Goal: Task Accomplishment & Management: Use online tool/utility

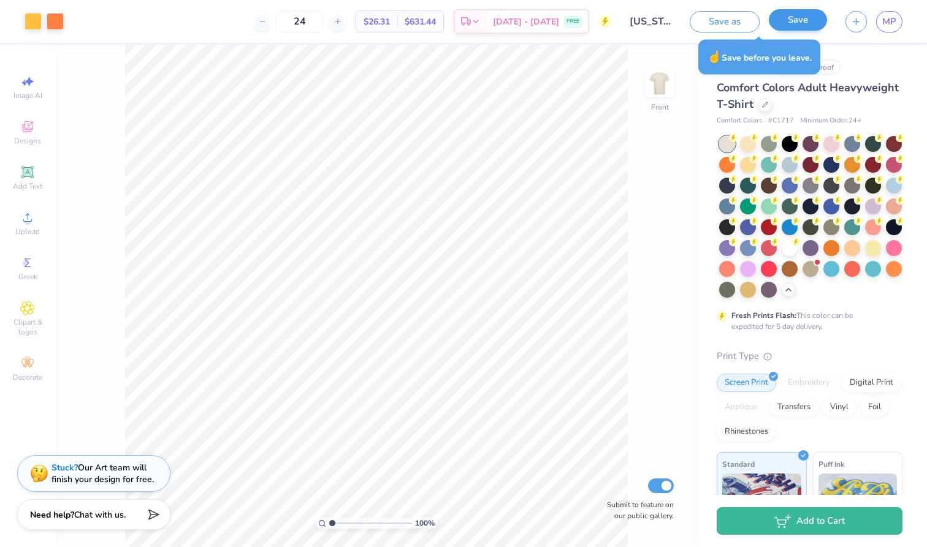
click at [790, 16] on button "Save" at bounding box center [798, 19] width 58 height 21
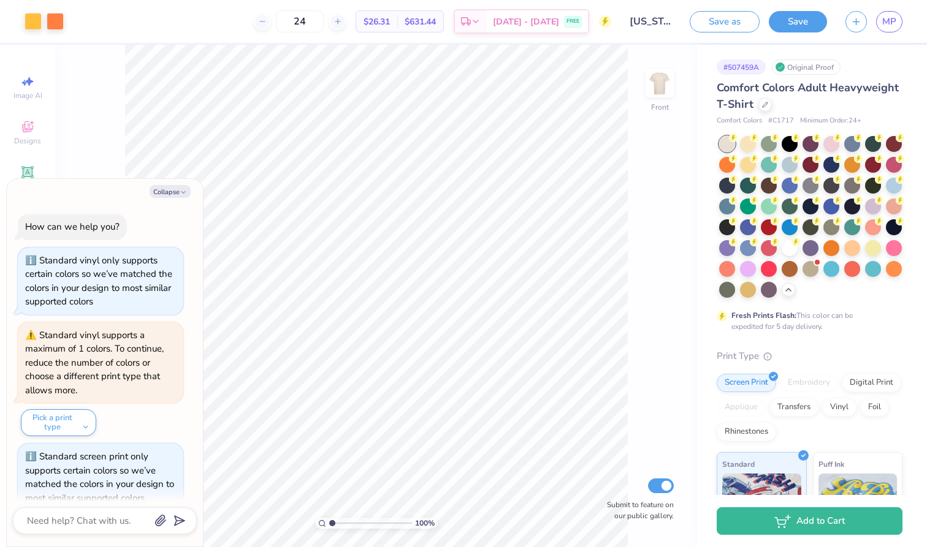
scroll to position [62, 0]
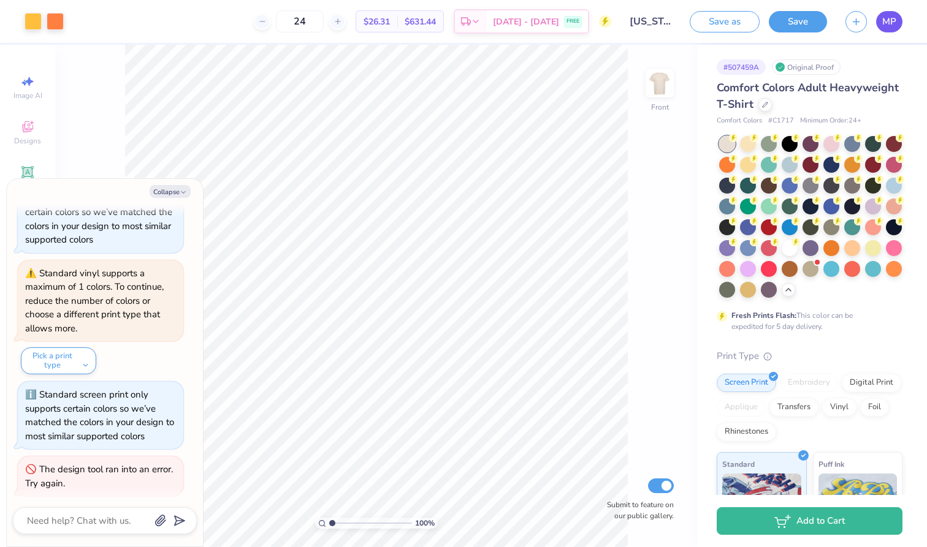
click at [894, 24] on span "MP" at bounding box center [889, 22] width 14 height 14
type textarea "x"
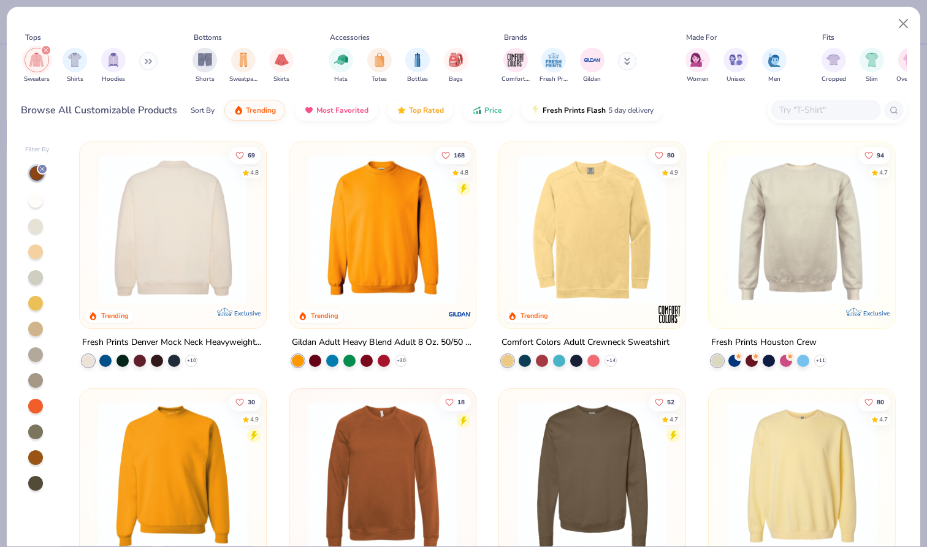
click at [219, 207] on div at bounding box center [173, 229] width 485 height 150
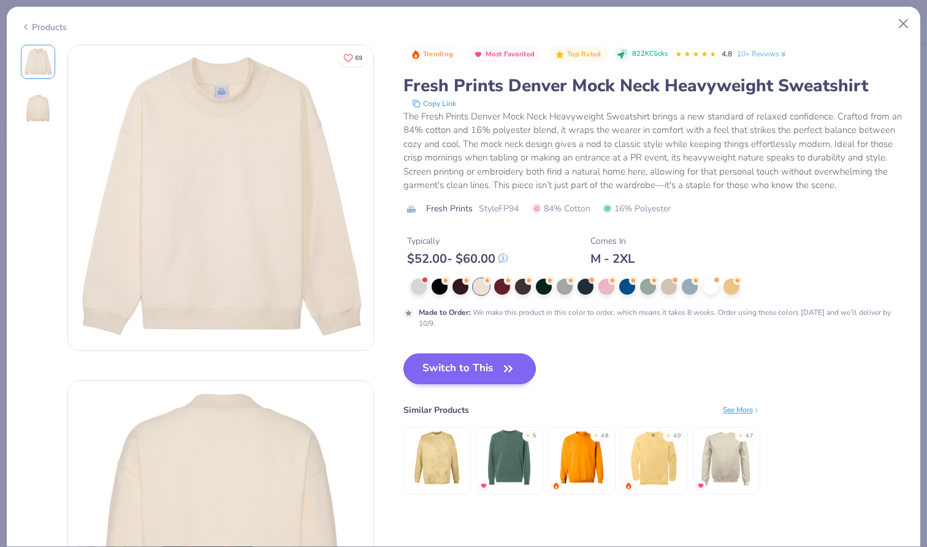
click at [487, 360] on button "Switch to This" at bounding box center [469, 369] width 133 height 31
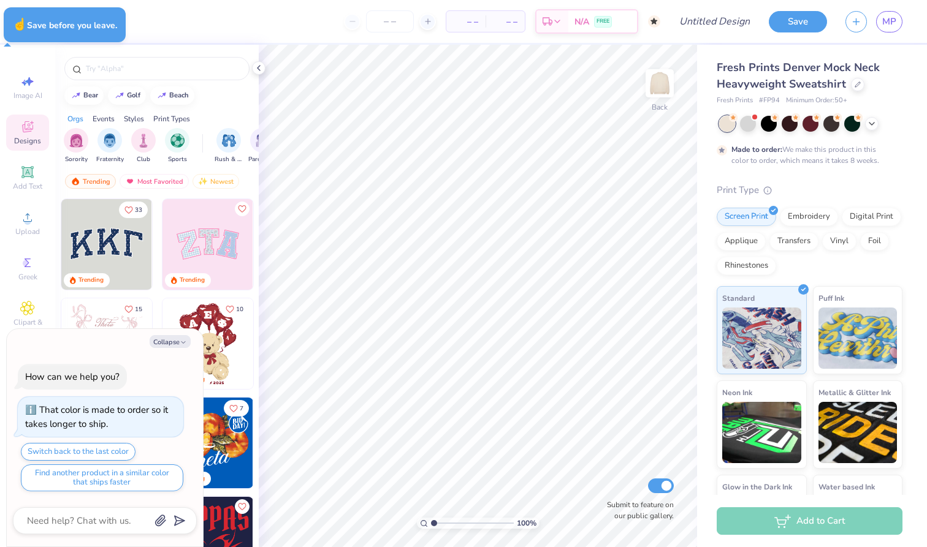
type textarea "x"
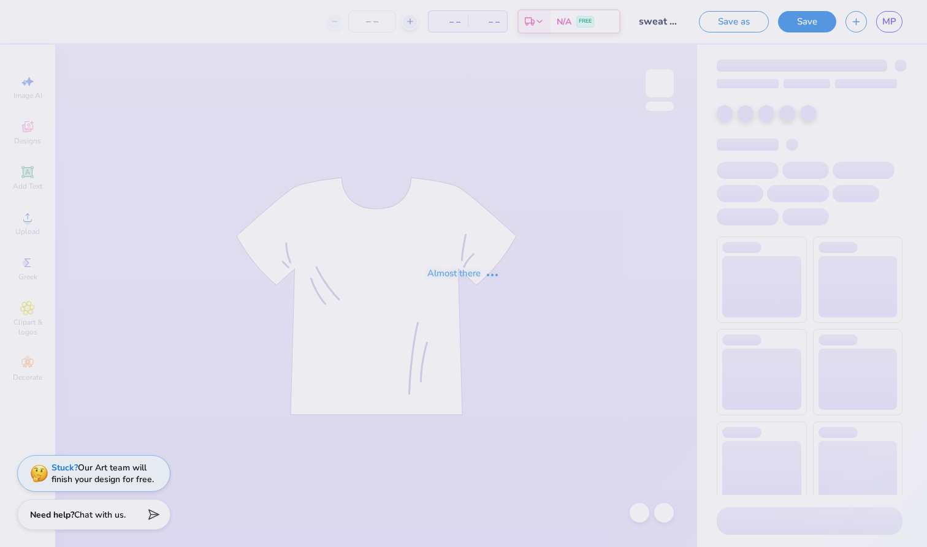
type input "sweat set fall 25"
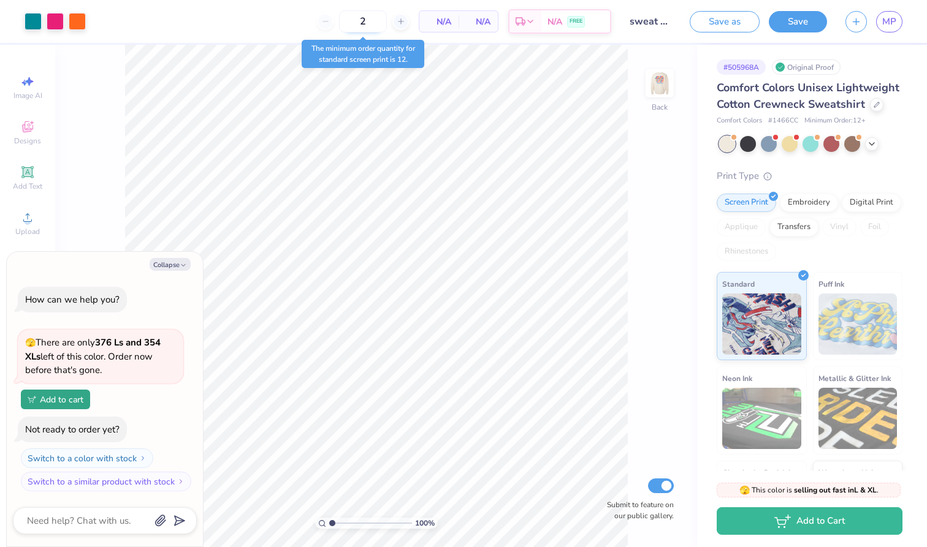
click at [360, 23] on input "2" at bounding box center [363, 21] width 48 height 22
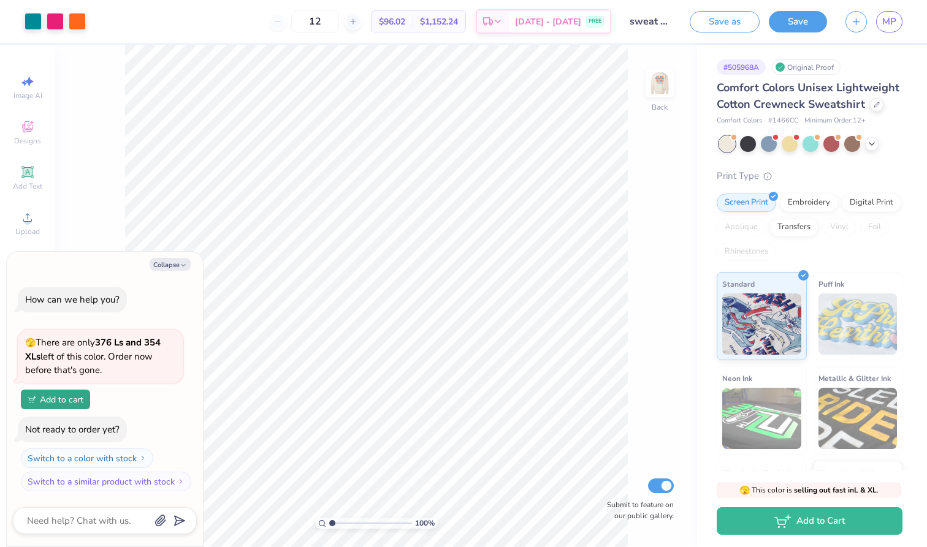
type input "12"
click at [175, 267] on button "Collapse" at bounding box center [170, 264] width 41 height 13
type textarea "x"
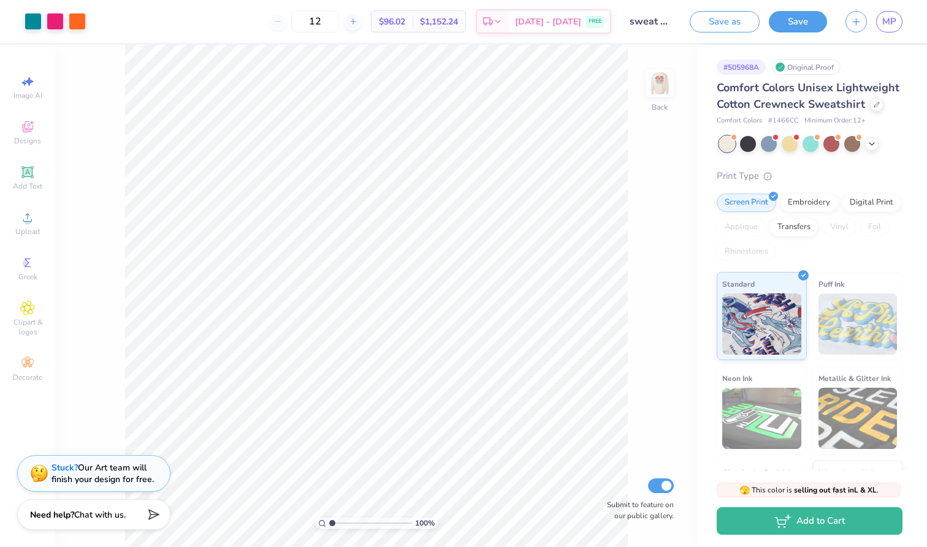
drag, startPoint x: 341, startPoint y: 26, endPoint x: 293, endPoint y: 28, distance: 47.9
click at [293, 28] on div "12" at bounding box center [315, 21] width 92 height 22
drag, startPoint x: 345, startPoint y: 23, endPoint x: 321, endPoint y: 21, distance: 24.6
click at [321, 21] on input "12" at bounding box center [315, 21] width 48 height 22
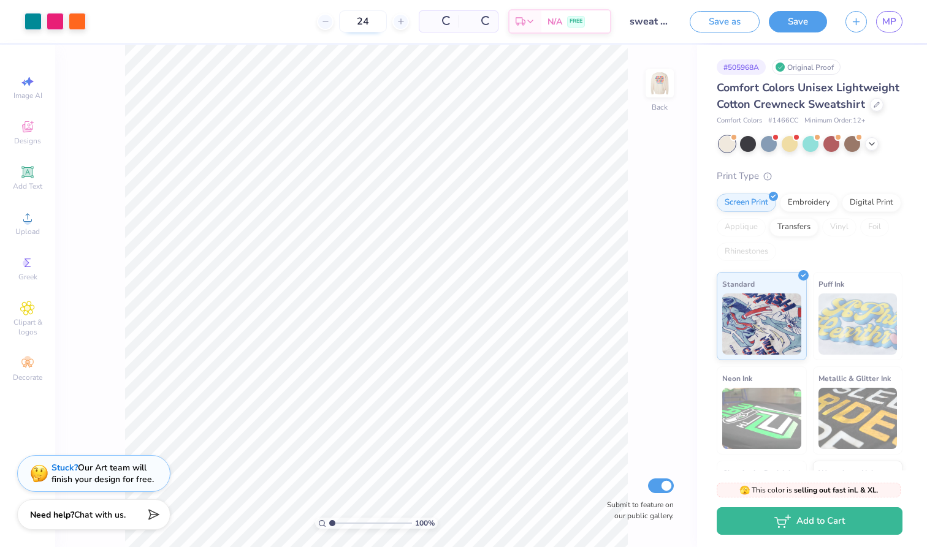
type input "24"
click at [874, 107] on div at bounding box center [876, 103] width 13 height 13
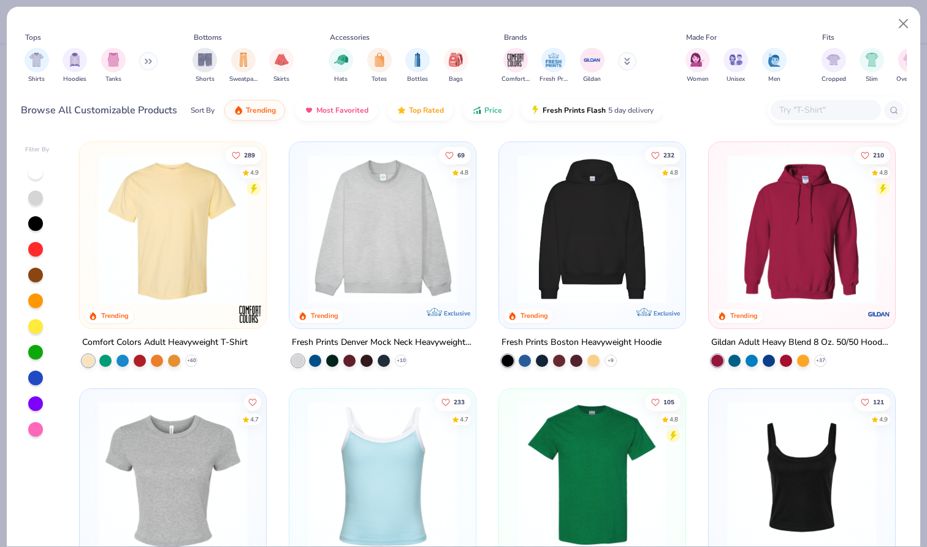
click at [145, 62] on button at bounding box center [148, 61] width 18 height 18
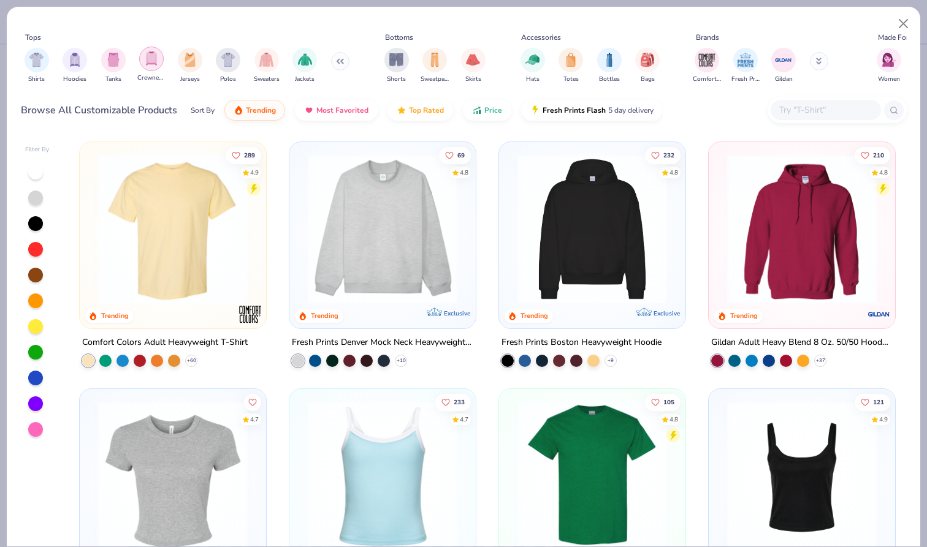
click at [156, 63] on img "filter for Crewnecks" at bounding box center [151, 58] width 13 height 14
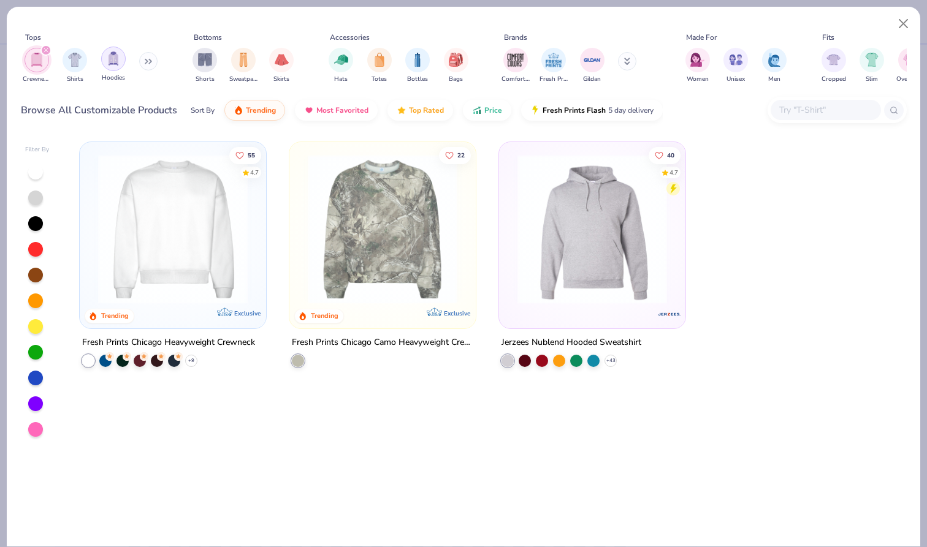
click at [121, 58] on div "filter for Hoodies" at bounding box center [113, 59] width 25 height 25
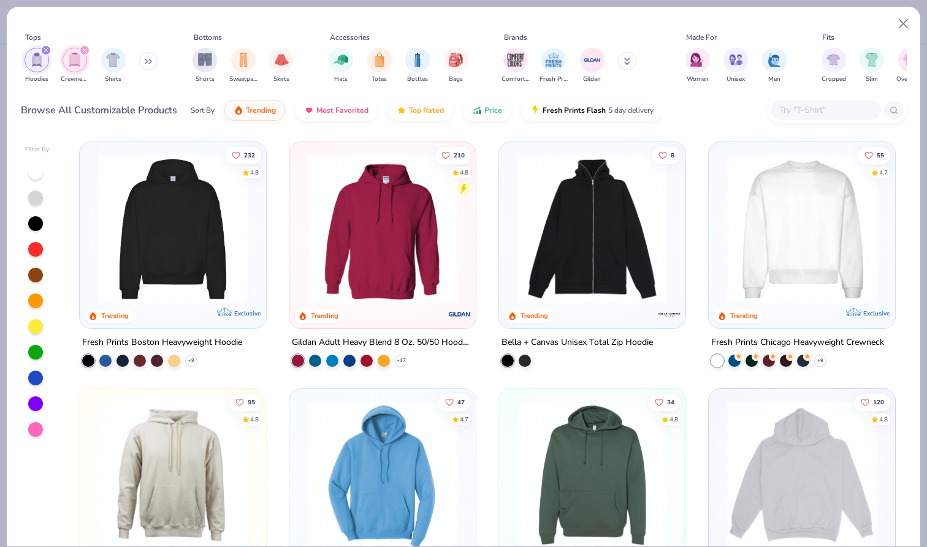
click at [152, 63] on icon at bounding box center [148, 61] width 7 height 6
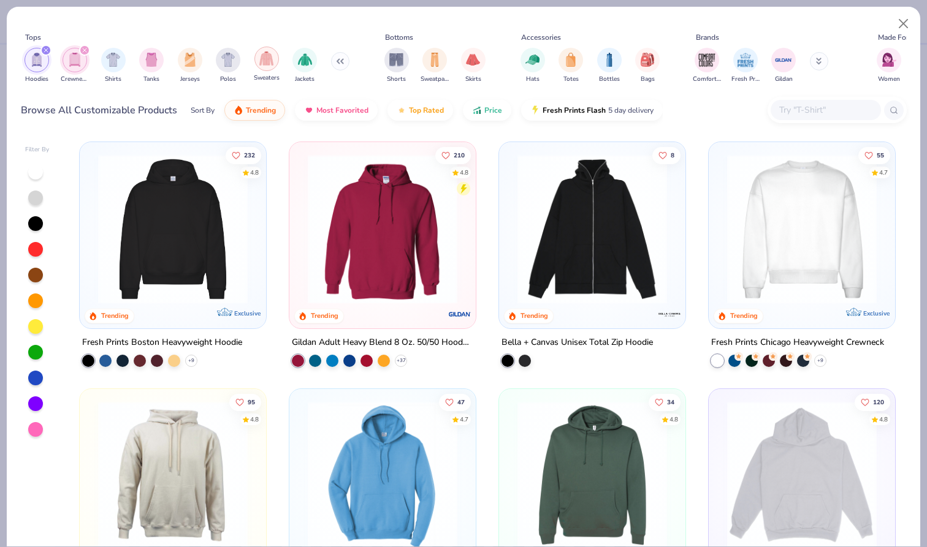
click at [261, 66] on div "filter for Sweaters" at bounding box center [266, 59] width 25 height 25
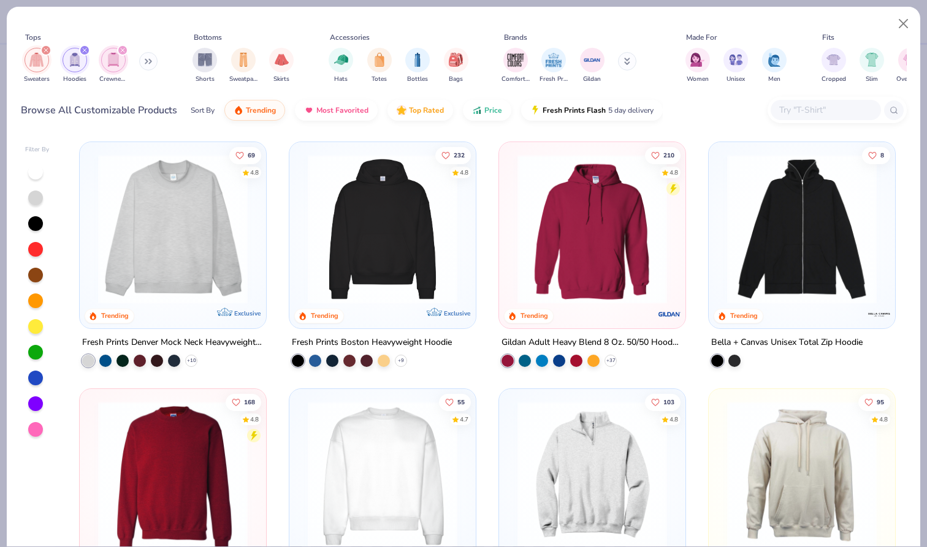
click at [151, 59] on icon at bounding box center [148, 61] width 7 height 6
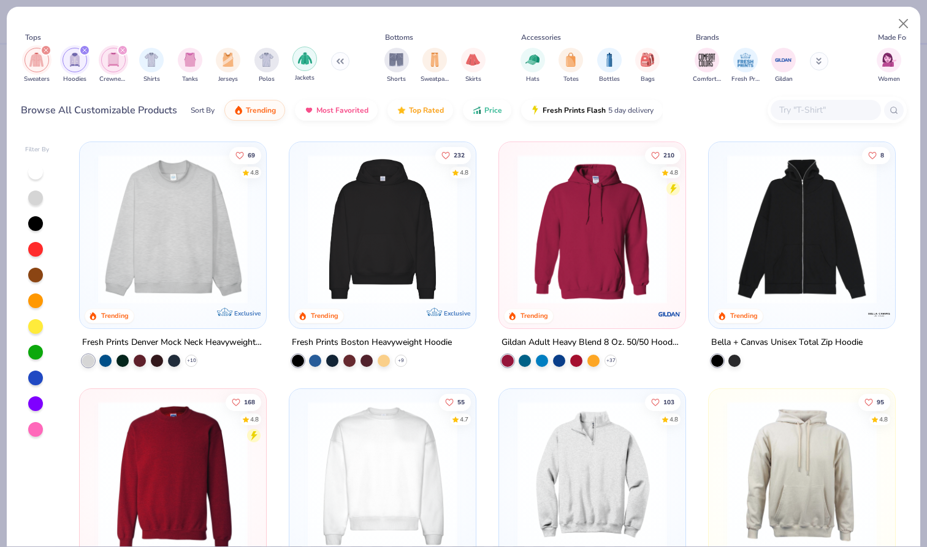
click at [308, 59] on img "filter for Jackets" at bounding box center [305, 58] width 14 height 14
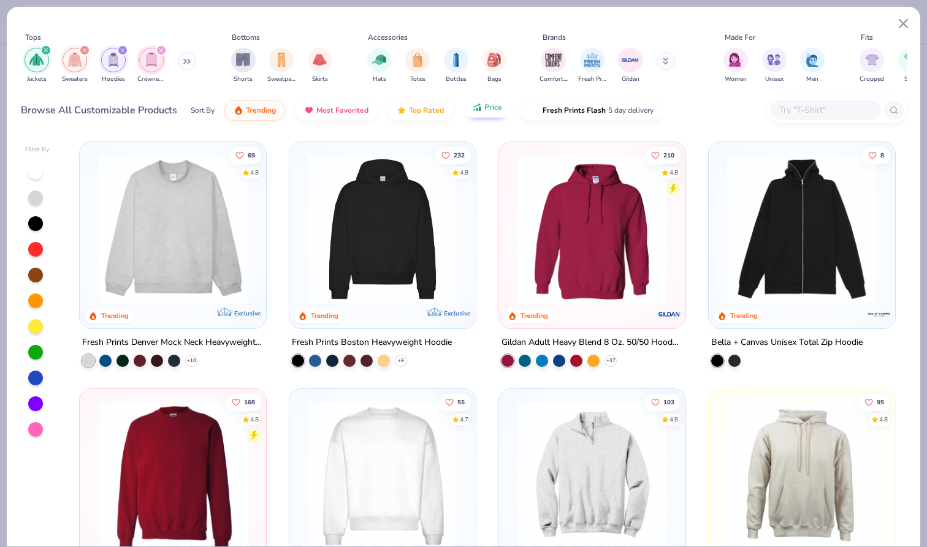
click at [496, 110] on span "Price" at bounding box center [493, 107] width 18 height 10
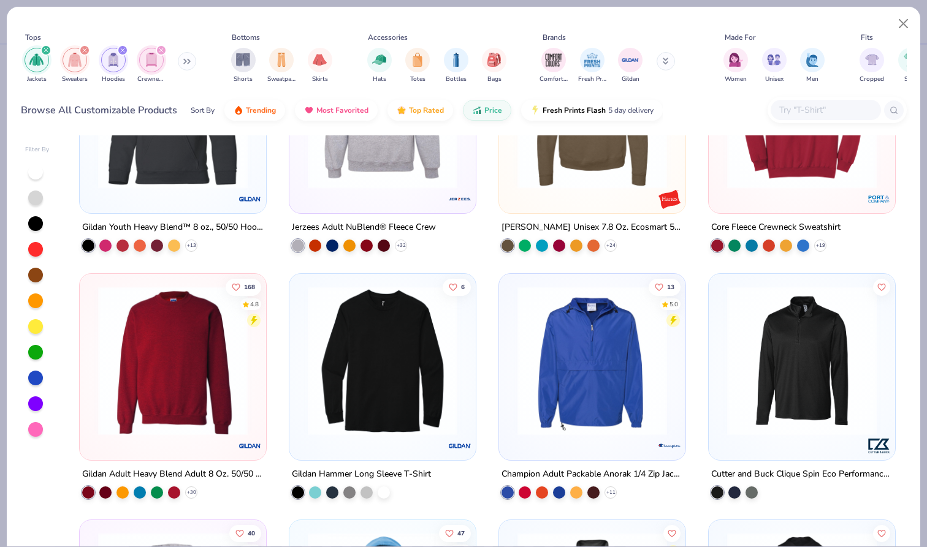
scroll to position [365, 0]
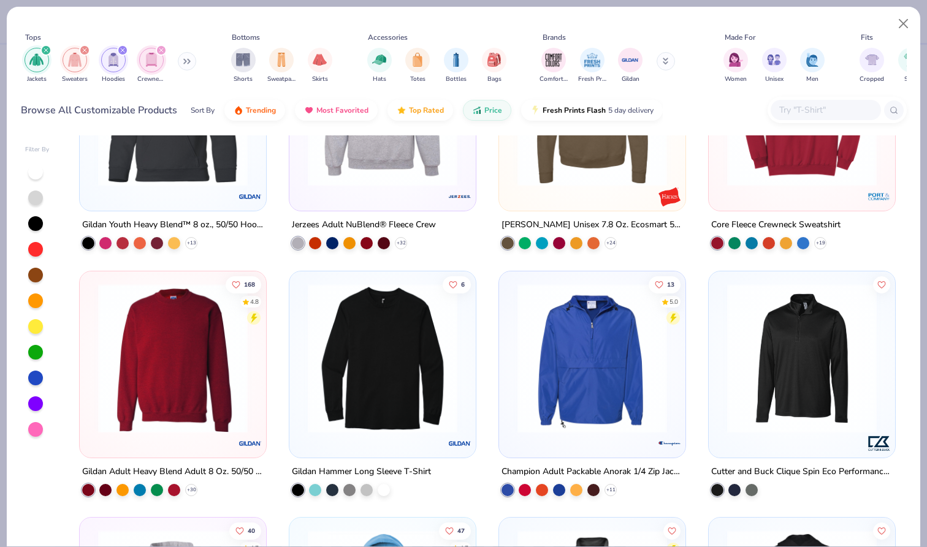
click at [219, 397] on img at bounding box center [173, 358] width 162 height 150
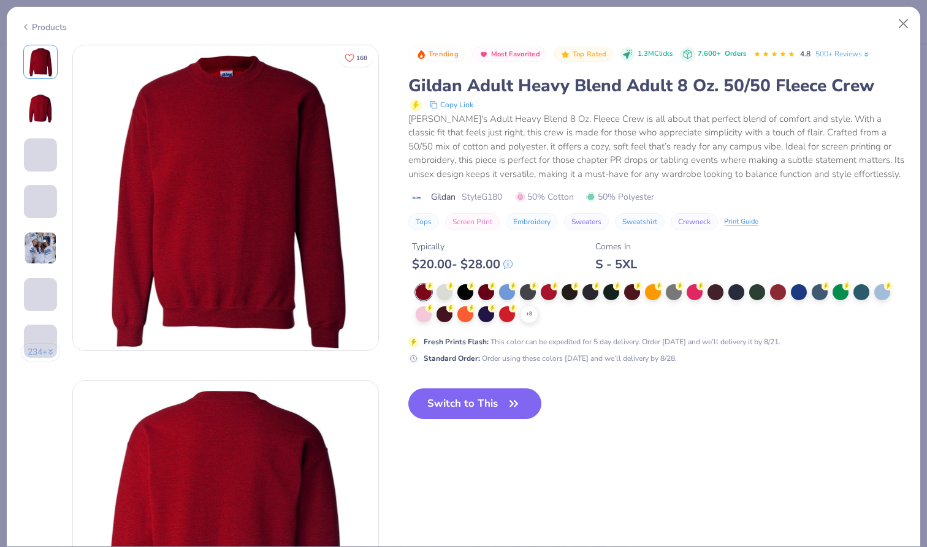
click at [45, 112] on img at bounding box center [40, 108] width 29 height 29
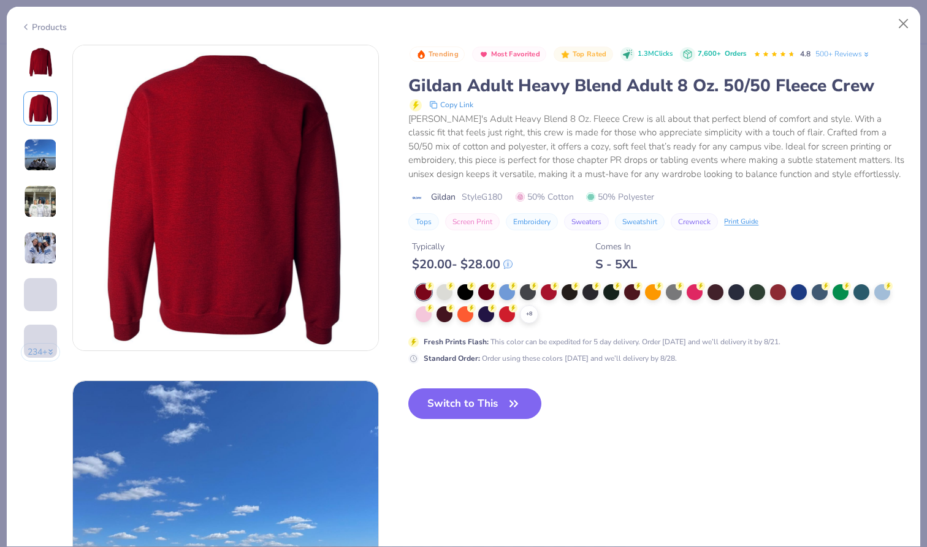
click at [45, 162] on img at bounding box center [40, 155] width 33 height 33
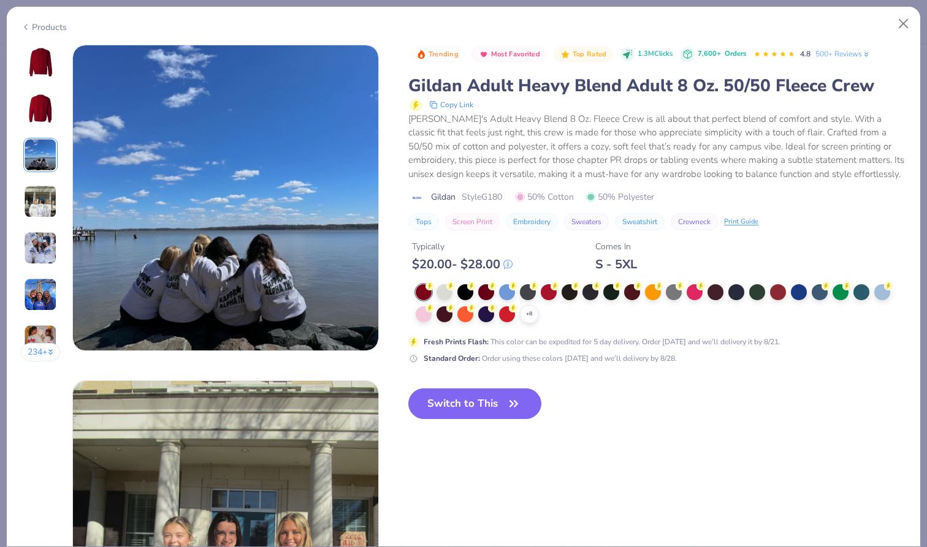
click at [44, 199] on img at bounding box center [40, 201] width 33 height 33
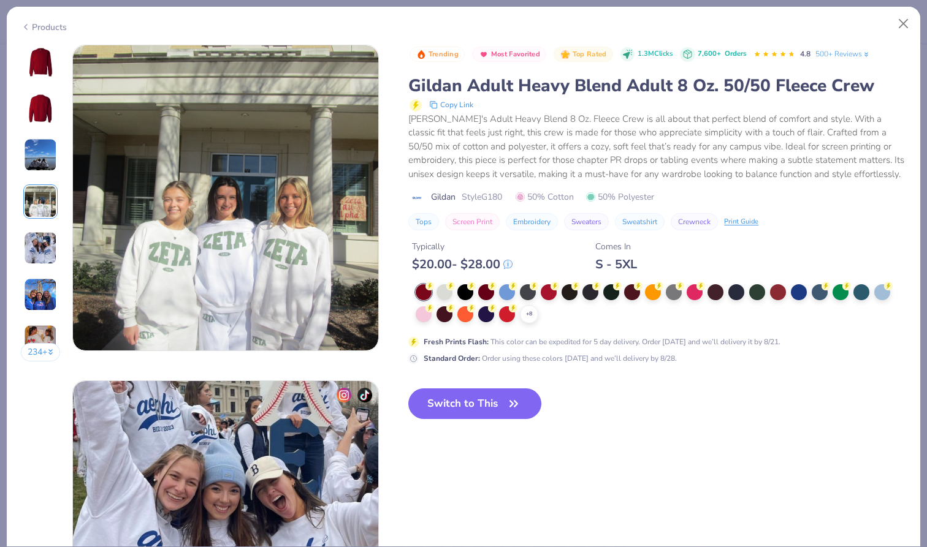
click at [41, 230] on div "234 +" at bounding box center [41, 208] width 40 height 326
click at [39, 245] on img at bounding box center [40, 248] width 33 height 33
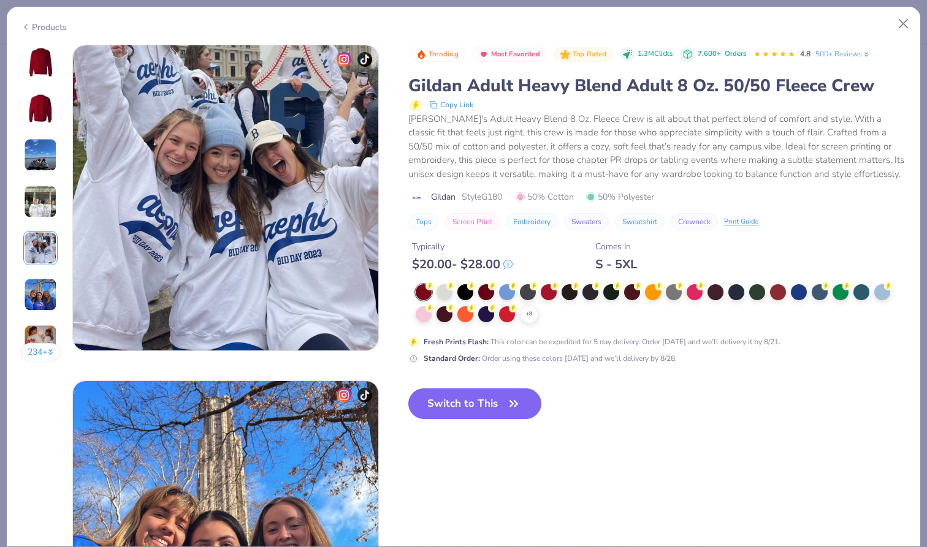
click at [48, 70] on img at bounding box center [40, 61] width 29 height 29
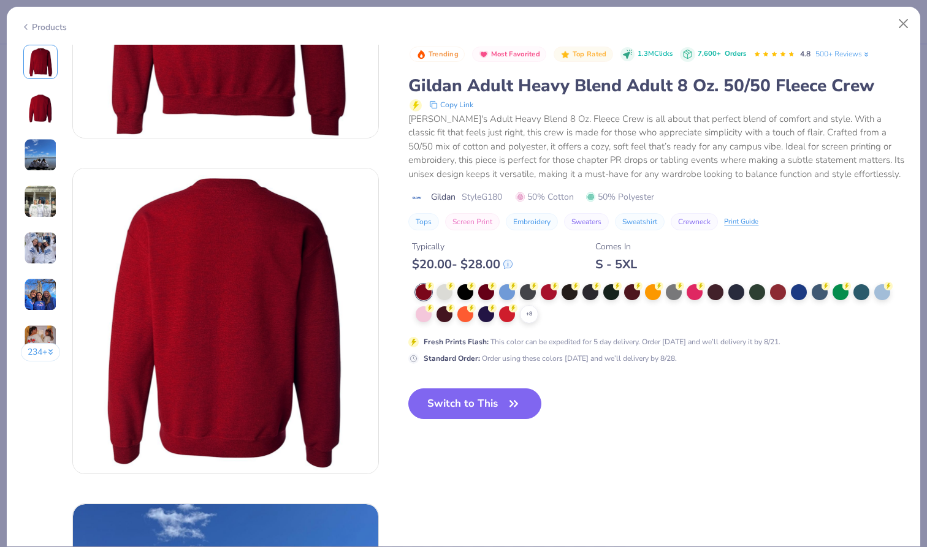
scroll to position [0, 0]
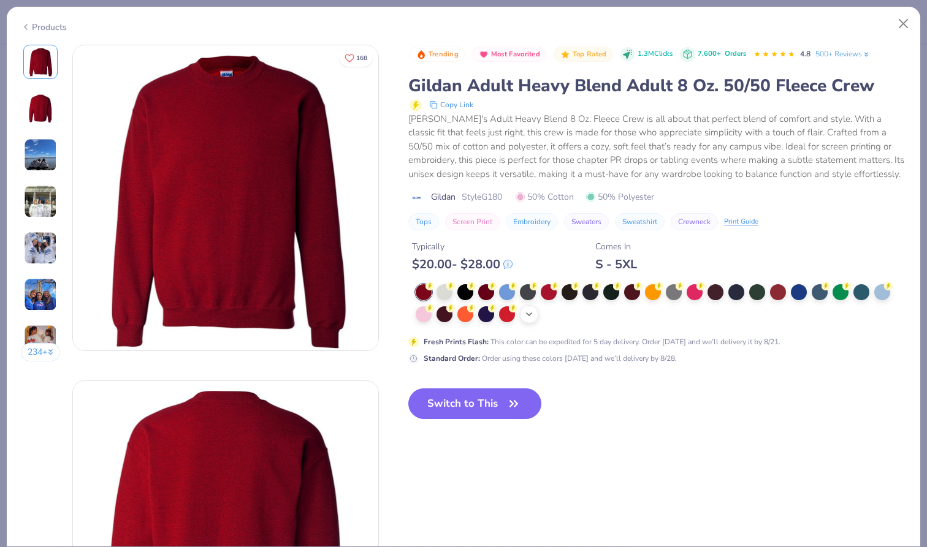
click at [535, 318] on div "+ 8" at bounding box center [529, 314] width 18 height 18
click at [587, 319] on div at bounding box center [590, 313] width 16 height 16
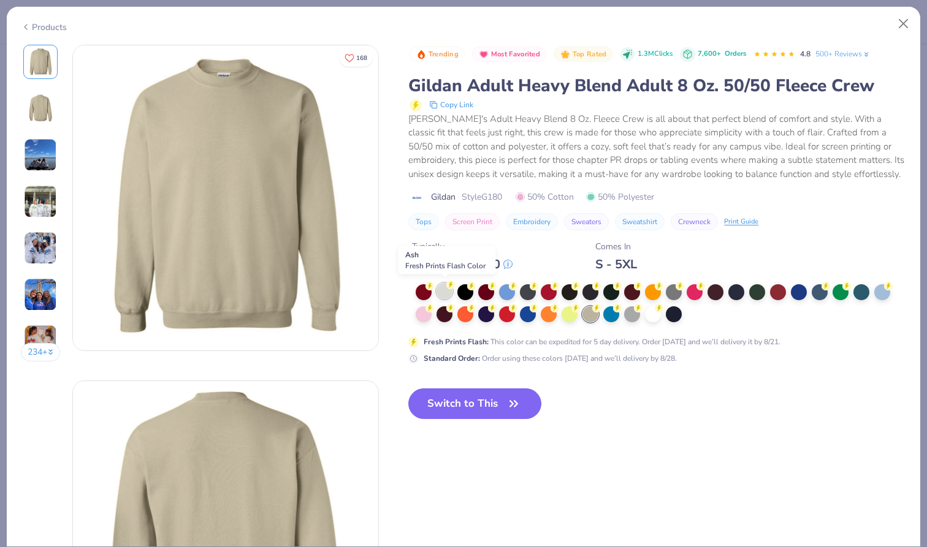
click at [447, 291] on div at bounding box center [444, 291] width 16 height 16
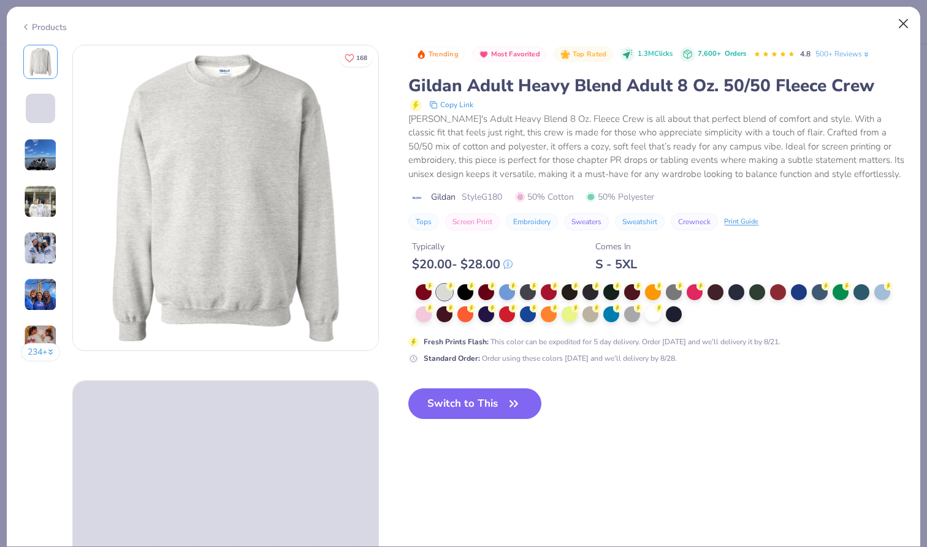
click at [908, 25] on button "Close" at bounding box center [903, 23] width 23 height 23
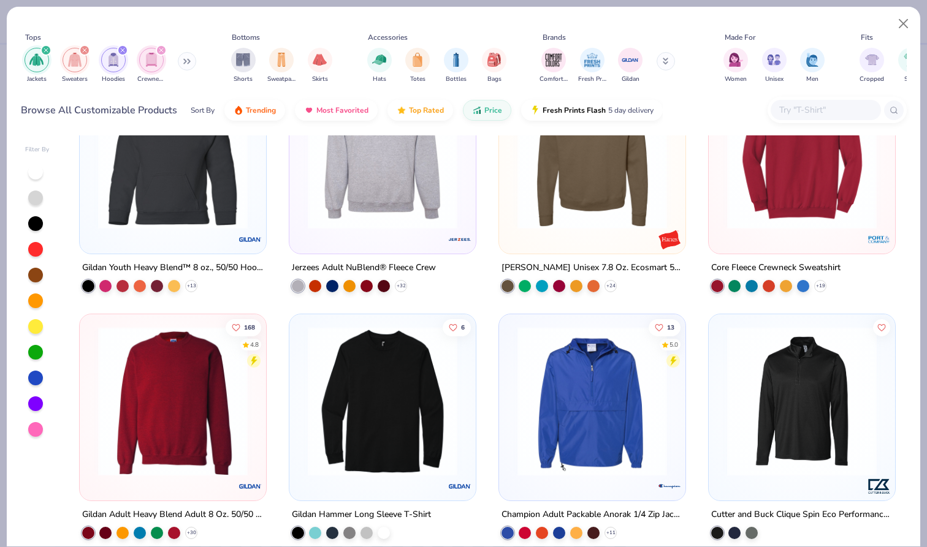
scroll to position [304, 0]
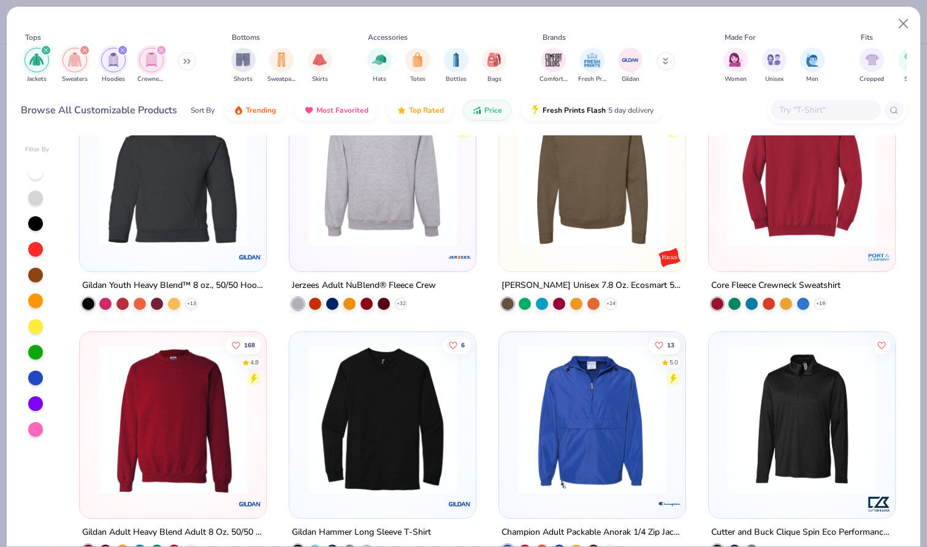
click at [470, 162] on div "30 4.9" at bounding box center [382, 178] width 186 height 186
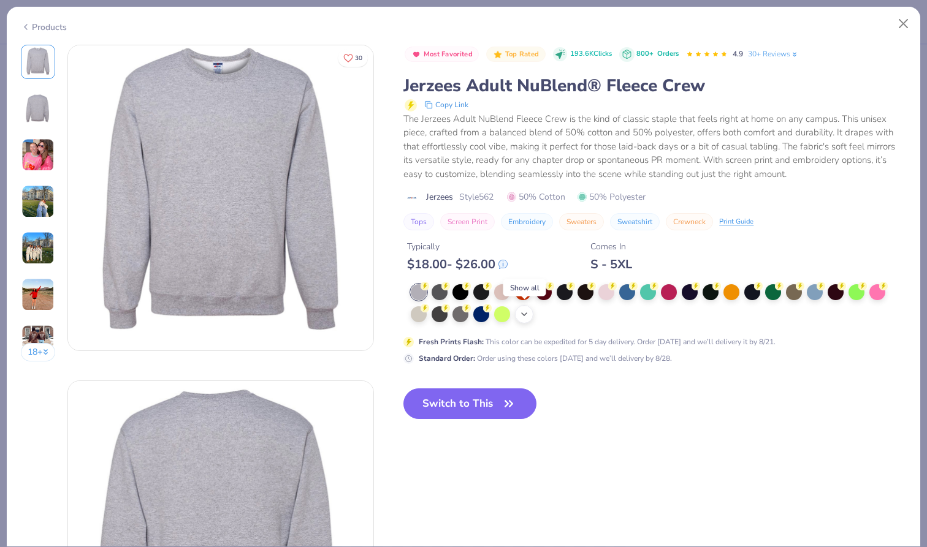
click at [525, 317] on icon at bounding box center [524, 315] width 10 height 10
click at [549, 314] on div at bounding box center [544, 313] width 16 height 16
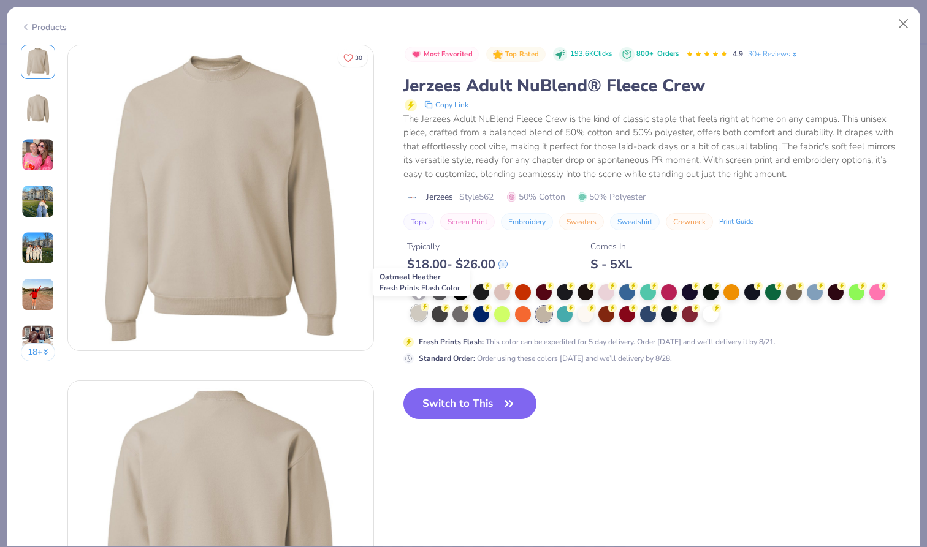
click at [425, 313] on div at bounding box center [419, 313] width 16 height 16
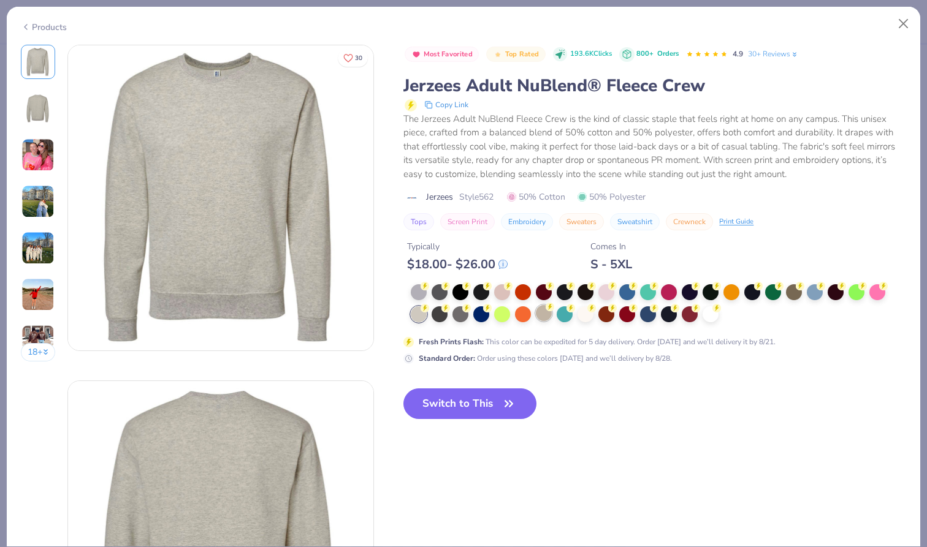
click at [542, 311] on div at bounding box center [544, 313] width 16 height 16
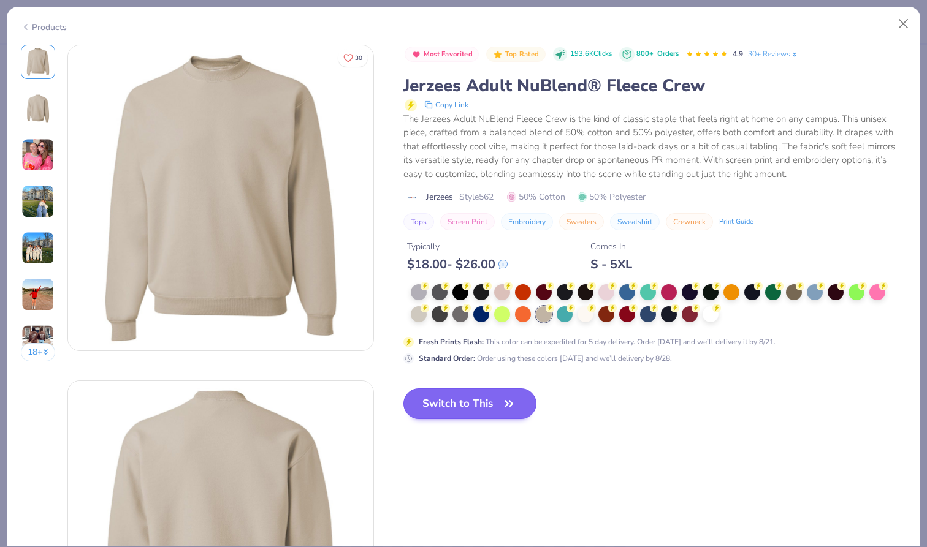
click at [474, 413] on button "Switch to This" at bounding box center [469, 404] width 133 height 31
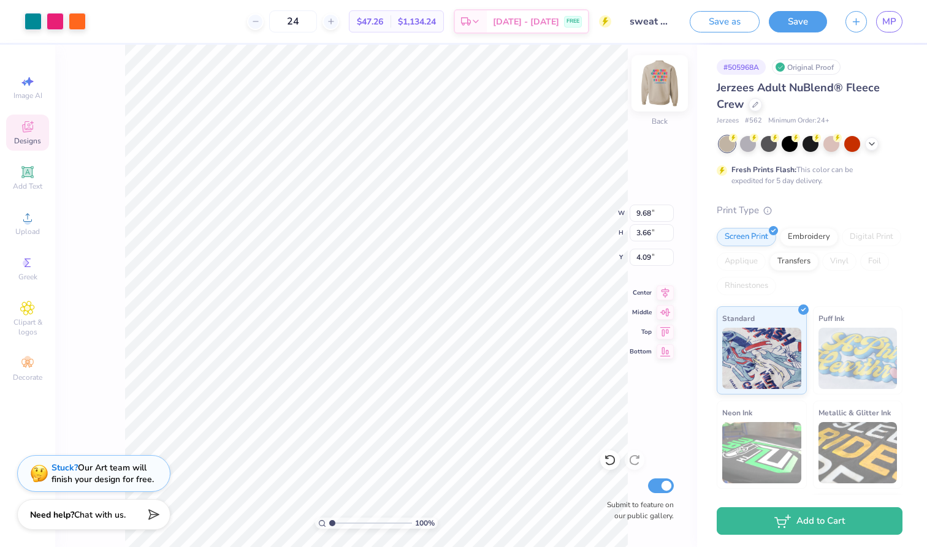
click at [663, 78] on img at bounding box center [659, 83] width 49 height 49
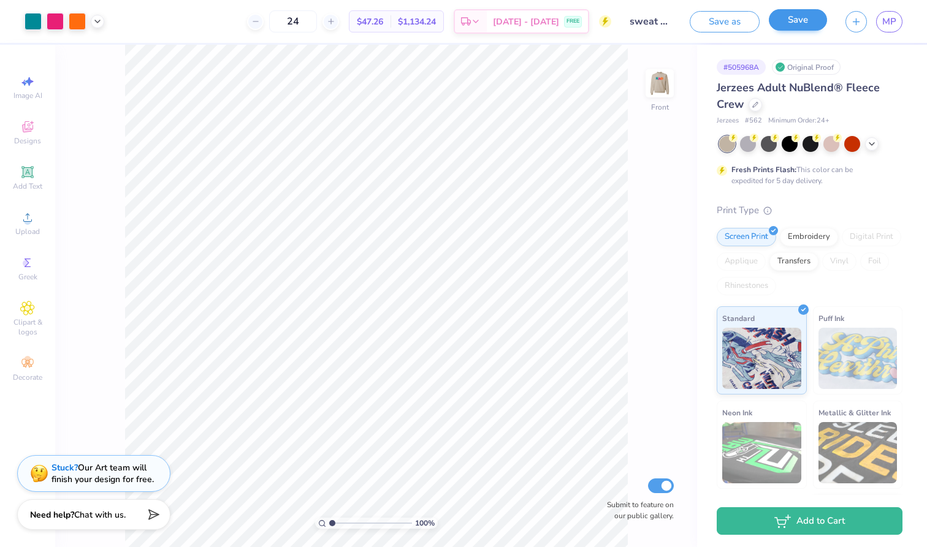
click at [807, 16] on button "Save" at bounding box center [798, 19] width 58 height 21
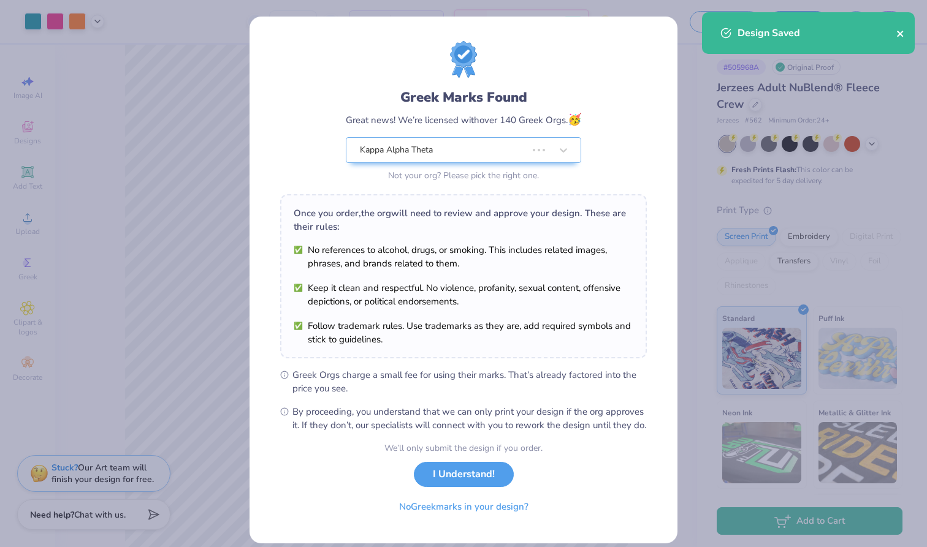
click at [904, 34] on icon "close" at bounding box center [900, 34] width 9 height 10
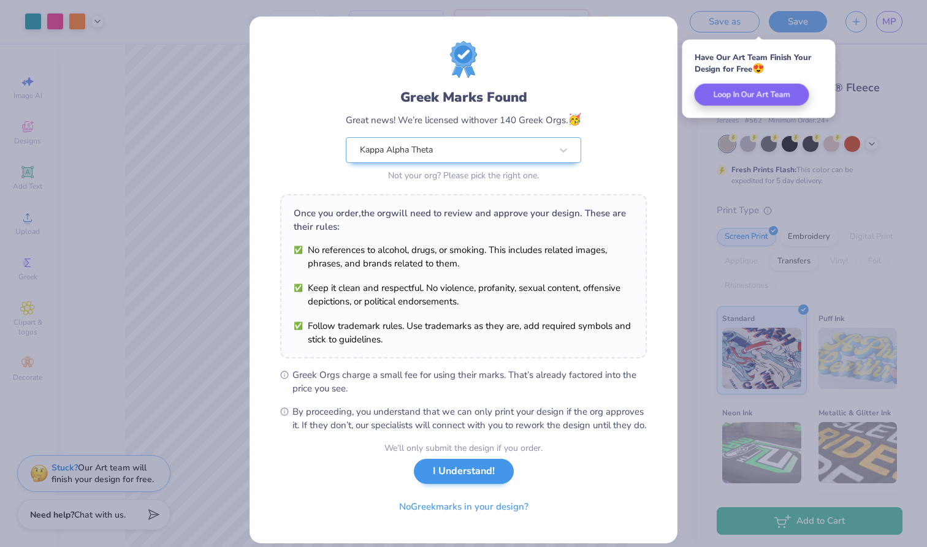
click at [449, 484] on button "I Understand!" at bounding box center [464, 471] width 100 height 25
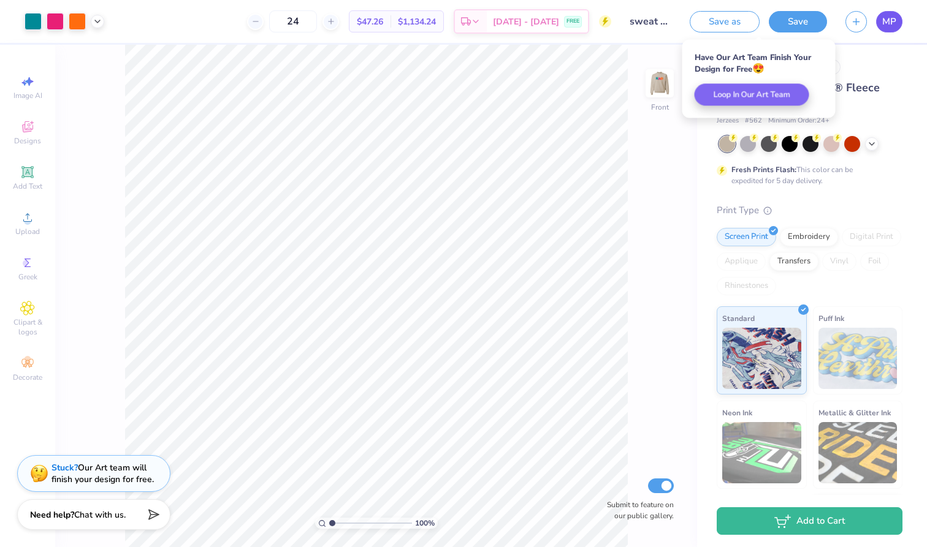
click at [896, 22] on span "MP" at bounding box center [889, 22] width 14 height 14
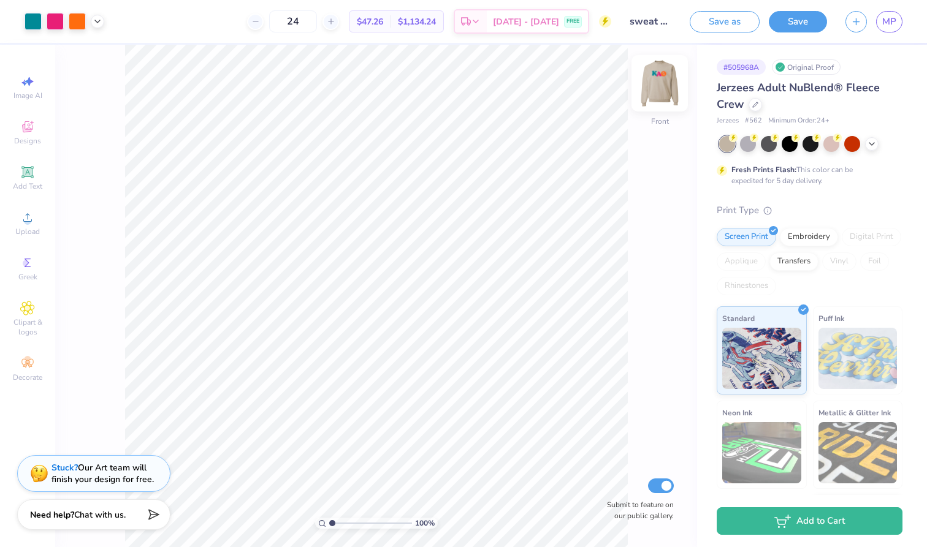
click at [658, 85] on img at bounding box center [659, 83] width 49 height 49
click at [766, 140] on div at bounding box center [769, 143] width 16 height 16
click at [868, 145] on icon at bounding box center [872, 143] width 10 height 10
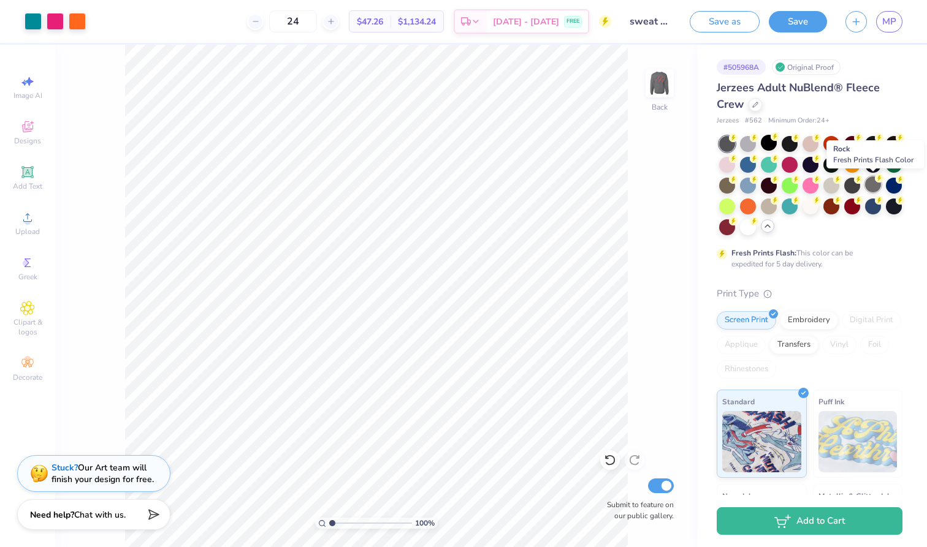
click at [870, 183] on div at bounding box center [873, 185] width 16 height 16
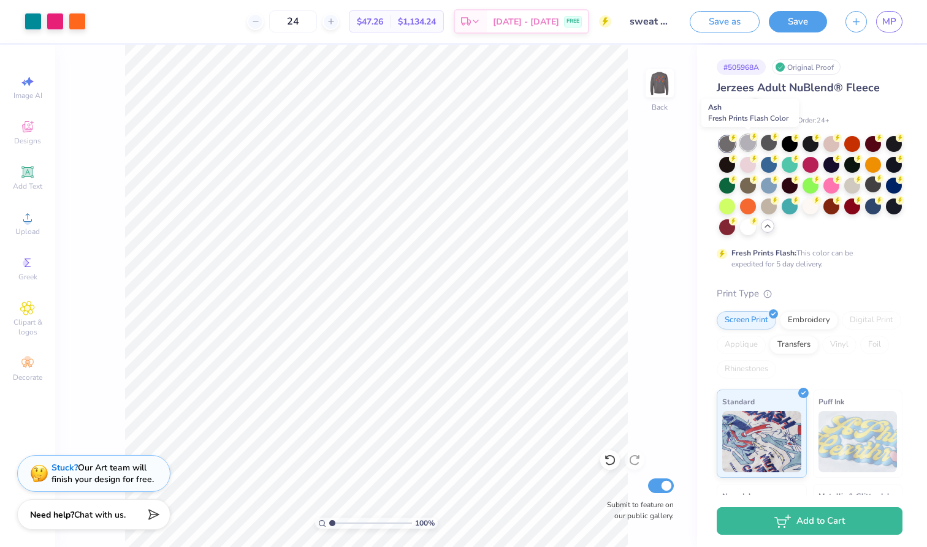
click at [749, 143] on div at bounding box center [748, 143] width 16 height 16
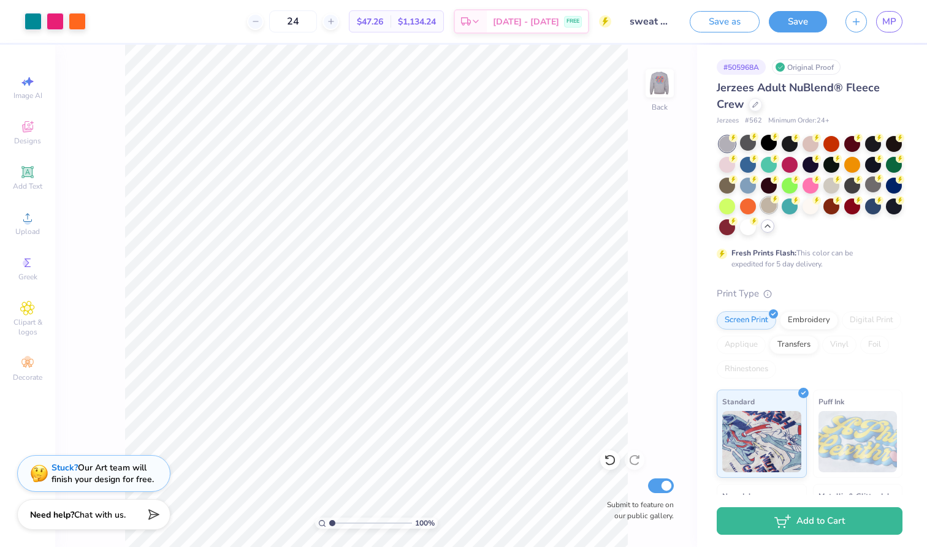
click at [768, 204] on div at bounding box center [769, 205] width 16 height 16
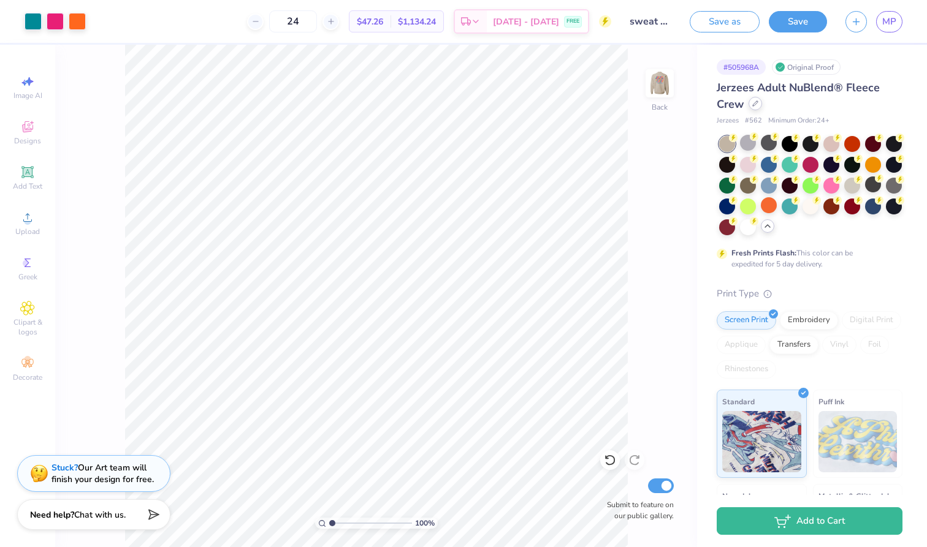
click at [751, 105] on div at bounding box center [755, 103] width 13 height 13
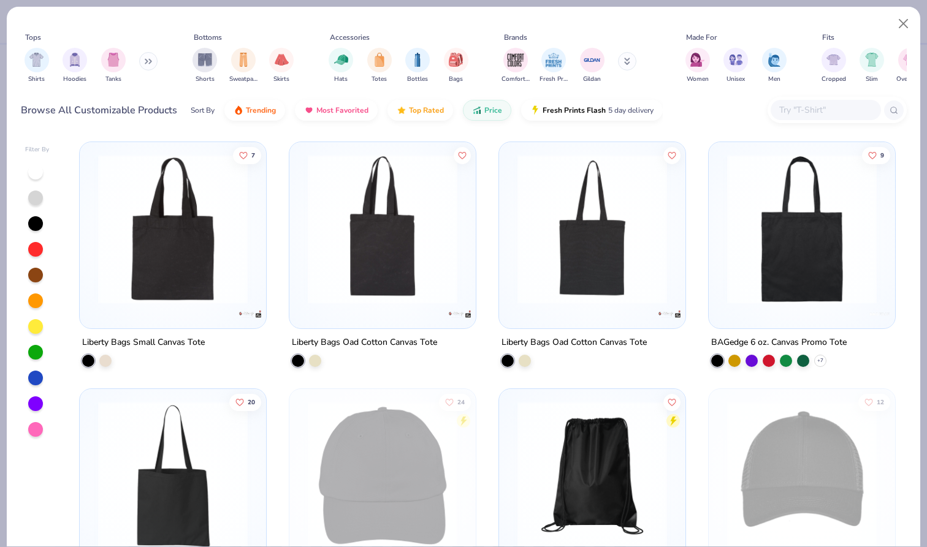
click at [145, 60] on button at bounding box center [148, 61] width 18 height 18
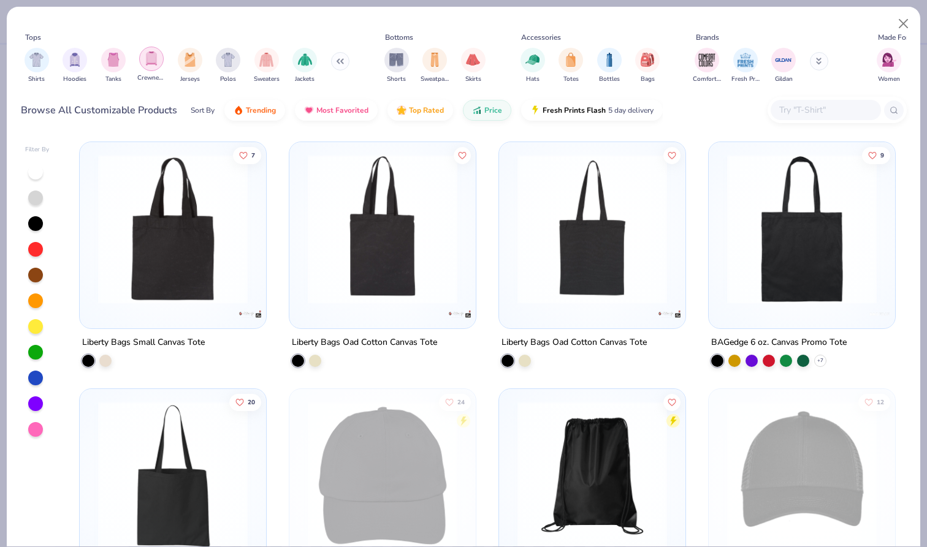
click at [147, 58] on img "filter for Crewnecks" at bounding box center [151, 58] width 13 height 14
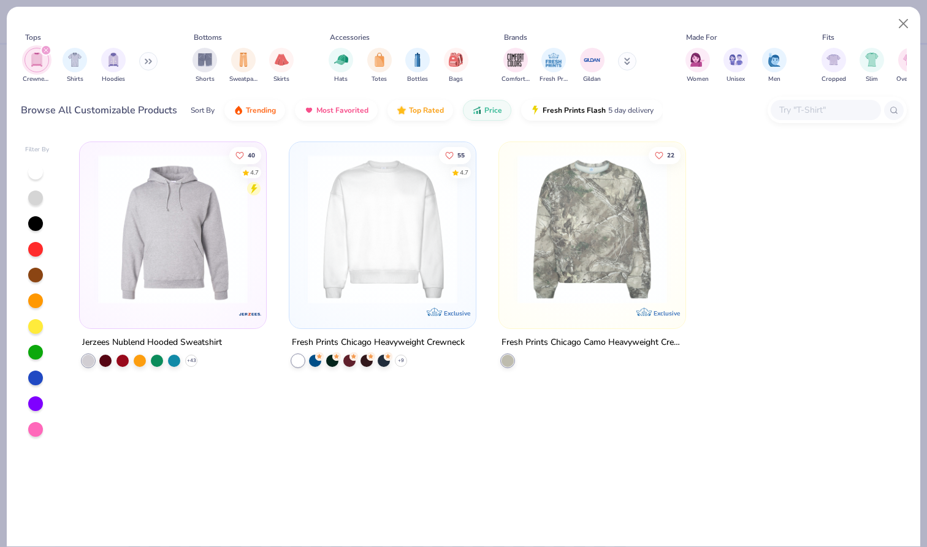
click at [44, 50] on icon "filter for Crewnecks" at bounding box center [46, 50] width 5 height 5
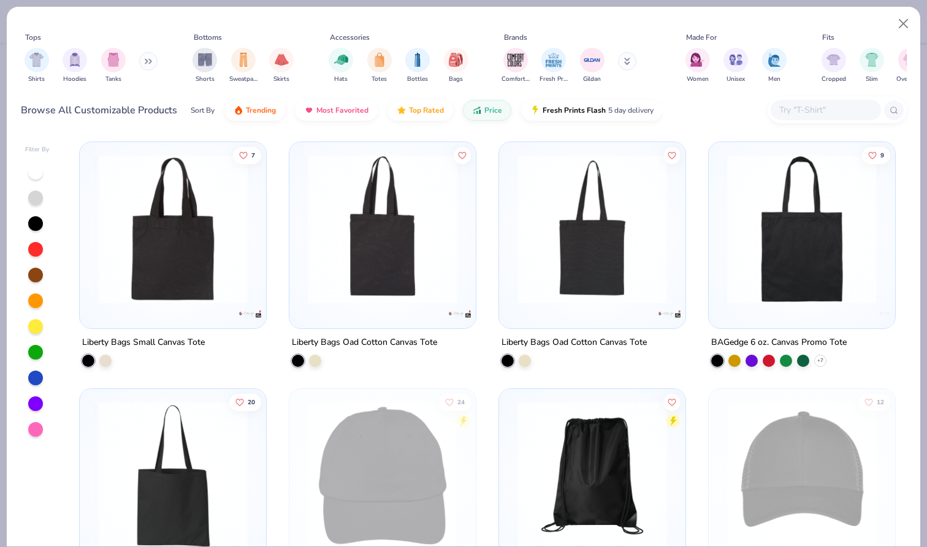
click at [150, 56] on button at bounding box center [148, 61] width 18 height 18
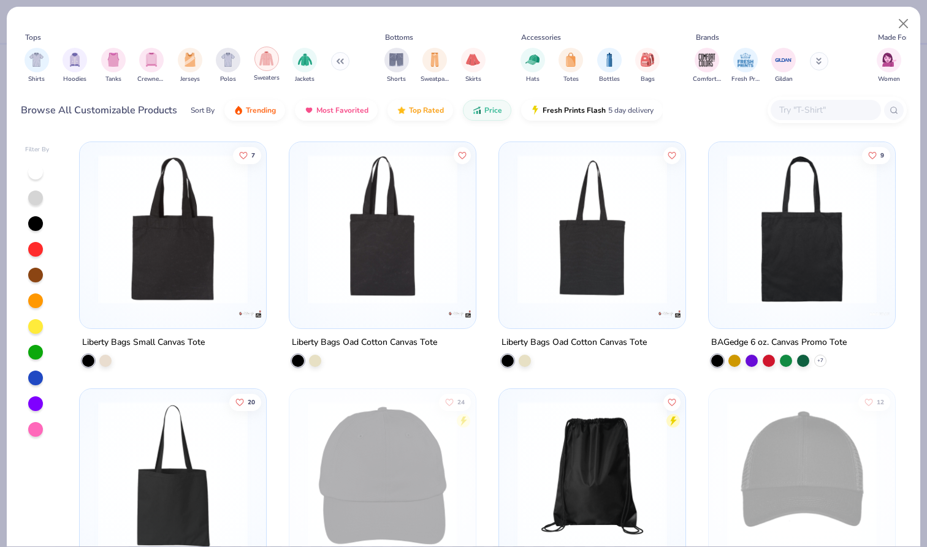
click at [264, 63] on img "filter for Sweaters" at bounding box center [266, 58] width 14 height 14
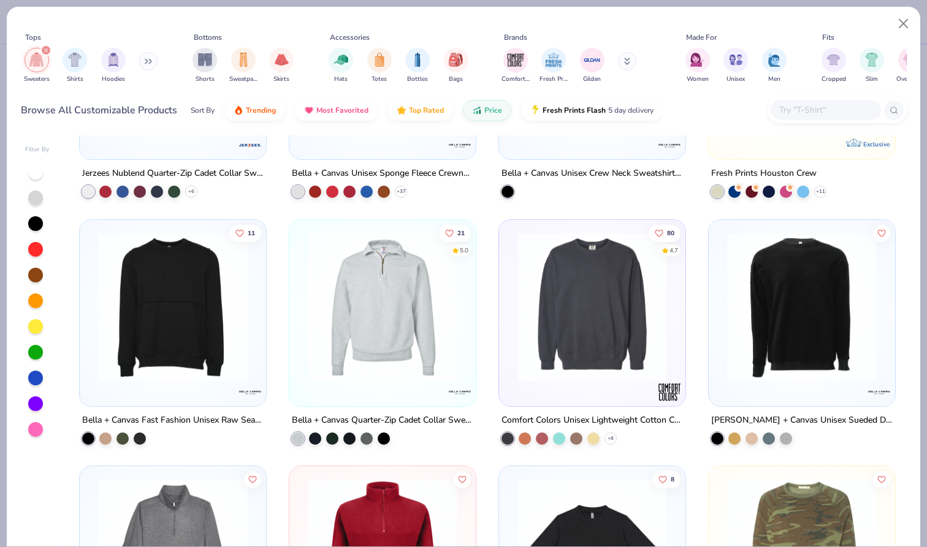
scroll to position [1408, 0]
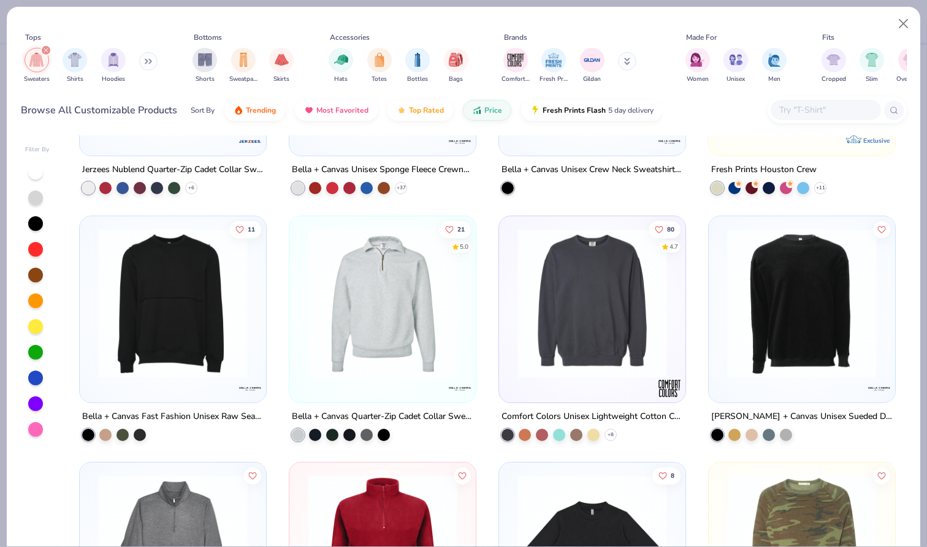
click at [634, 295] on img at bounding box center [592, 303] width 162 height 150
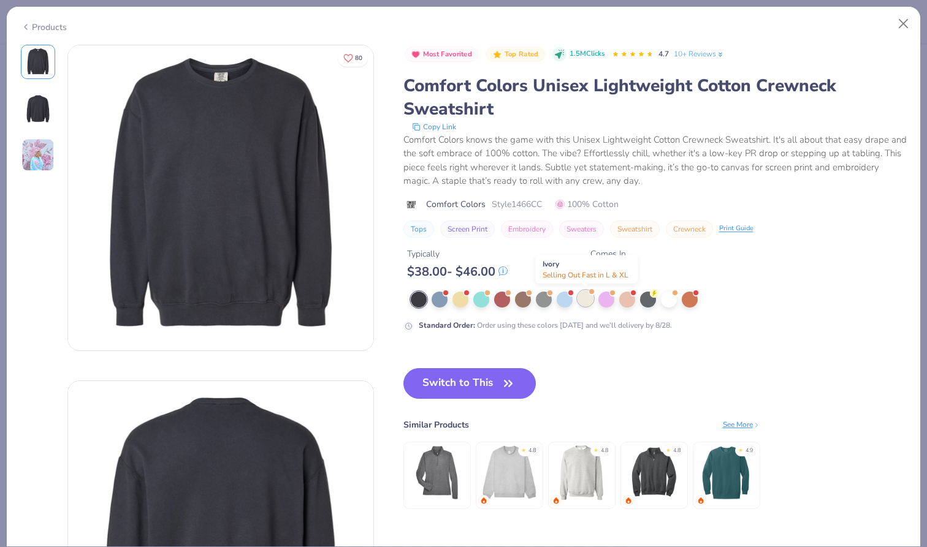
click at [585, 300] on div at bounding box center [585, 299] width 16 height 16
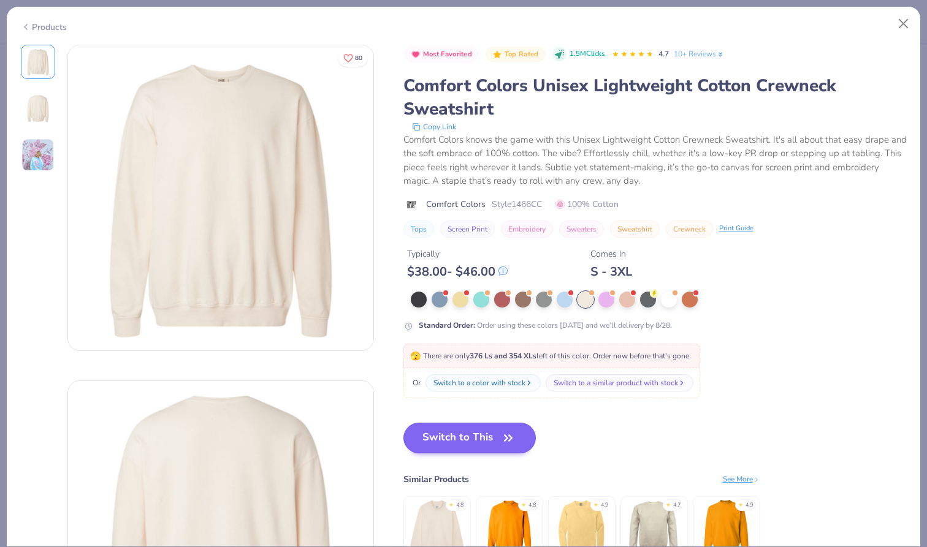
click at [481, 441] on button "Switch to This" at bounding box center [469, 438] width 133 height 31
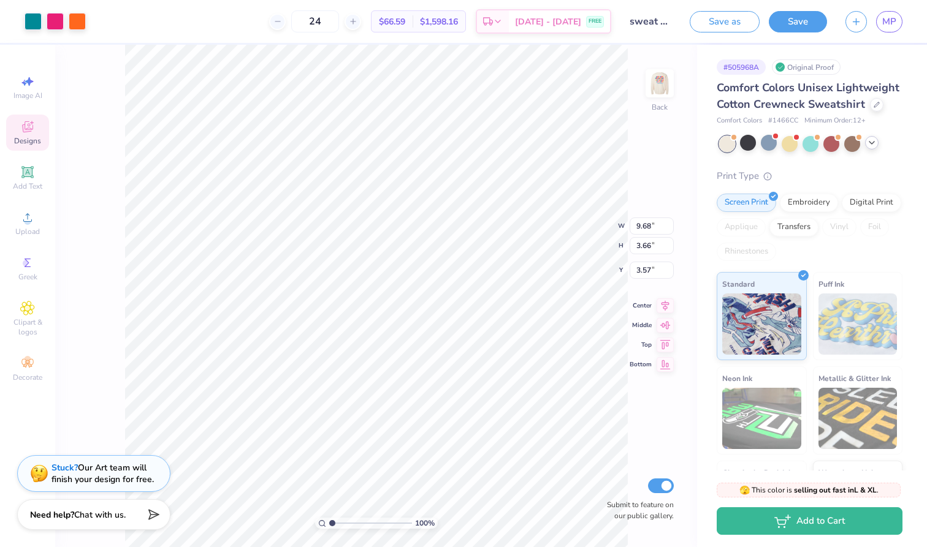
type input "3.53"
click at [80, 28] on div at bounding box center [77, 20] width 17 height 17
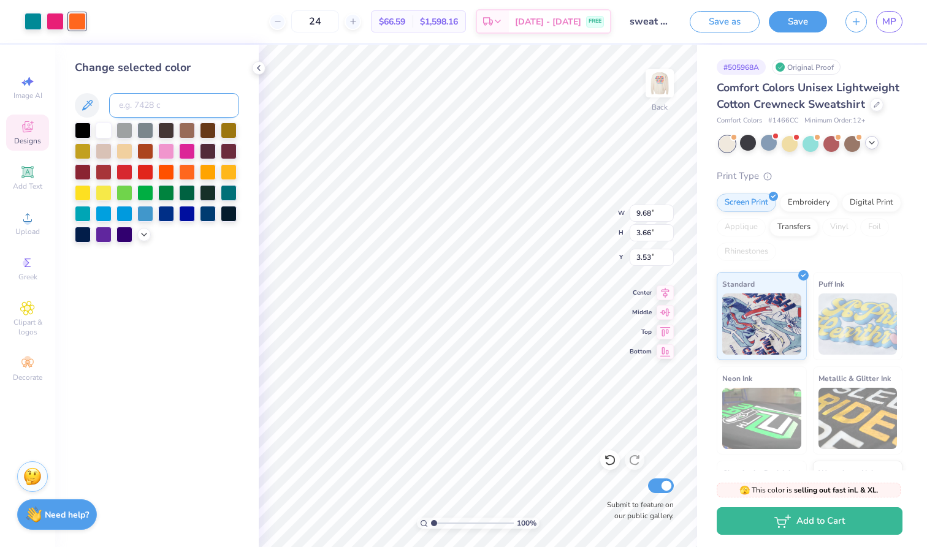
click at [137, 102] on input at bounding box center [174, 105] width 130 height 25
type input "1365"
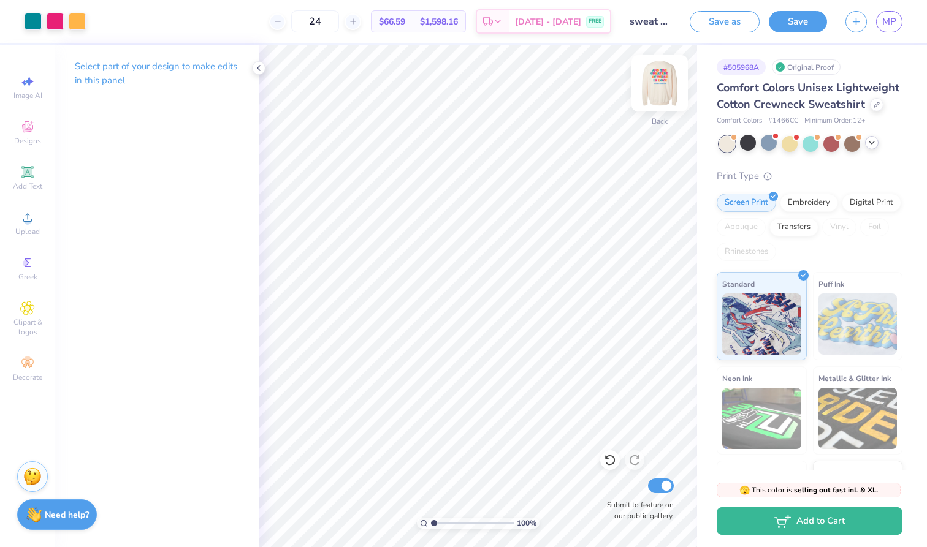
click at [660, 89] on img at bounding box center [659, 83] width 49 height 49
click at [78, 17] on div at bounding box center [77, 20] width 17 height 17
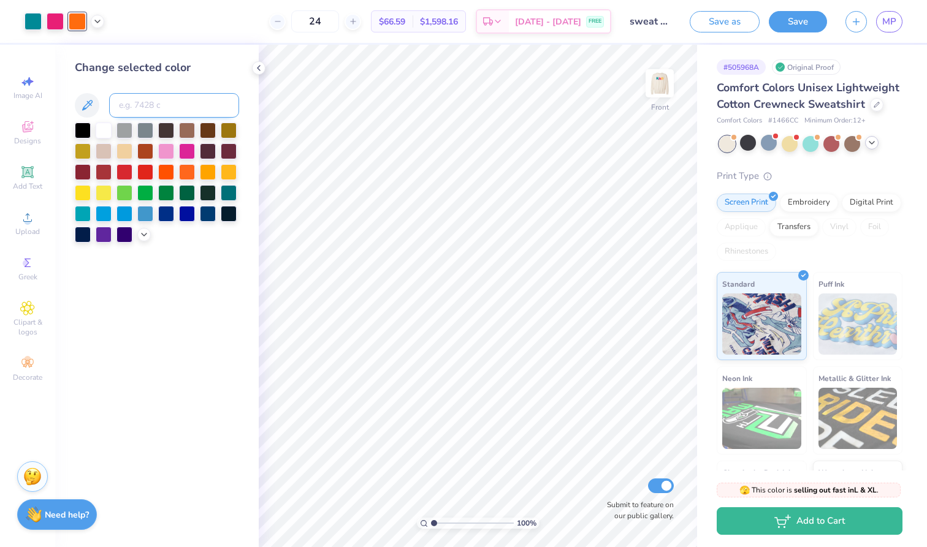
click at [148, 113] on input at bounding box center [174, 105] width 130 height 25
type input "1365"
click at [96, 21] on icon at bounding box center [98, 20] width 10 height 10
click at [85, 55] on div at bounding box center [85, 51] width 17 height 17
click at [130, 101] on input at bounding box center [174, 105] width 130 height 25
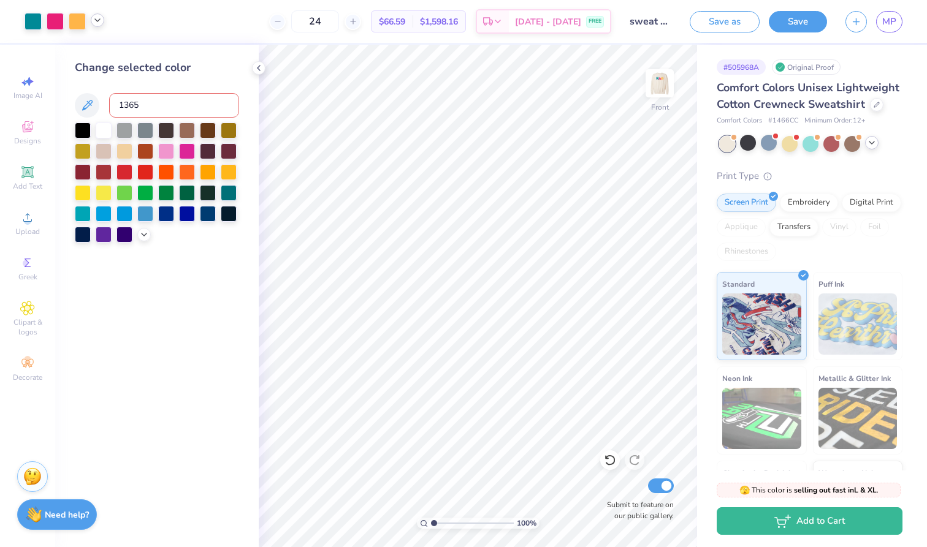
type input "1365"
click at [97, 18] on icon at bounding box center [98, 20] width 10 height 10
click at [172, 52] on div "Change selected color" at bounding box center [157, 296] width 204 height 503
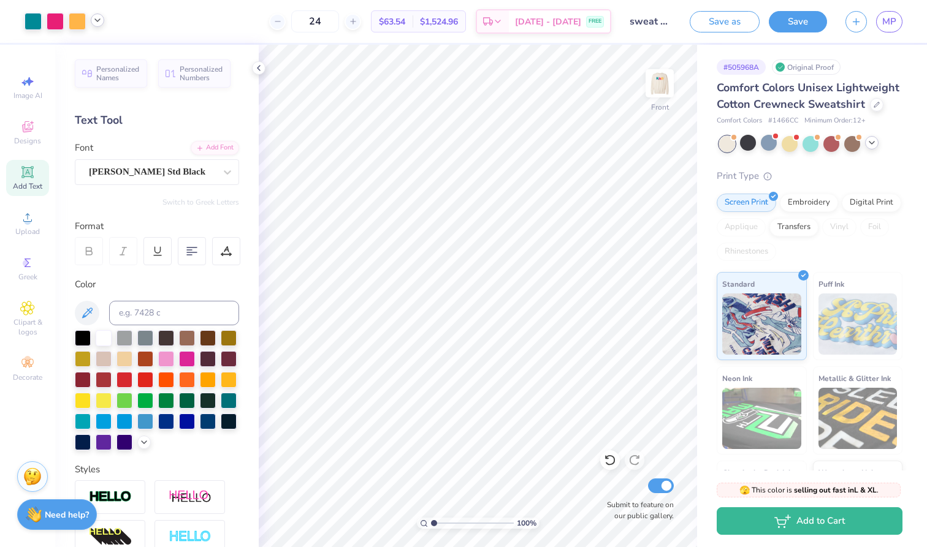
click at [101, 21] on icon at bounding box center [98, 20] width 10 height 10
click at [105, 55] on div at bounding box center [97, 51] width 17 height 17
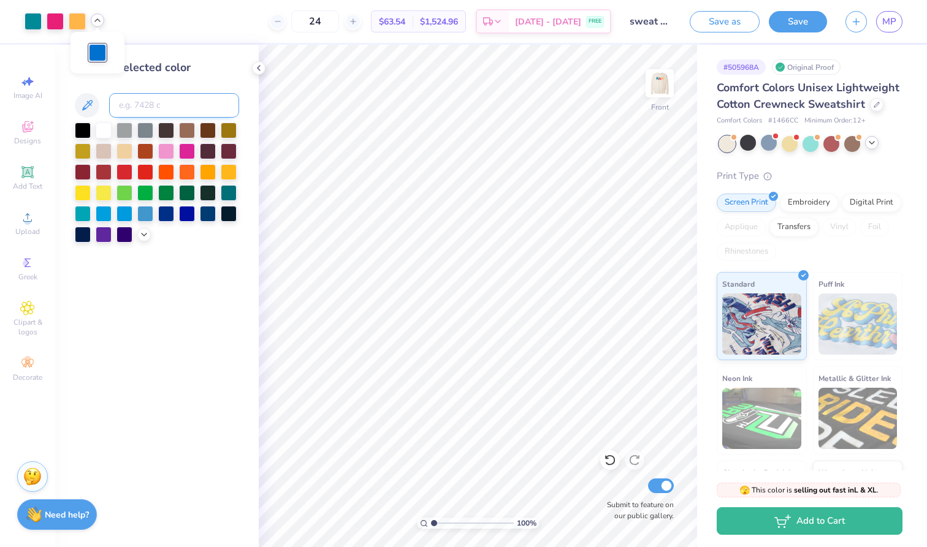
click at [133, 103] on input at bounding box center [174, 105] width 130 height 25
type input "321"
click at [224, 213] on div at bounding box center [229, 213] width 16 height 16
click at [232, 193] on div at bounding box center [229, 192] width 16 height 16
click at [161, 113] on input at bounding box center [174, 105] width 130 height 25
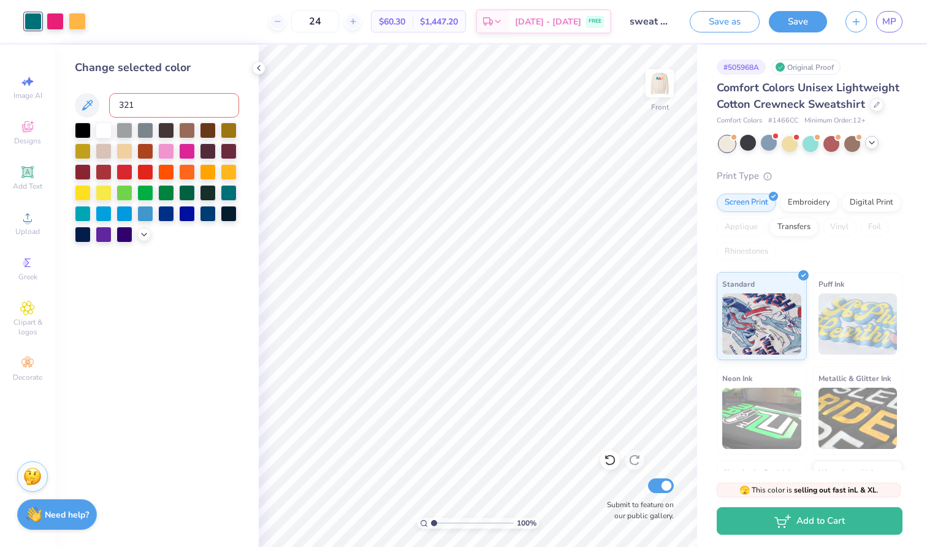
type input "321"
click at [656, 85] on img at bounding box center [659, 83] width 49 height 49
drag, startPoint x: 335, startPoint y: 24, endPoint x: 267, endPoint y: 21, distance: 68.7
click at [267, 21] on div "24 $60.30 Per Item $1,447.20 Total Est. Delivery Aug 25 - 28 FREE" at bounding box center [353, 21] width 516 height 43
click at [256, 66] on icon at bounding box center [259, 68] width 10 height 10
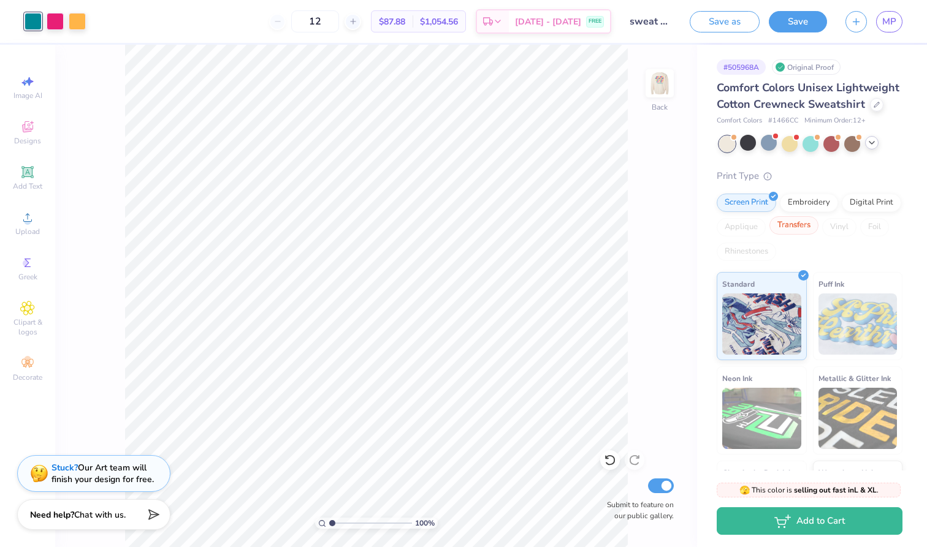
click at [802, 221] on div "Transfers" at bounding box center [793, 225] width 49 height 18
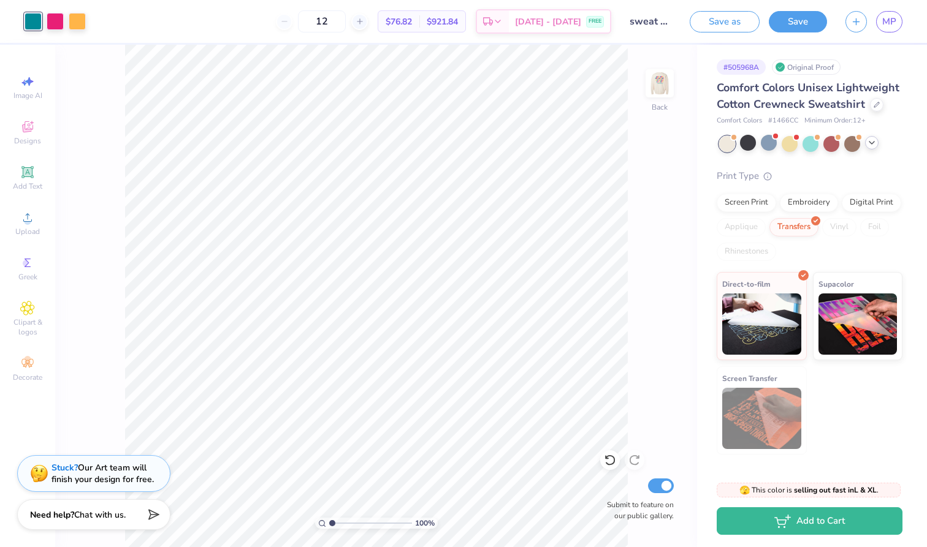
drag, startPoint x: 349, startPoint y: 17, endPoint x: 294, endPoint y: 18, distance: 54.6
click at [294, 18] on div "12" at bounding box center [322, 21] width 92 height 22
type input "24"
drag, startPoint x: 342, startPoint y: 20, endPoint x: 286, endPoint y: 16, distance: 55.9
click at [286, 17] on div "24" at bounding box center [315, 21] width 92 height 22
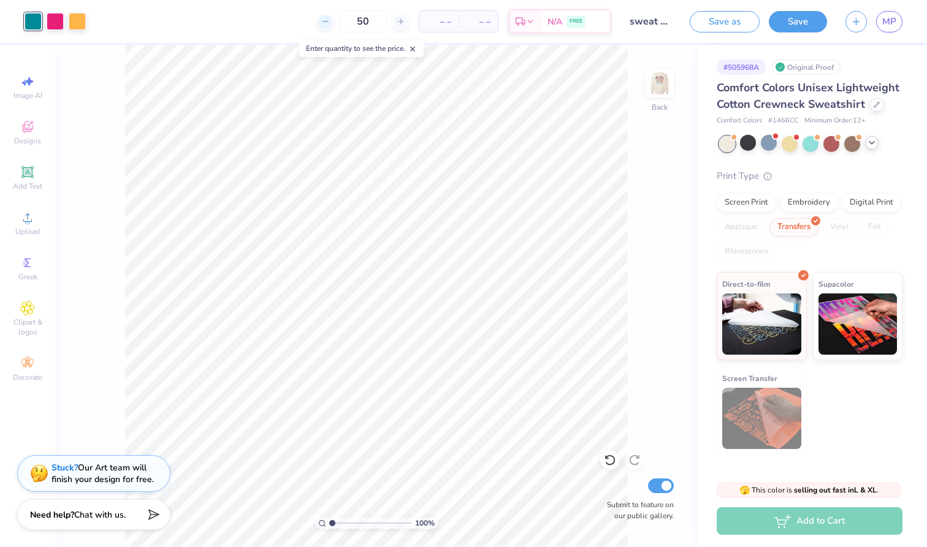
type input "50"
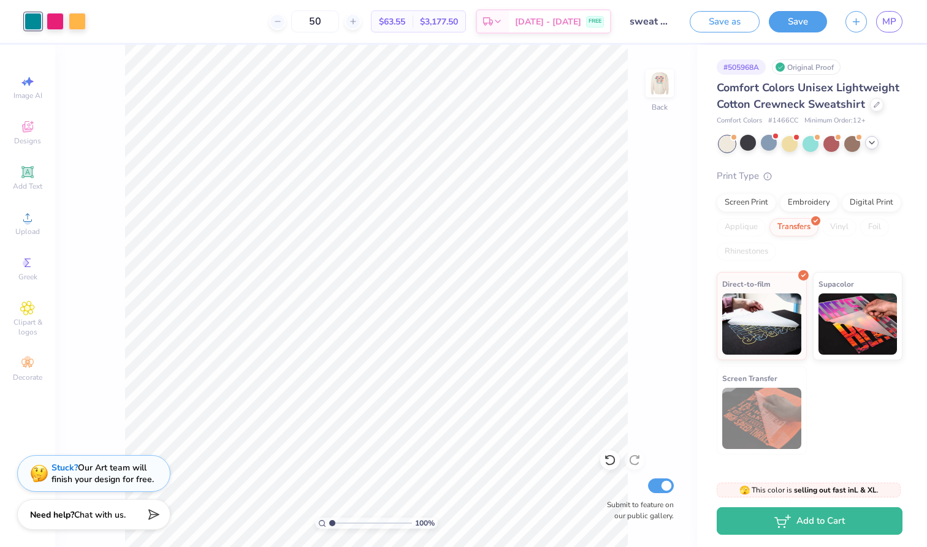
drag, startPoint x: 338, startPoint y: 21, endPoint x: 275, endPoint y: 21, distance: 63.8
click at [275, 21] on div "50 $63.55 Per Item $3,177.50 Total Est. Delivery Aug 25 - 28 FREE" at bounding box center [353, 21] width 516 height 43
click at [868, 202] on div "Digital Print" at bounding box center [871, 201] width 59 height 18
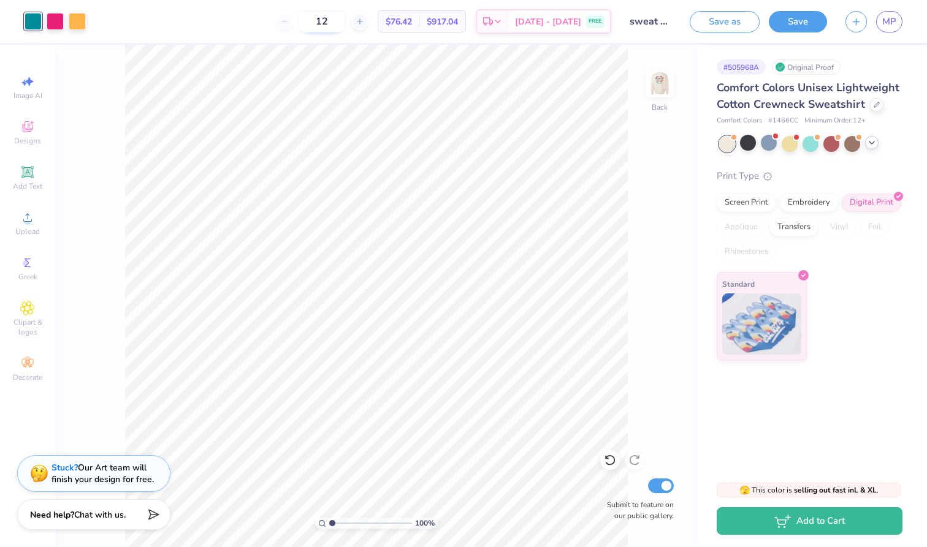
drag, startPoint x: 347, startPoint y: 23, endPoint x: 322, endPoint y: 21, distance: 24.6
click at [323, 22] on input "12" at bounding box center [322, 21] width 48 height 22
type input "24"
drag, startPoint x: 343, startPoint y: 23, endPoint x: 306, endPoint y: 21, distance: 36.9
click at [306, 22] on input "24" at bounding box center [315, 21] width 48 height 22
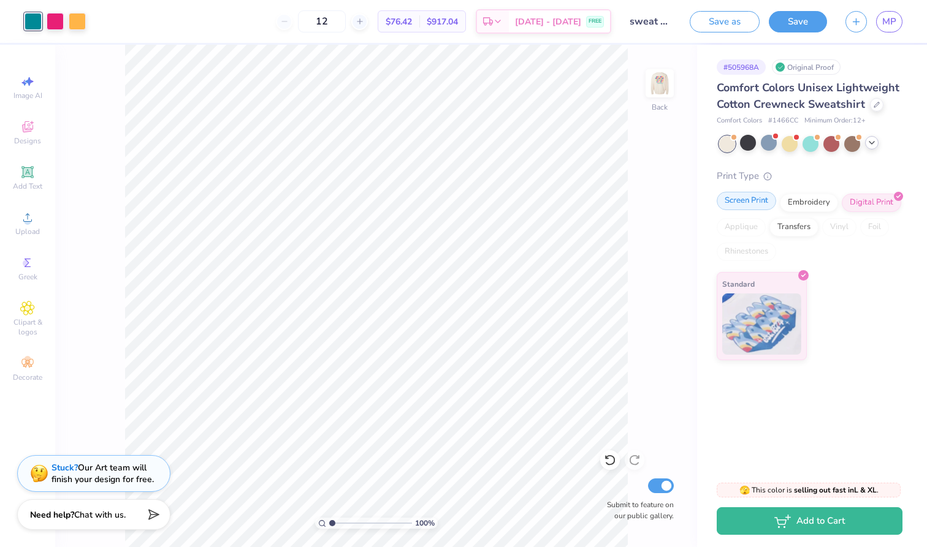
click at [757, 203] on div "Screen Print" at bounding box center [746, 201] width 59 height 18
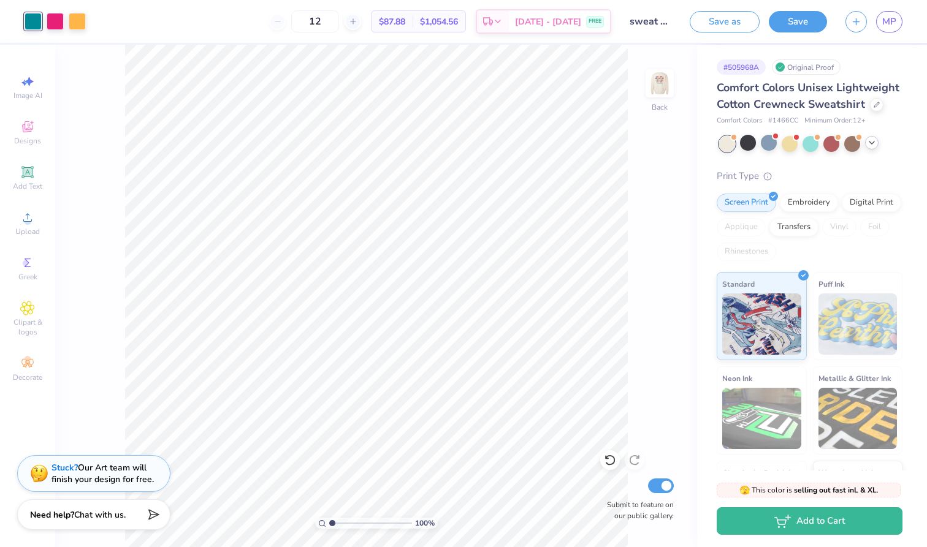
drag, startPoint x: 340, startPoint y: 23, endPoint x: 288, endPoint y: 23, distance: 52.7
click at [288, 23] on div "12" at bounding box center [315, 21] width 92 height 22
click at [793, 221] on div "Transfers" at bounding box center [793, 225] width 49 height 18
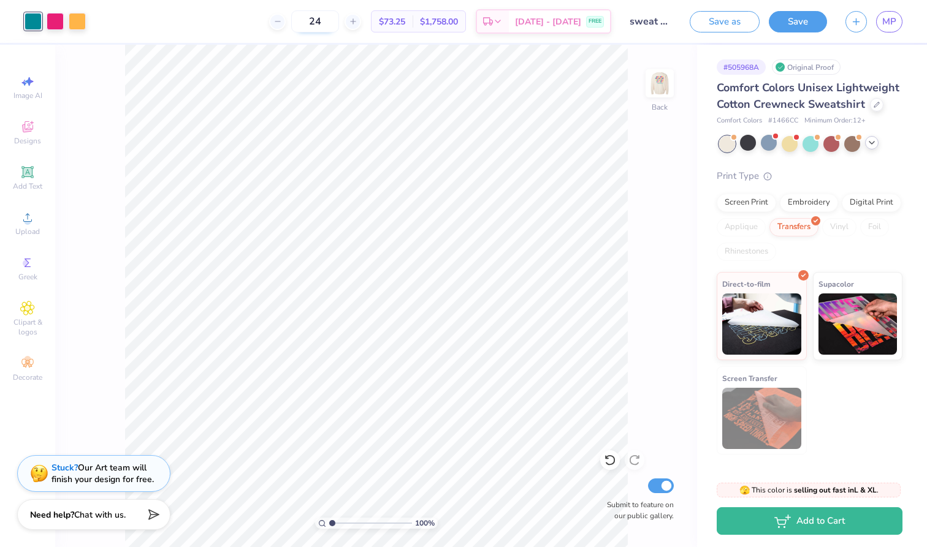
drag, startPoint x: 345, startPoint y: 24, endPoint x: 321, endPoint y: 22, distance: 24.6
click at [321, 22] on input "24" at bounding box center [315, 21] width 48 height 22
drag, startPoint x: 348, startPoint y: 27, endPoint x: 304, endPoint y: 25, distance: 43.6
click at [304, 25] on div "12" at bounding box center [322, 21] width 92 height 22
type input "24"
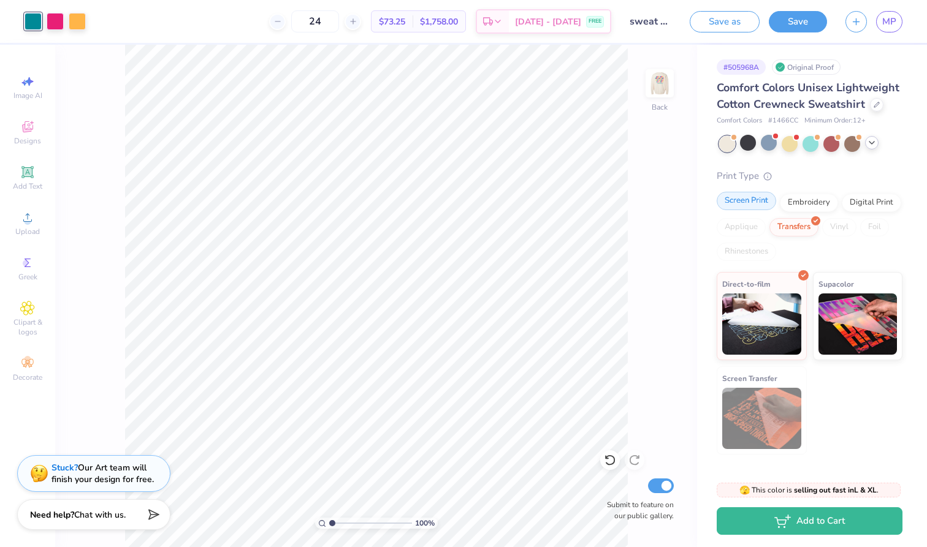
click at [734, 202] on div "Screen Print" at bounding box center [746, 201] width 59 height 18
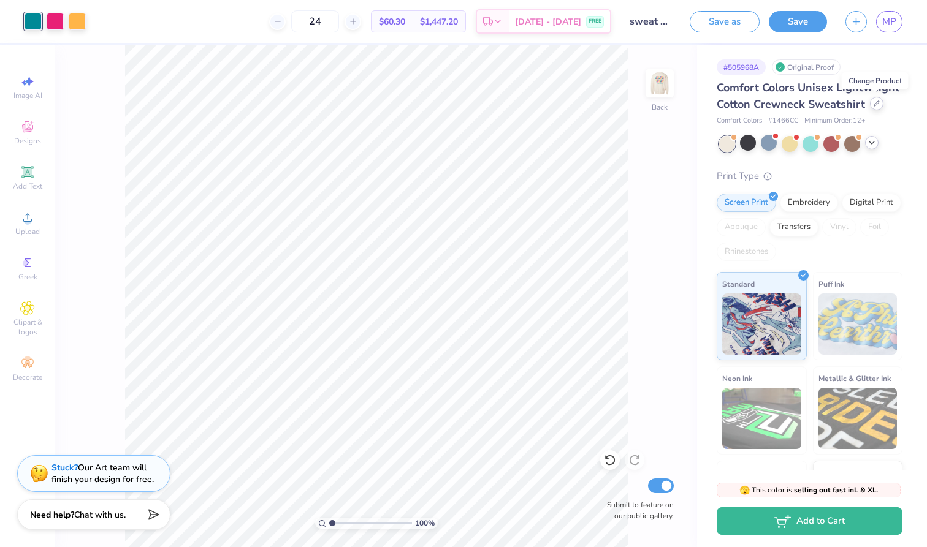
click at [874, 106] on icon at bounding box center [876, 103] width 5 height 5
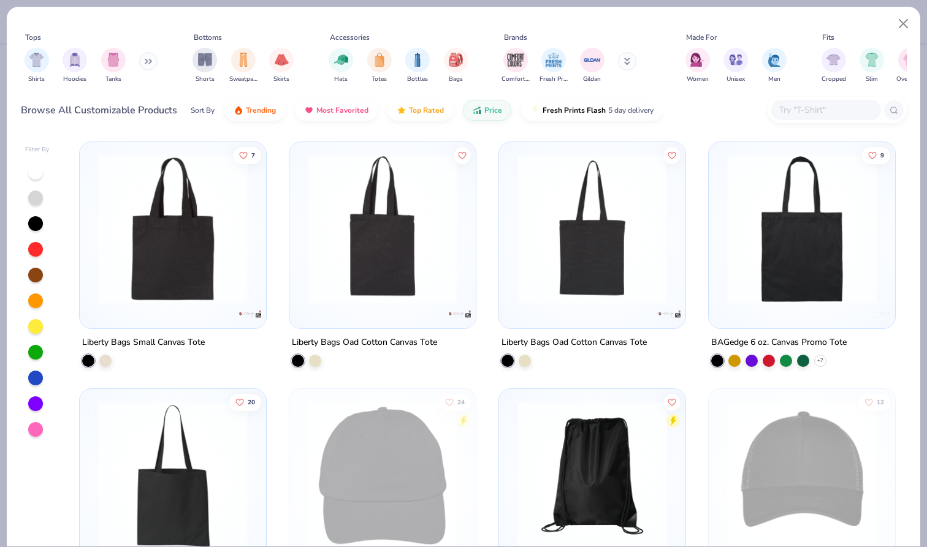
click at [151, 64] on icon at bounding box center [148, 61] width 7 height 6
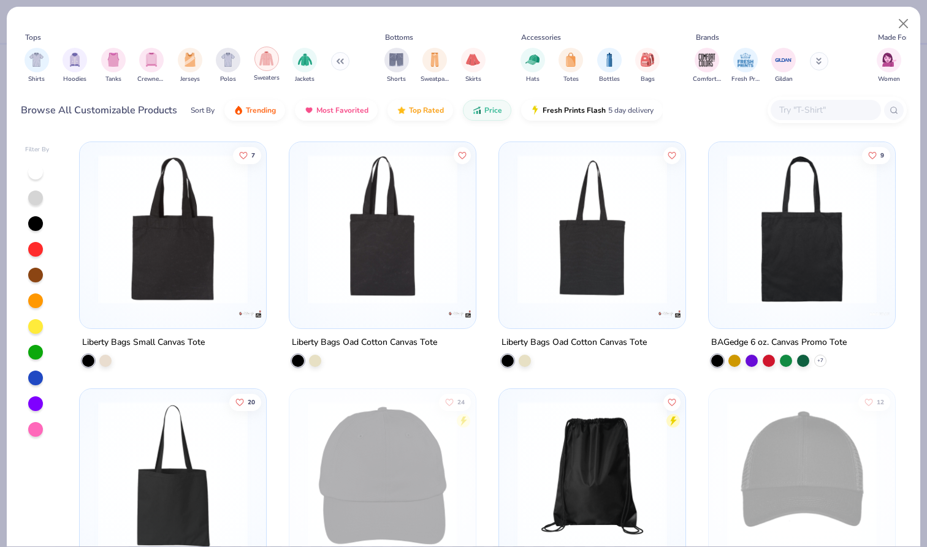
click at [264, 63] on img "filter for Sweaters" at bounding box center [266, 58] width 14 height 14
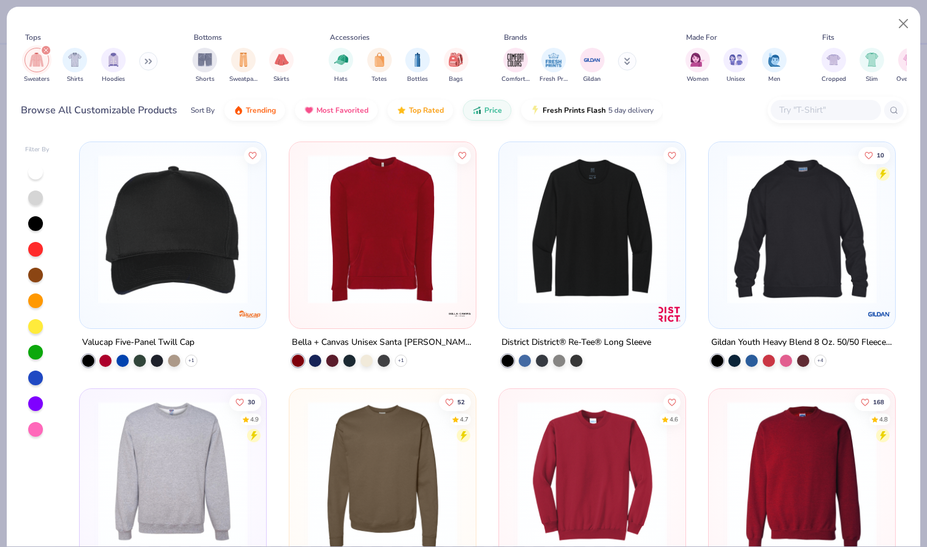
click at [414, 306] on div at bounding box center [382, 232] width 174 height 168
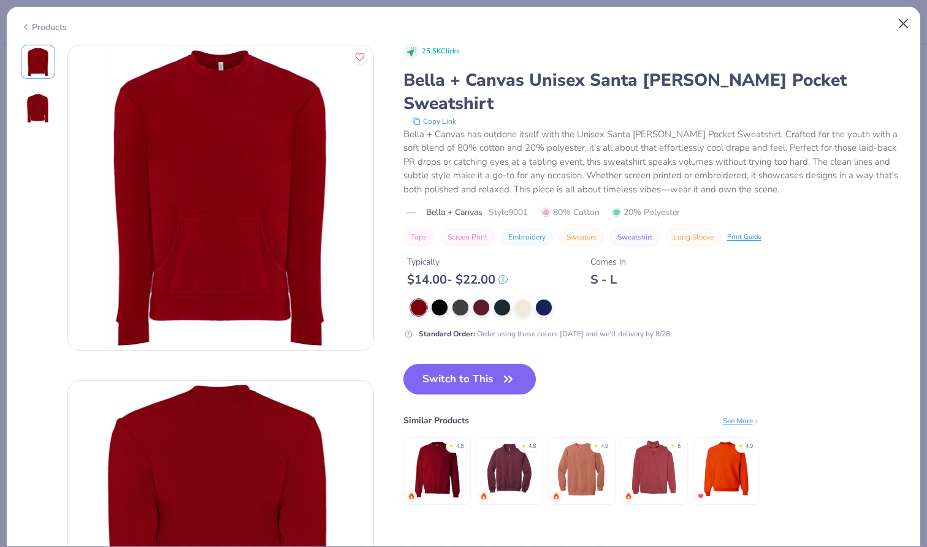
click at [897, 28] on button "Close" at bounding box center [903, 23] width 23 height 23
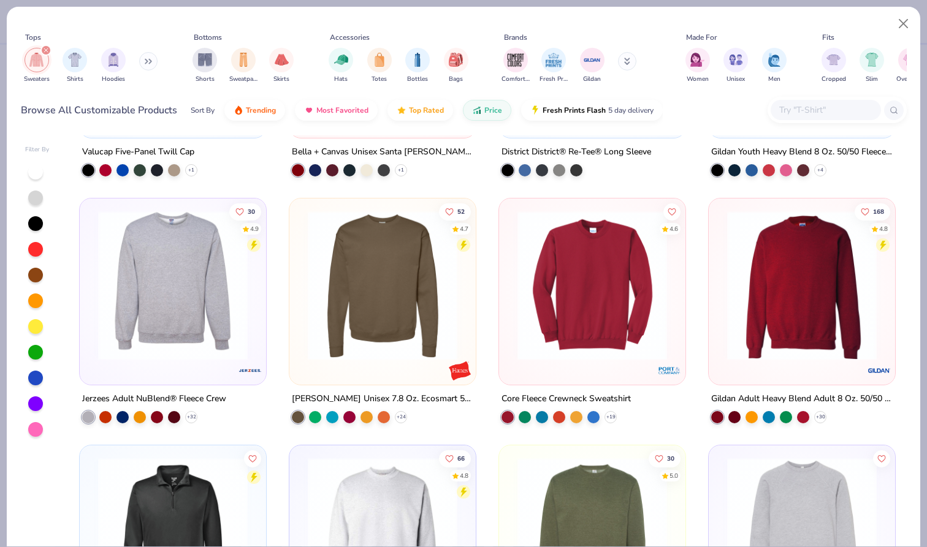
scroll to position [203, 0]
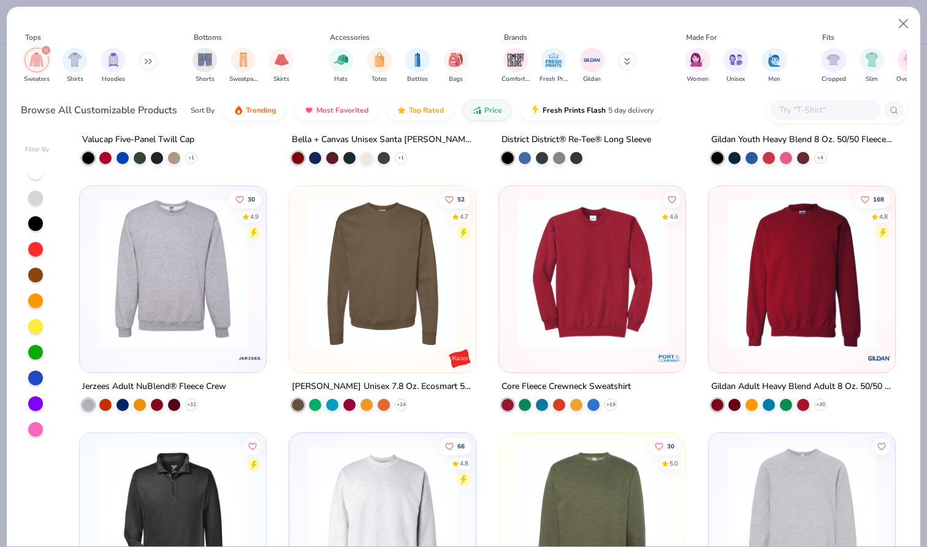
click at [250, 292] on img at bounding box center [173, 274] width 162 height 150
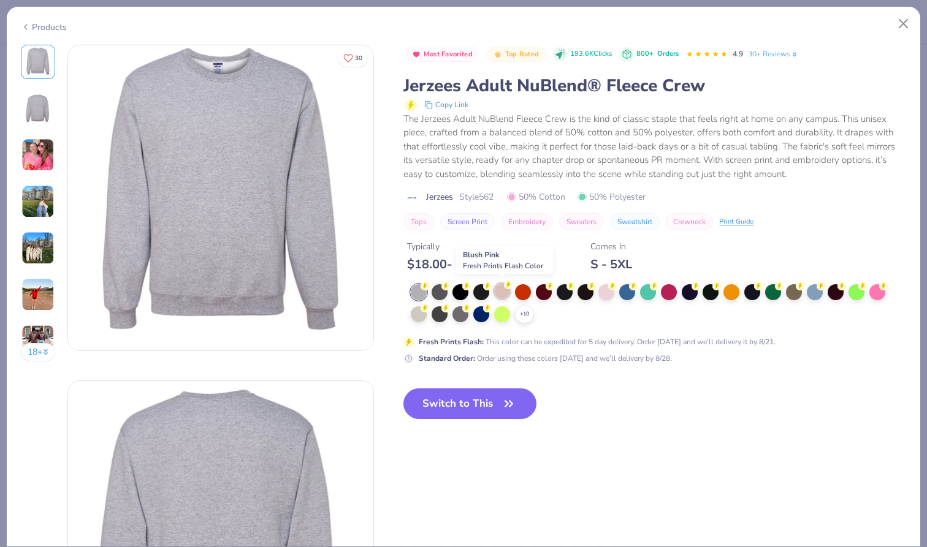
click at [505, 289] on div at bounding box center [502, 291] width 16 height 16
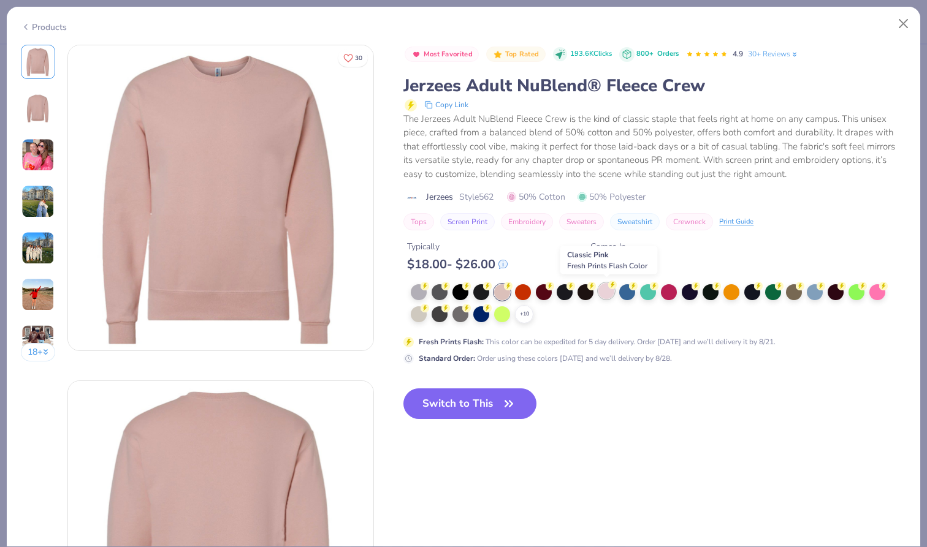
click at [611, 291] on div at bounding box center [606, 291] width 16 height 16
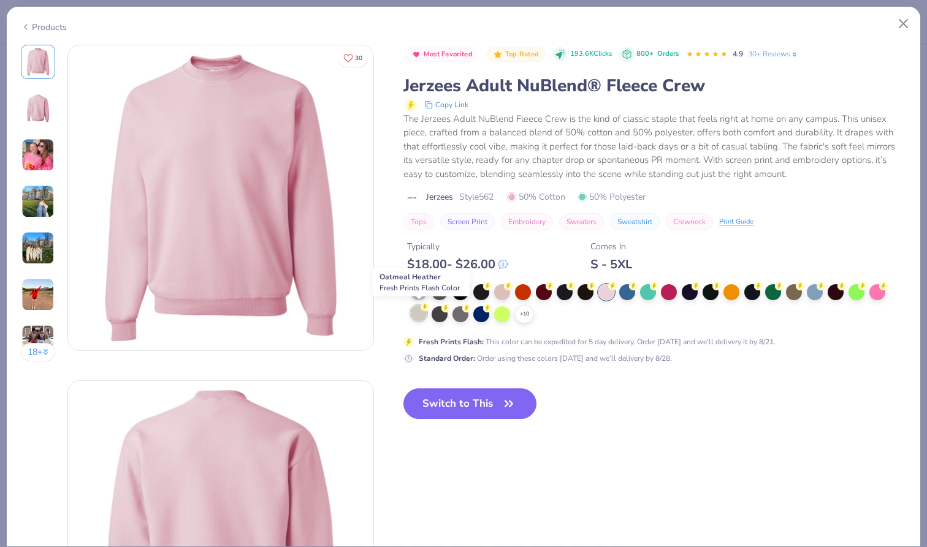
click at [416, 315] on div at bounding box center [419, 313] width 16 height 16
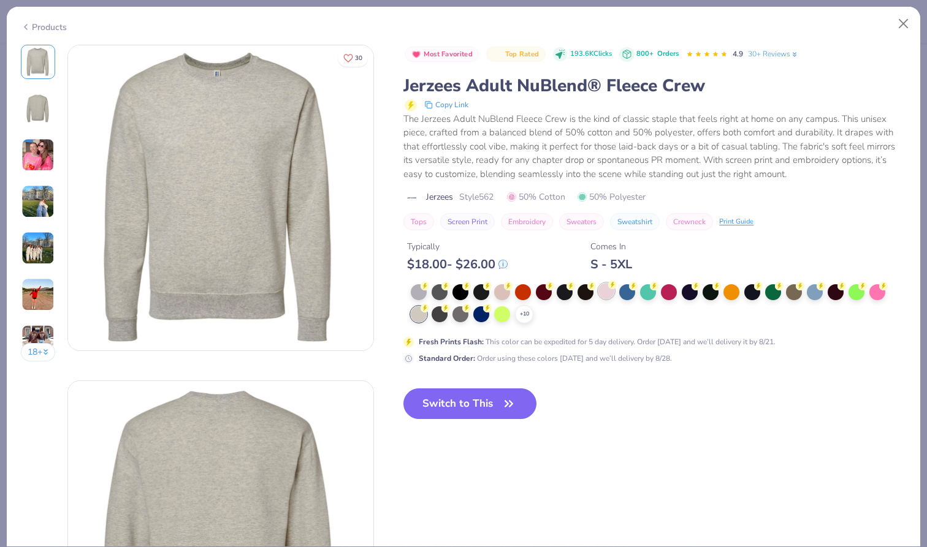
click at [607, 291] on div at bounding box center [606, 291] width 16 height 16
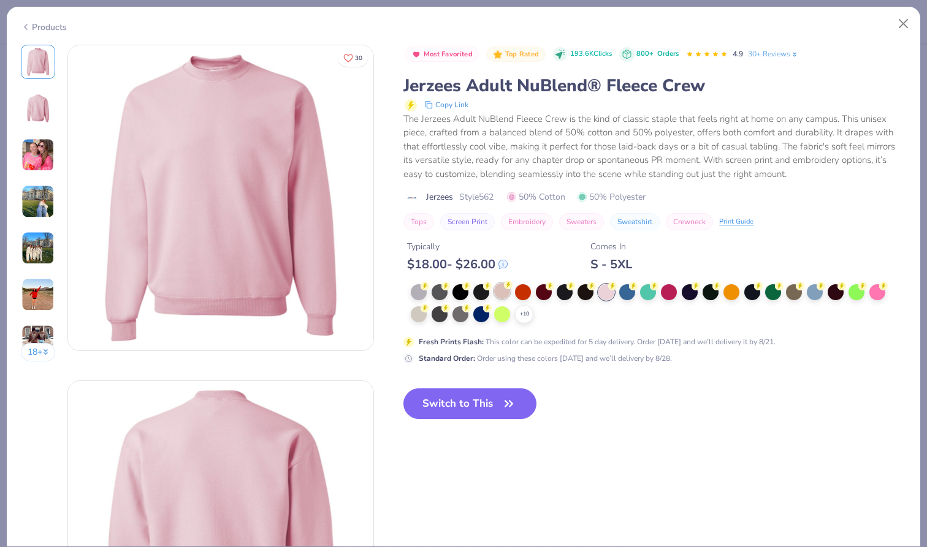
click at [506, 288] on div at bounding box center [502, 291] width 16 height 16
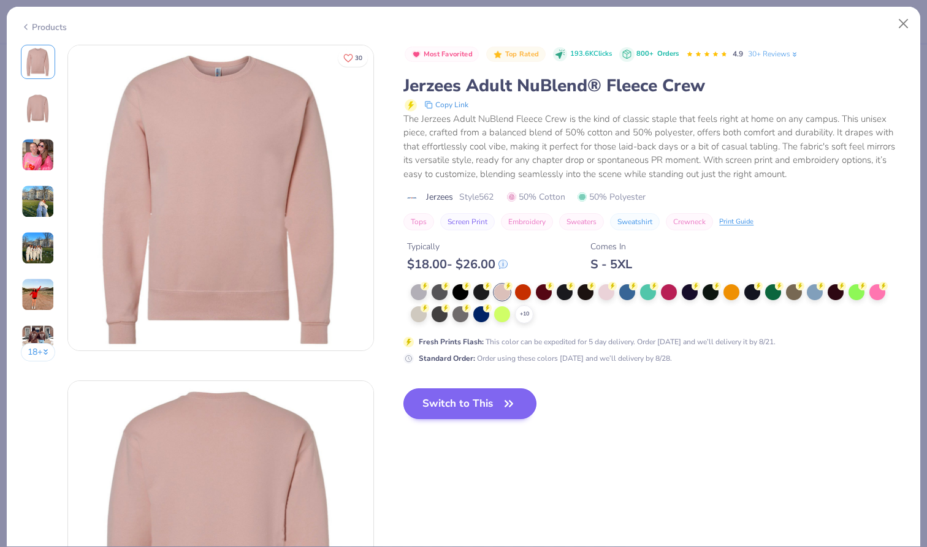
click at [498, 408] on button "Switch to This" at bounding box center [469, 404] width 133 height 31
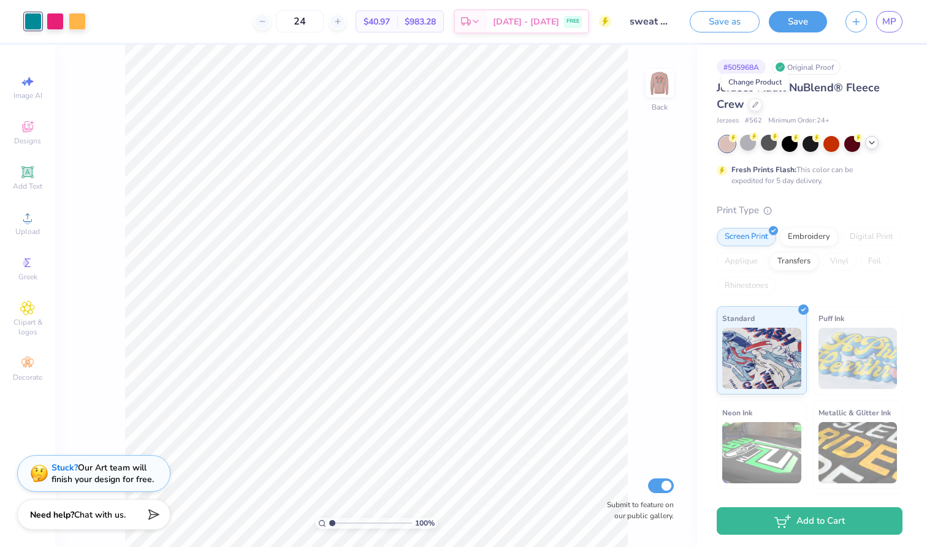
click at [869, 145] on icon at bounding box center [872, 143] width 10 height 10
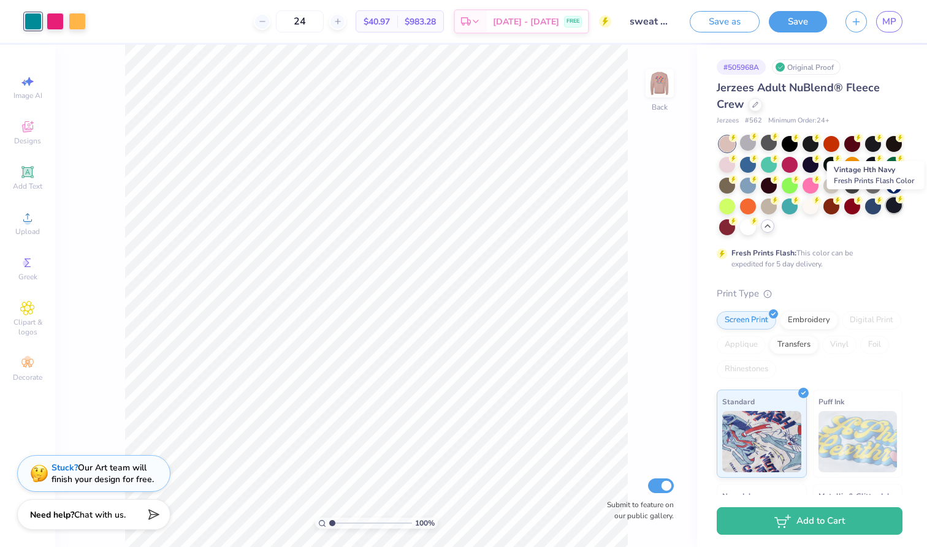
click at [891, 205] on div at bounding box center [894, 205] width 16 height 16
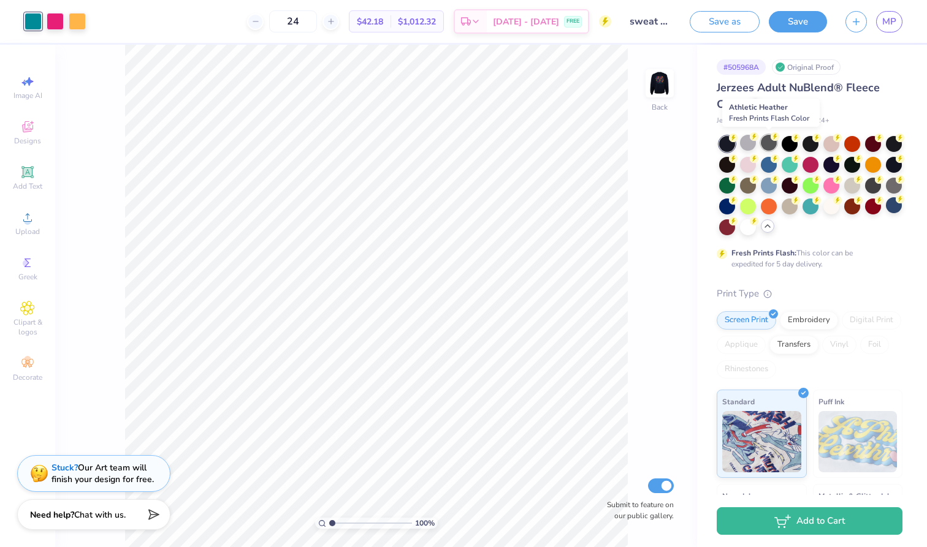
click at [771, 143] on div at bounding box center [769, 143] width 16 height 16
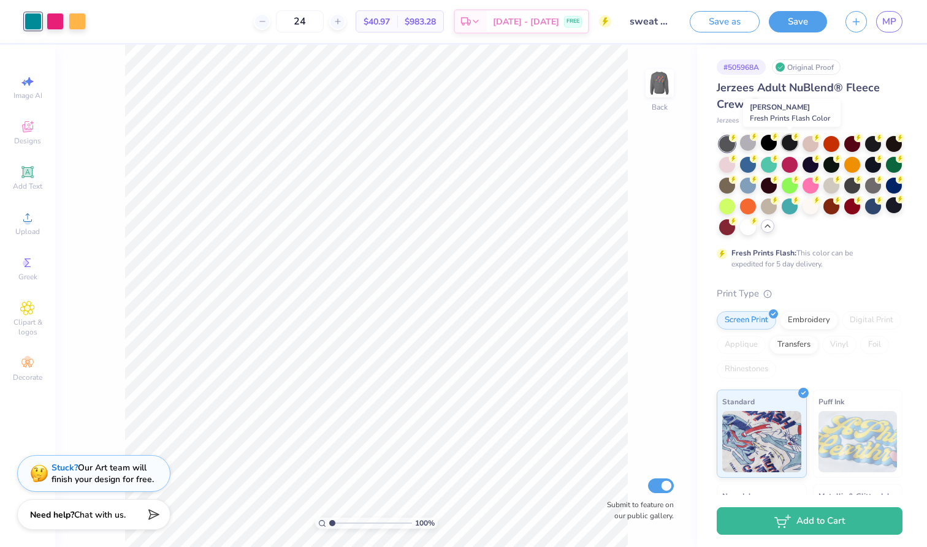
click at [787, 143] on div at bounding box center [790, 143] width 16 height 16
click at [652, 78] on img at bounding box center [659, 83] width 49 height 49
click at [651, 78] on img at bounding box center [659, 83] width 49 height 49
click at [877, 142] on div at bounding box center [873, 143] width 16 height 16
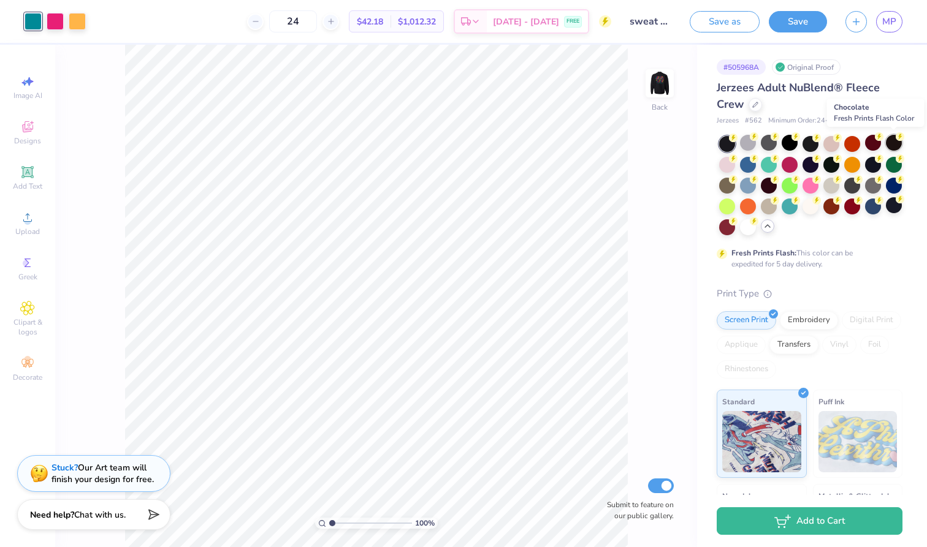
click at [896, 142] on div at bounding box center [894, 143] width 16 height 16
click at [770, 143] on div at bounding box center [769, 143] width 16 height 16
click at [748, 178] on div at bounding box center [748, 185] width 16 height 16
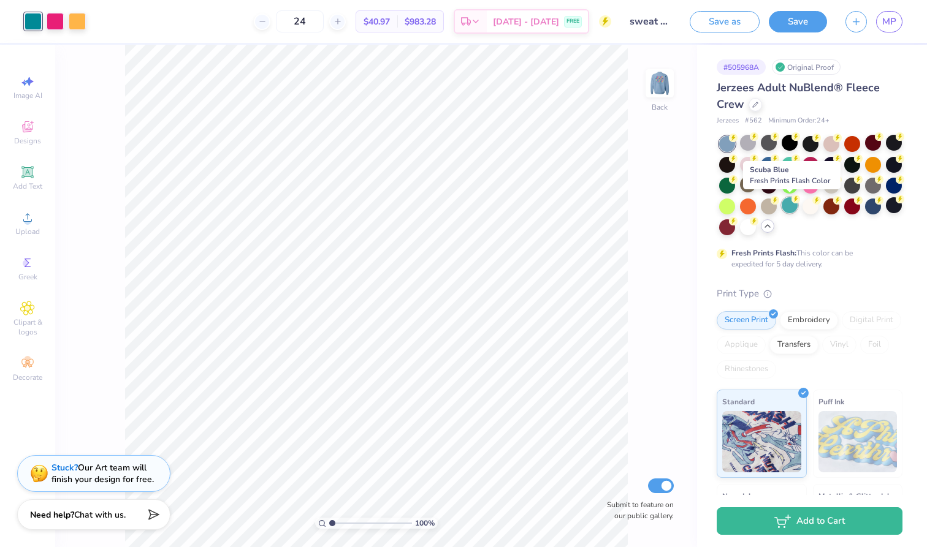
click at [796, 207] on div at bounding box center [790, 205] width 16 height 16
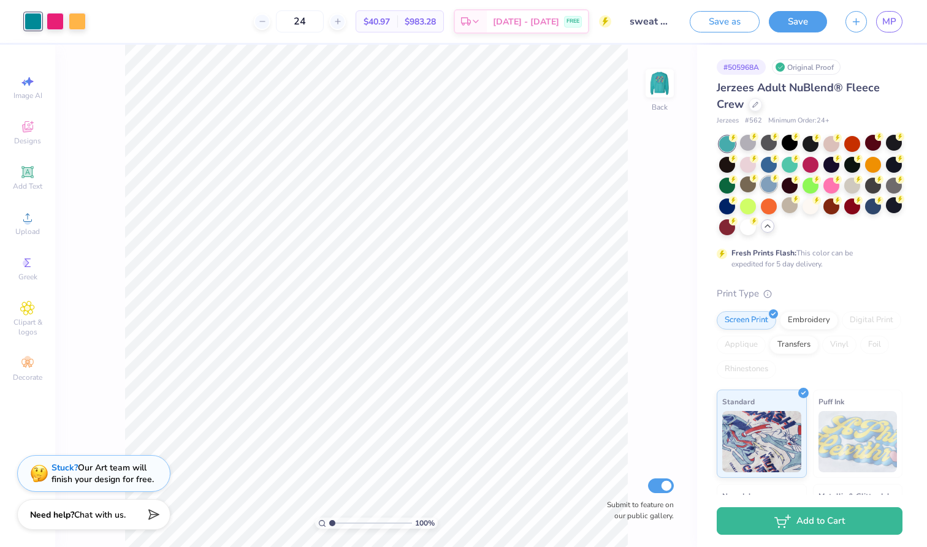
click at [768, 181] on div at bounding box center [769, 185] width 16 height 16
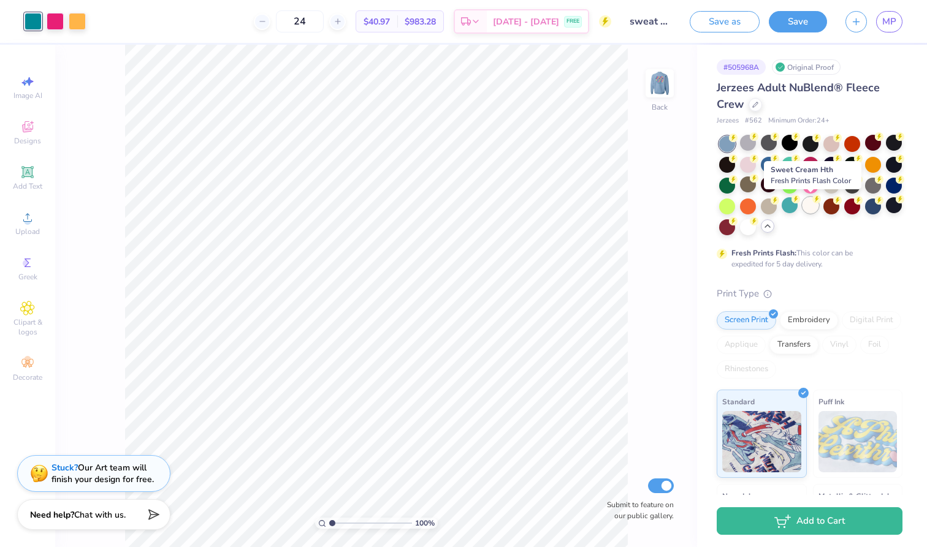
click at [807, 205] on div at bounding box center [810, 205] width 16 height 16
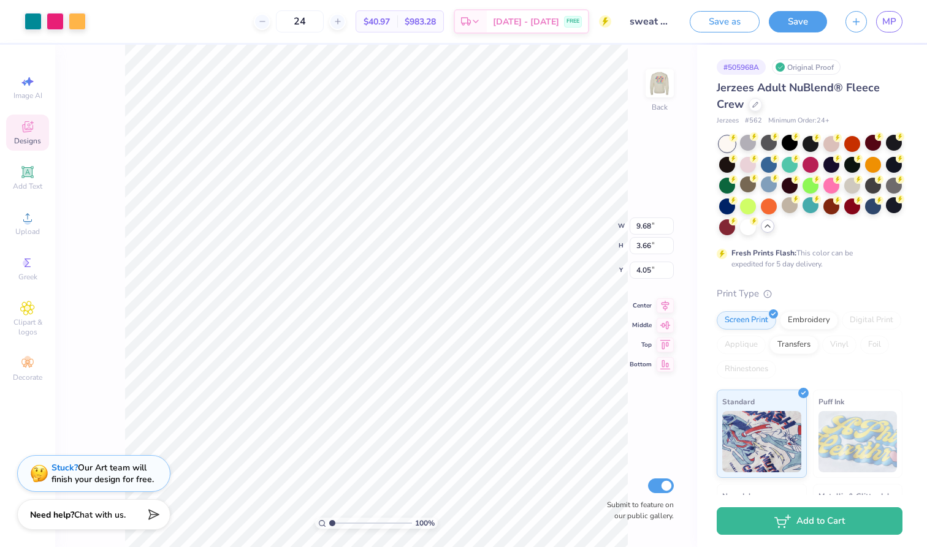
type input "3.61"
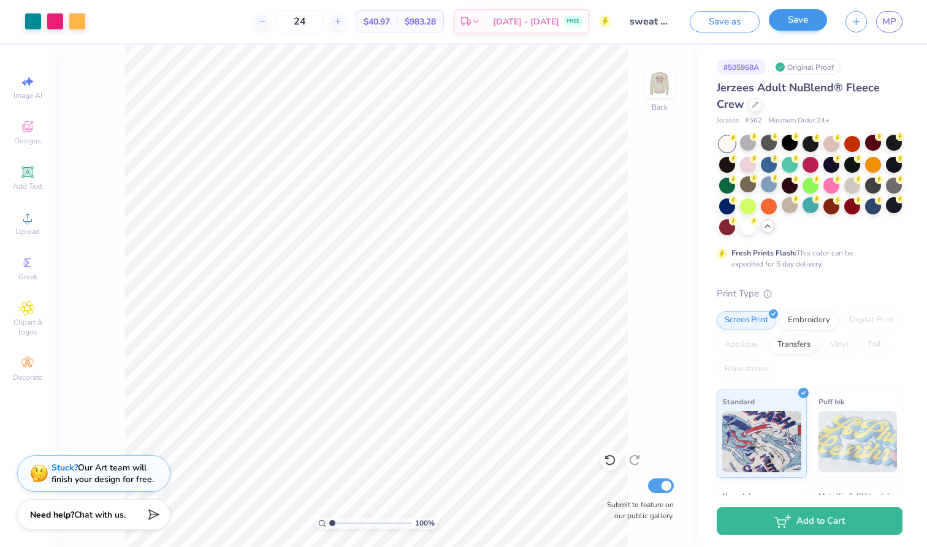
click at [798, 28] on button "Save" at bounding box center [798, 19] width 58 height 21
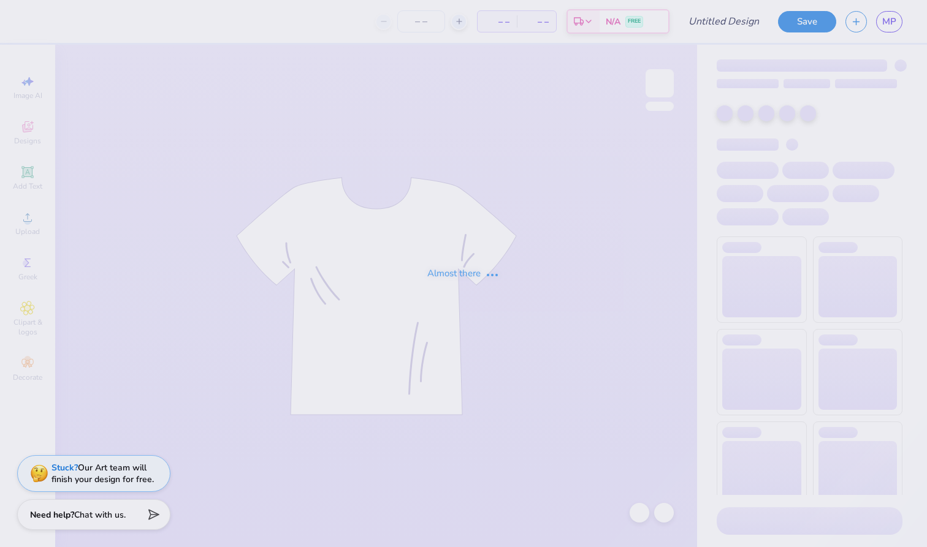
type input "24"
type input "sweat set shorts fall 25"
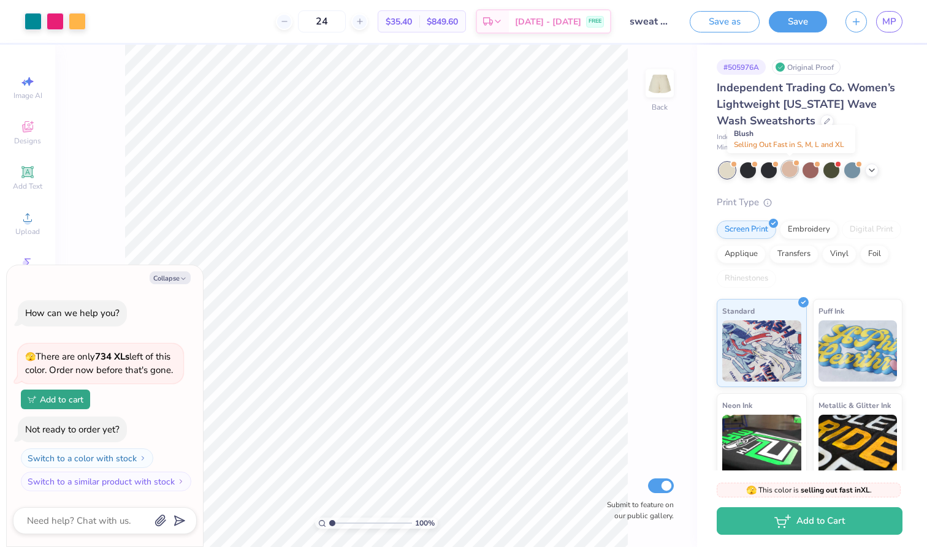
click at [787, 168] on div at bounding box center [790, 169] width 16 height 16
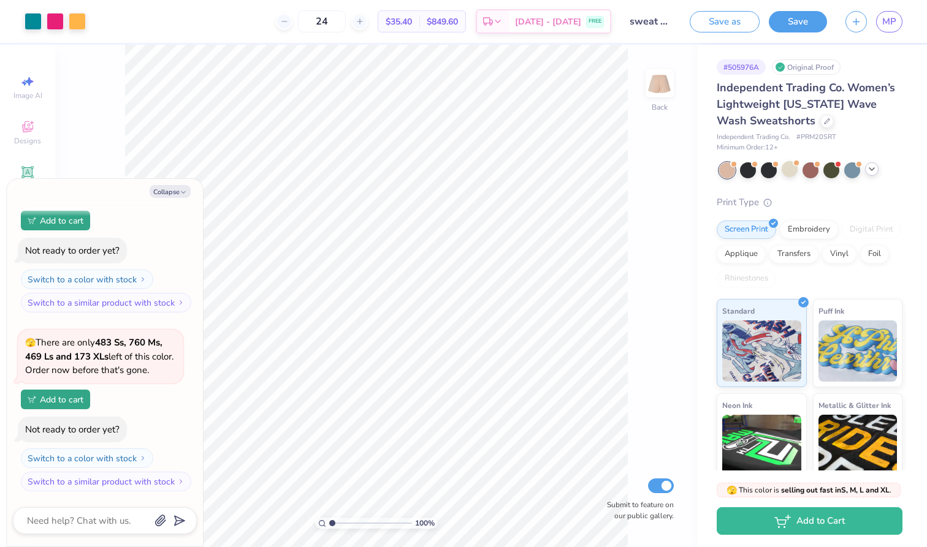
click at [874, 167] on icon at bounding box center [872, 169] width 10 height 10
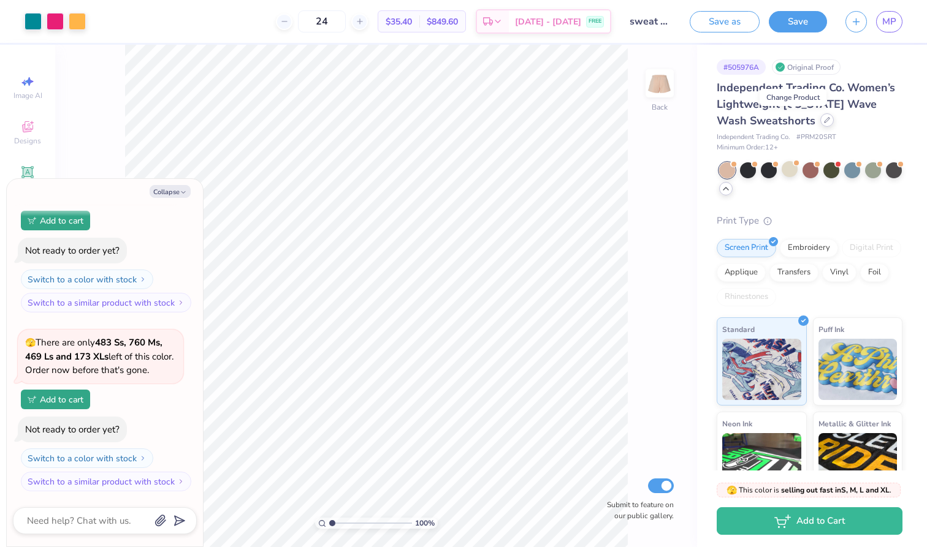
click at [820, 123] on div at bounding box center [826, 119] width 13 height 13
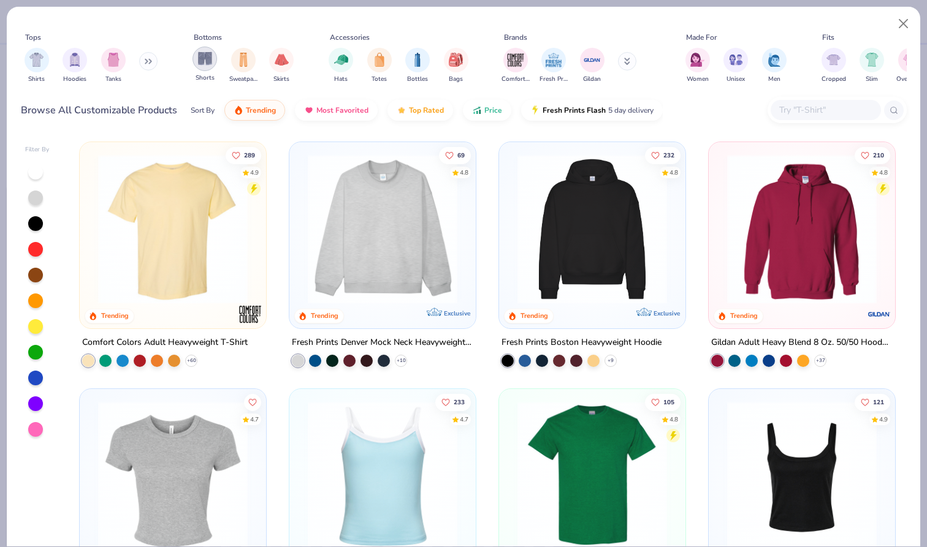
click at [201, 62] on img "filter for Shorts" at bounding box center [205, 58] width 14 height 14
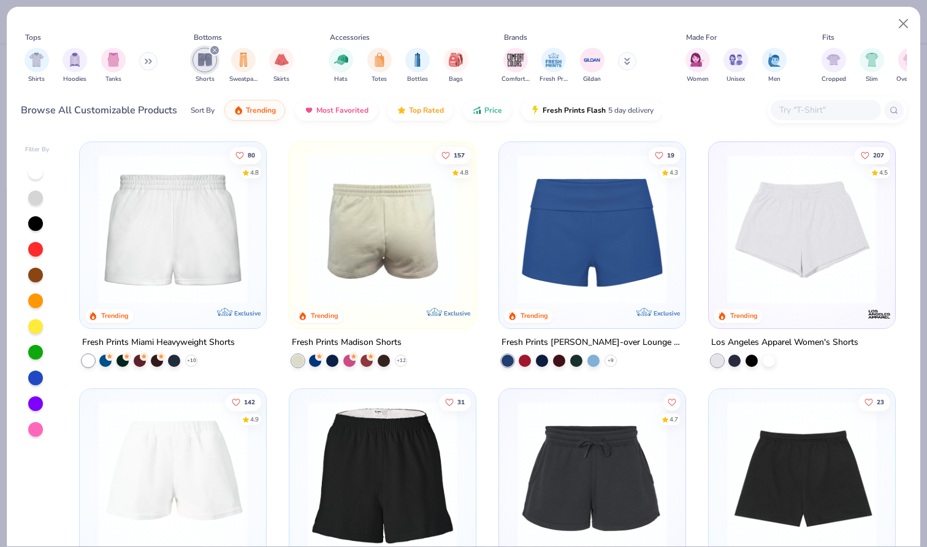
click at [200, 254] on img at bounding box center [173, 229] width 162 height 150
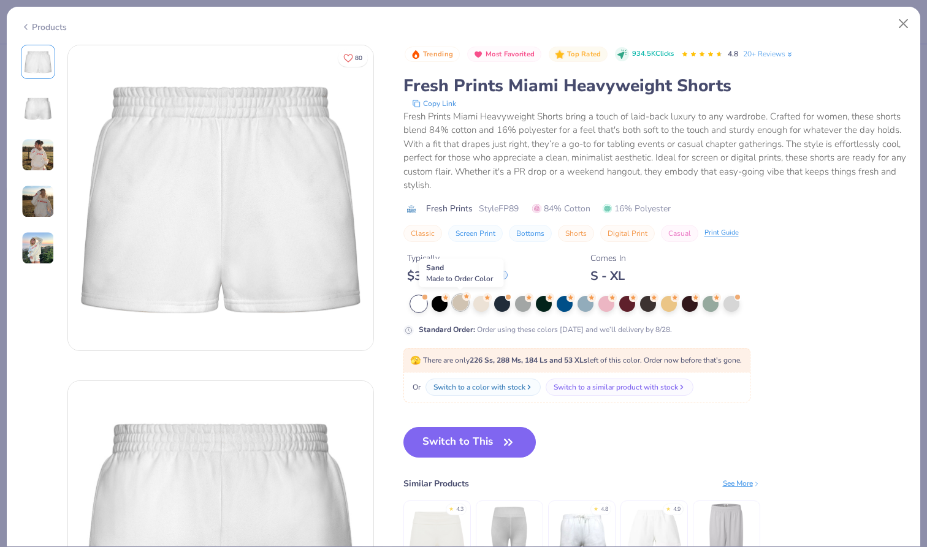
click at [459, 299] on div at bounding box center [460, 303] width 16 height 16
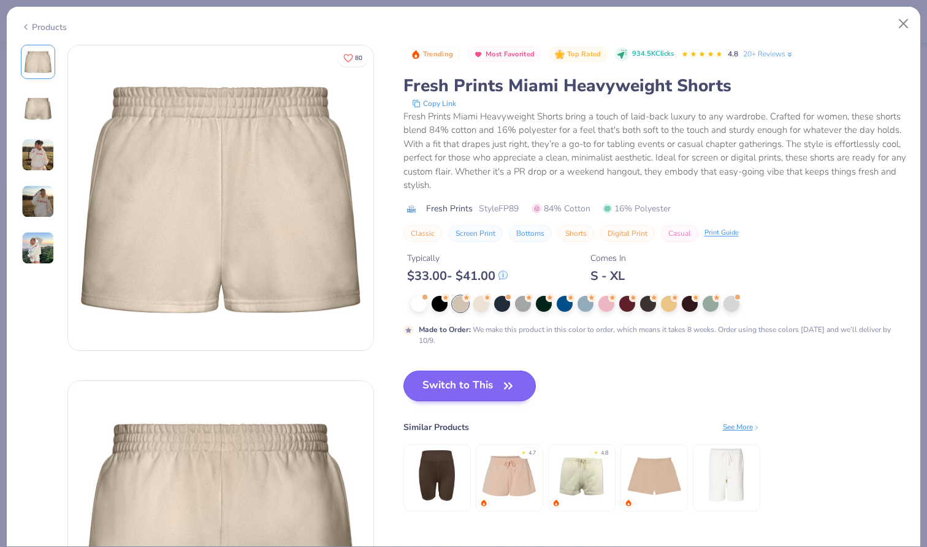
click at [486, 386] on button "Switch to This" at bounding box center [469, 386] width 133 height 31
type textarea "x"
type input "50"
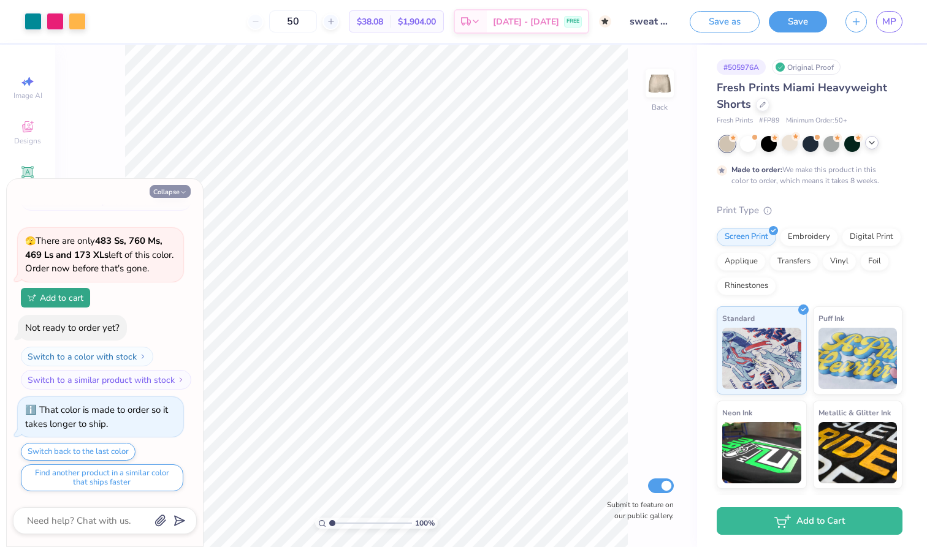
click at [170, 195] on button "Collapse" at bounding box center [170, 191] width 41 height 13
type textarea "x"
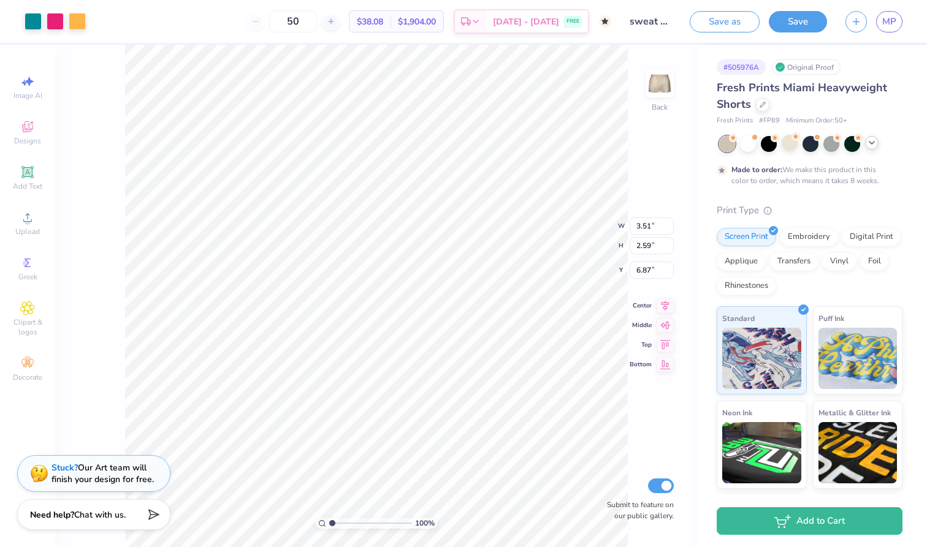
type input "6.79"
type input "4.03"
type input "2.98"
type input "6.43"
click at [644, 403] on div "100 % Back W 4.03 4.03 " H 2.98 2.98 " Y 6.43 6.43 " Center Middle Top Bottom S…" at bounding box center [376, 296] width 642 height 503
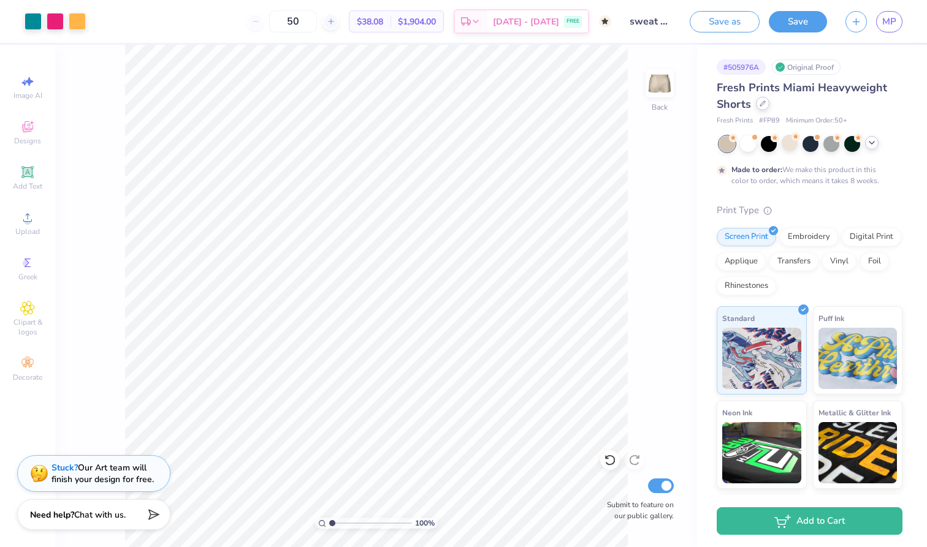
click at [761, 107] on div at bounding box center [762, 103] width 13 height 13
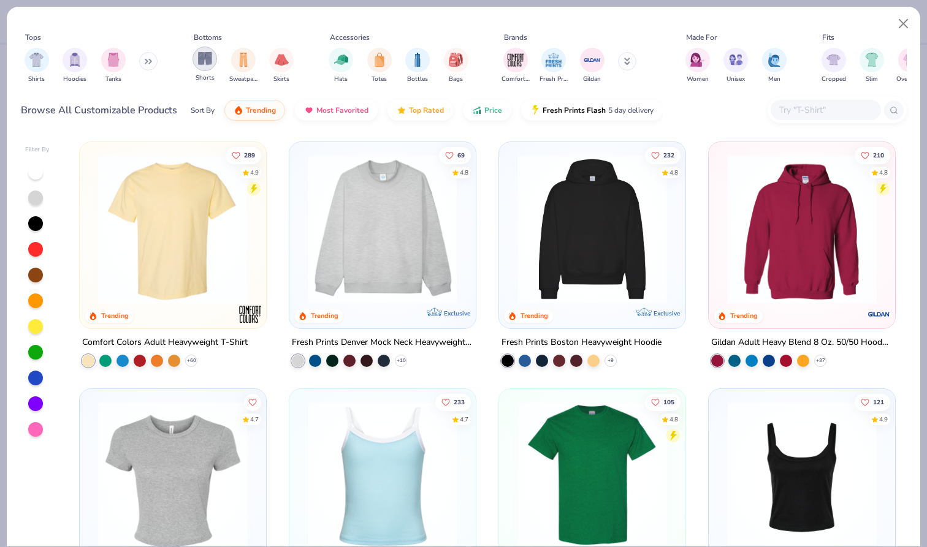
click at [202, 58] on img "filter for Shorts" at bounding box center [205, 58] width 14 height 14
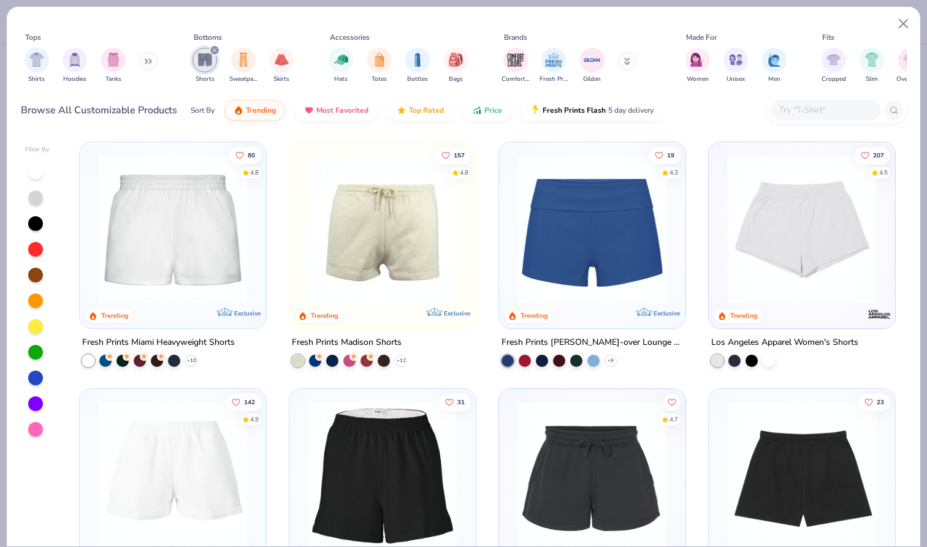
click at [381, 197] on img at bounding box center [383, 229] width 162 height 150
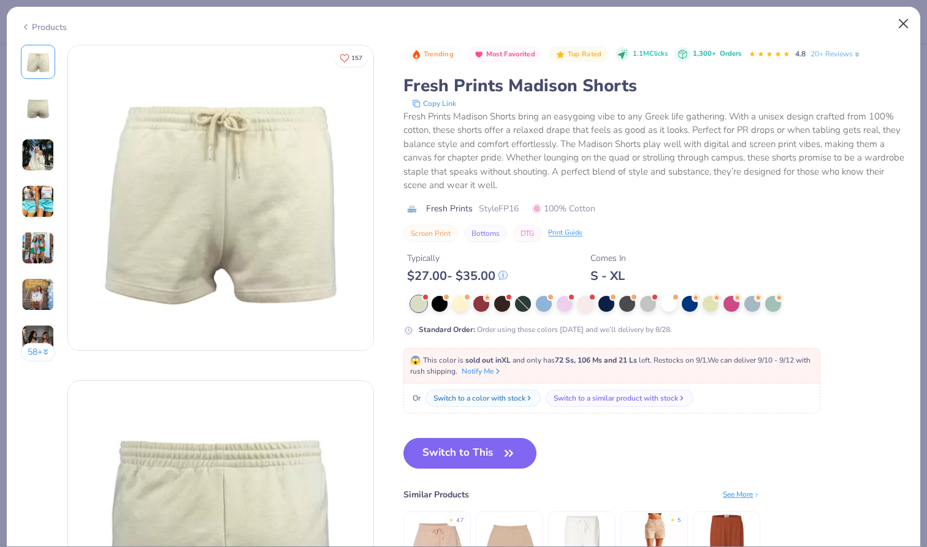
click at [903, 27] on button "Close" at bounding box center [903, 23] width 23 height 23
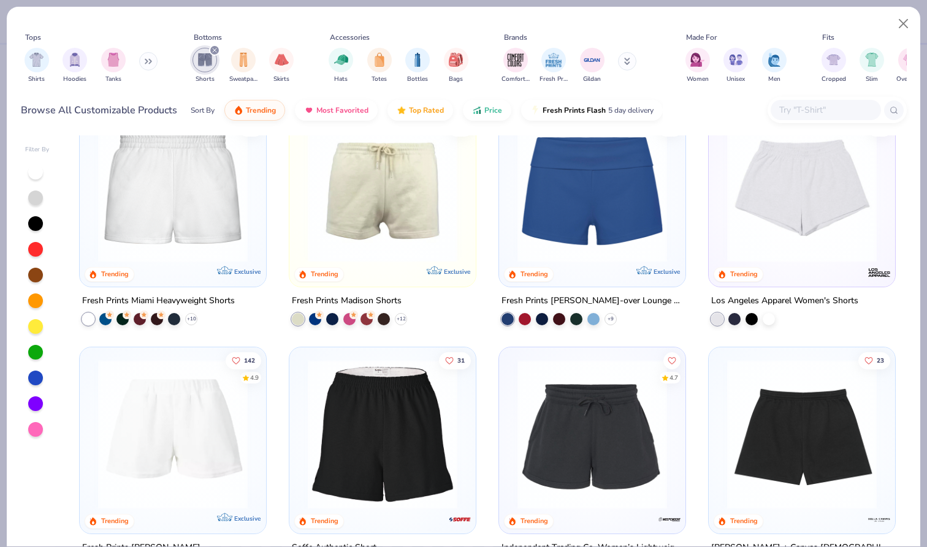
scroll to position [32, 0]
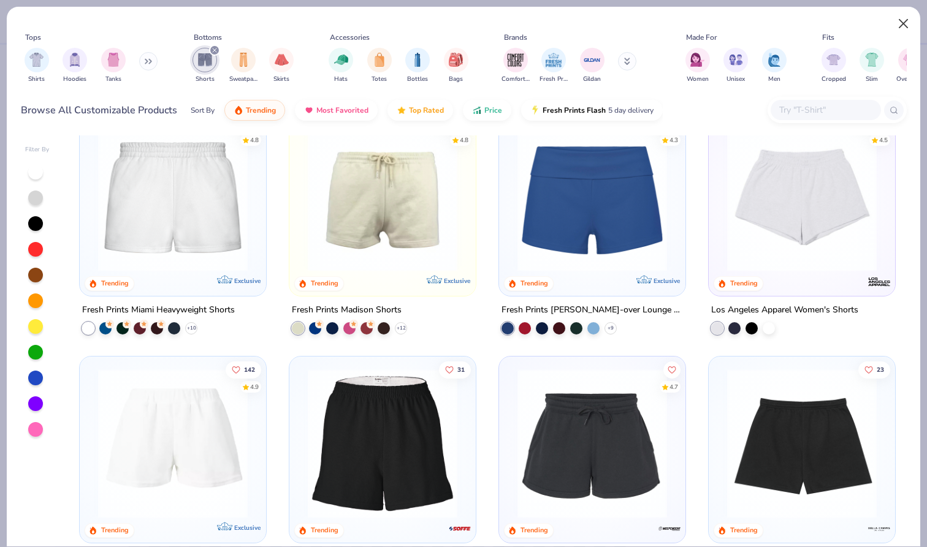
click at [896, 23] on button "Close" at bounding box center [903, 23] width 23 height 23
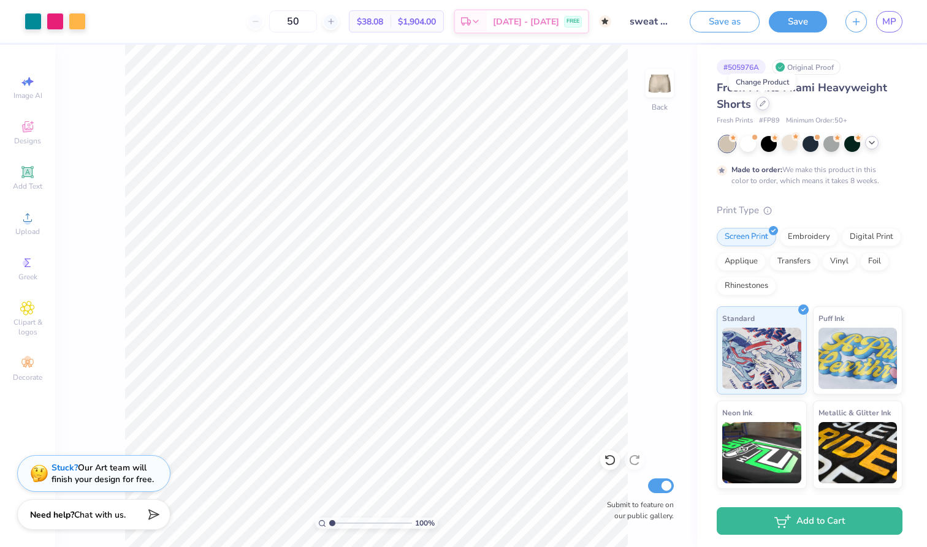
click at [764, 102] on icon at bounding box center [763, 104] width 6 height 6
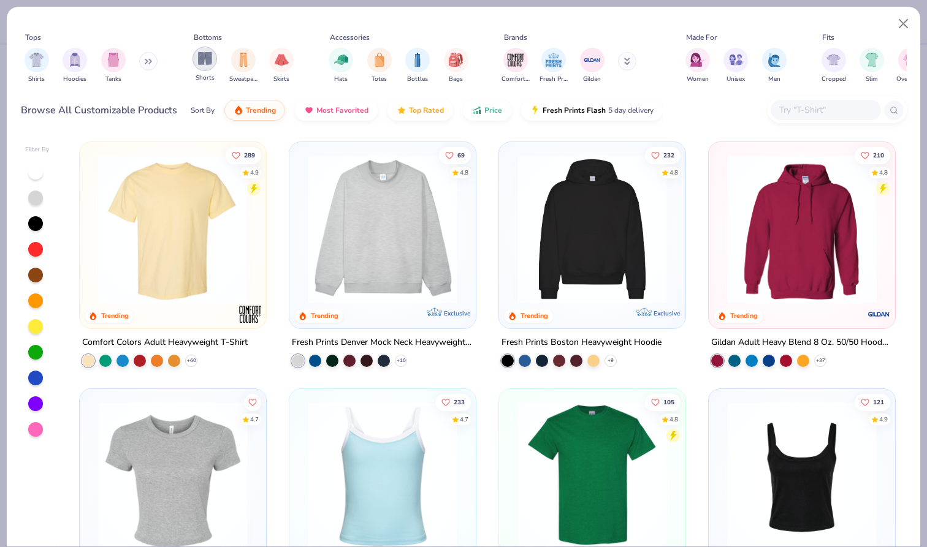
click at [209, 62] on img "filter for Shorts" at bounding box center [205, 58] width 14 height 14
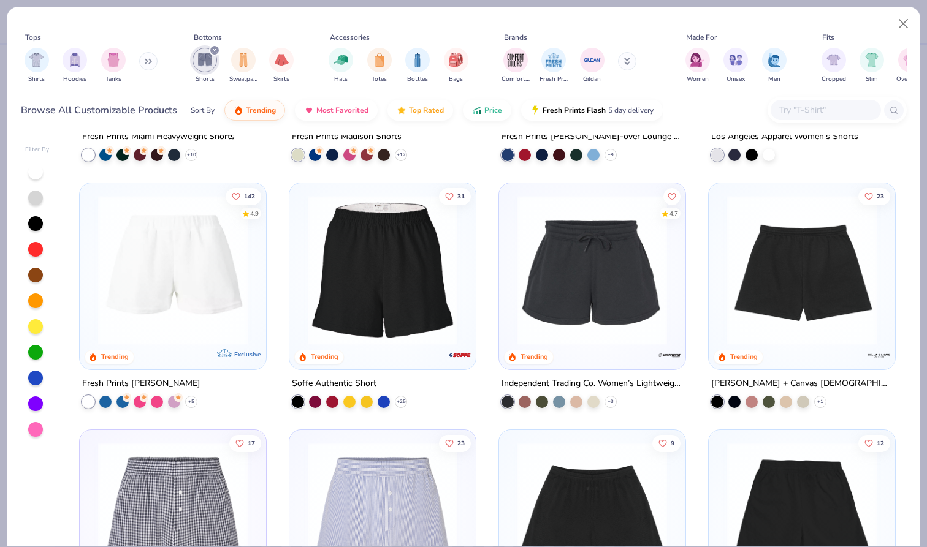
scroll to position [211, 0]
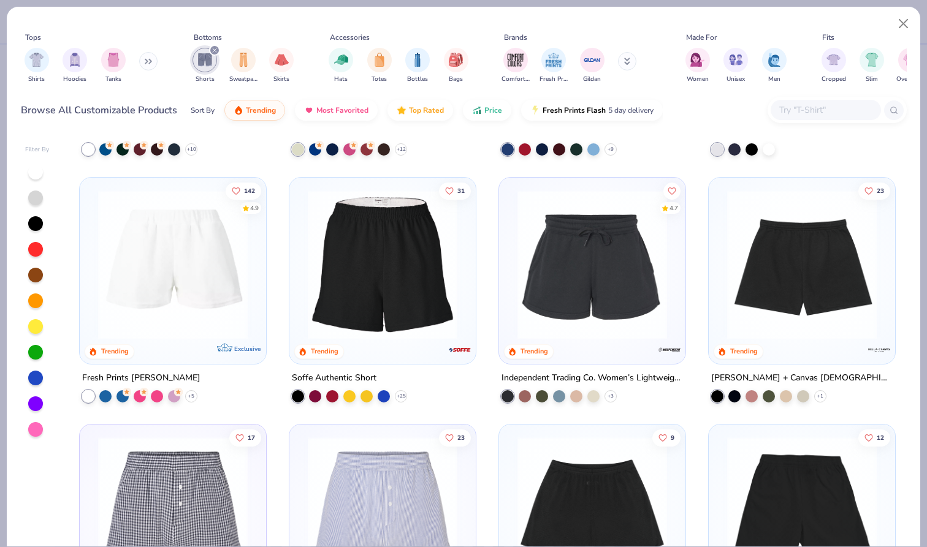
click at [603, 313] on img at bounding box center [592, 265] width 162 height 150
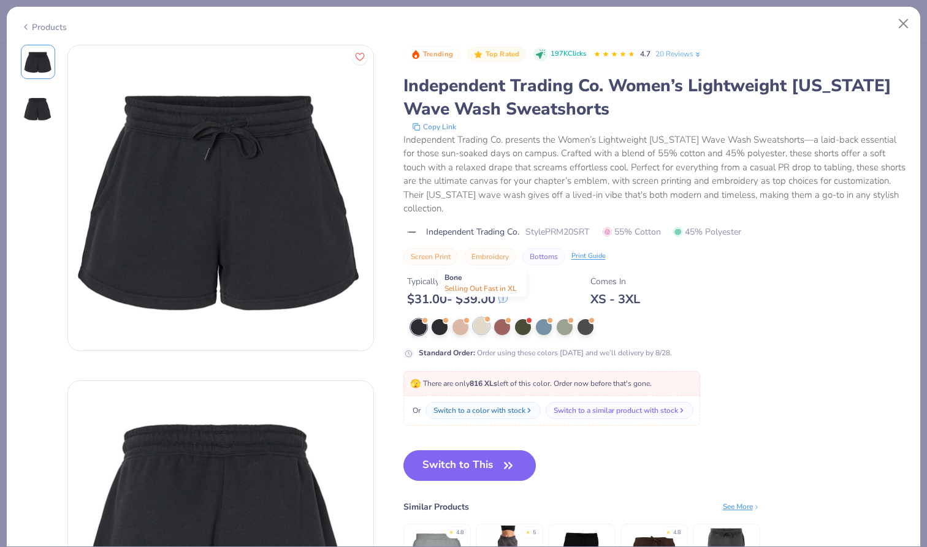
click at [479, 318] on div at bounding box center [481, 326] width 16 height 16
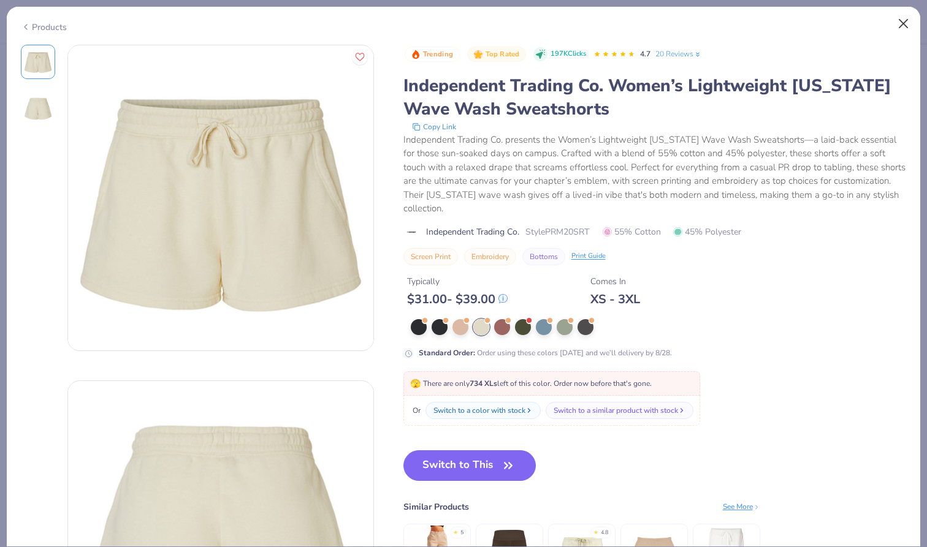
click at [902, 26] on button "Close" at bounding box center [903, 23] width 23 height 23
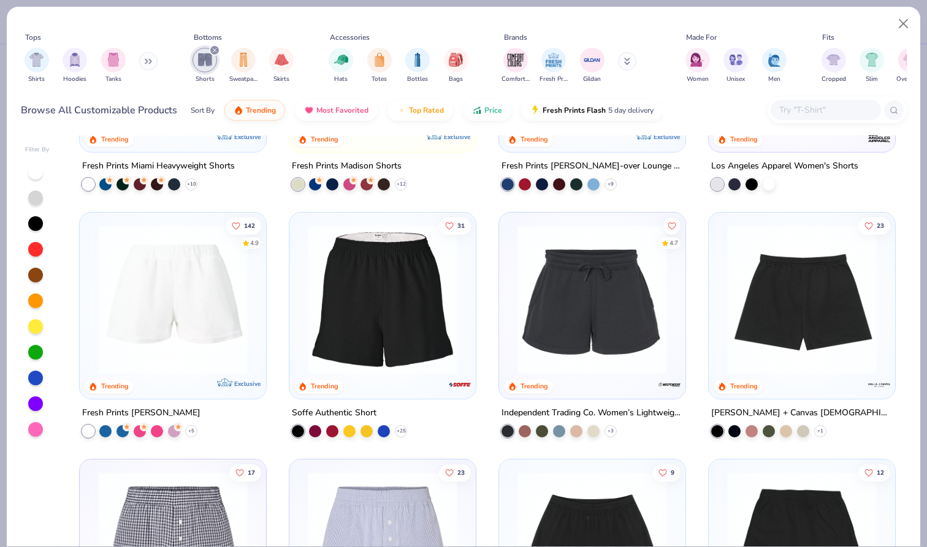
scroll to position [183, 0]
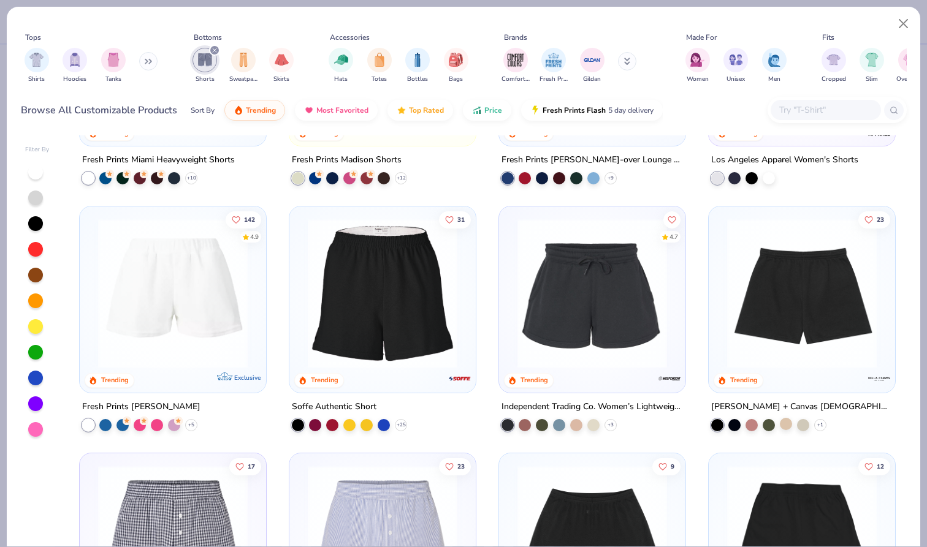
click at [785, 424] on div at bounding box center [786, 423] width 12 height 12
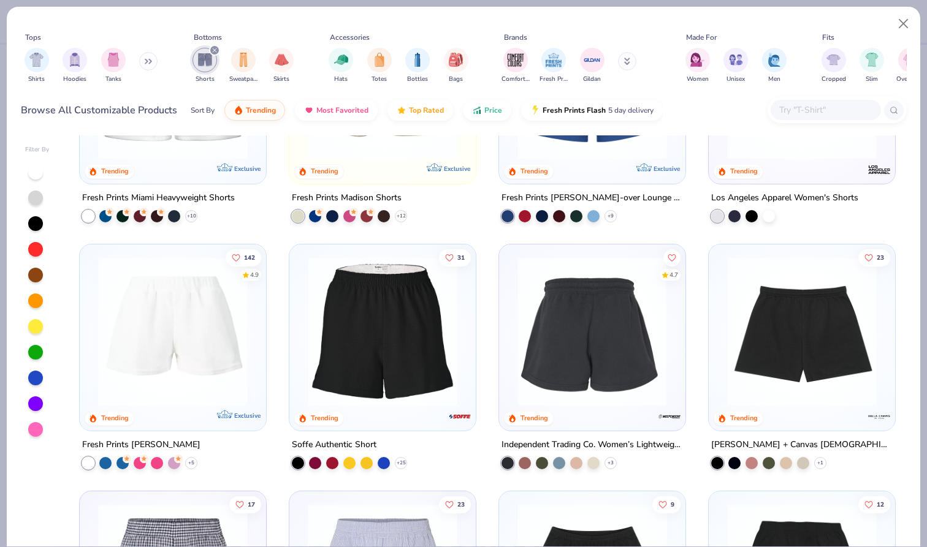
scroll to position [151, 0]
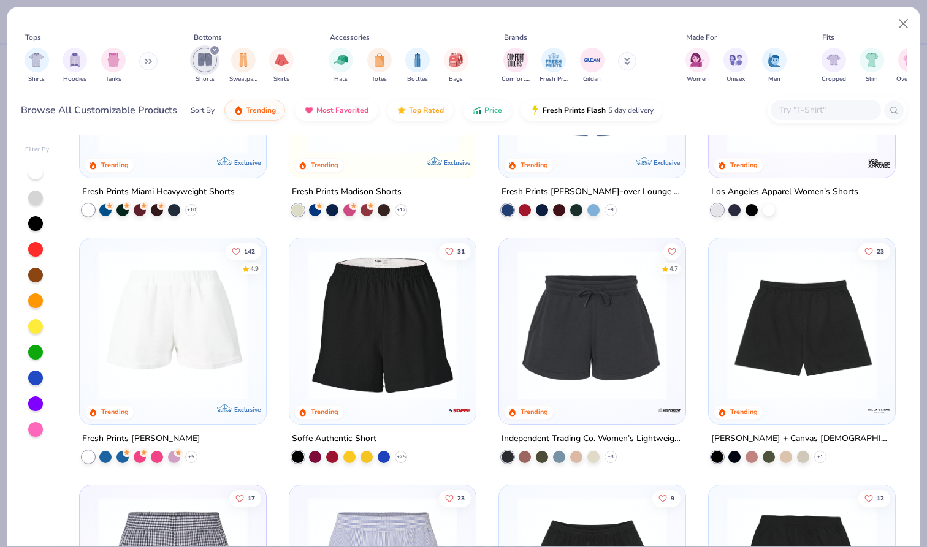
click at [609, 388] on img at bounding box center [592, 326] width 162 height 150
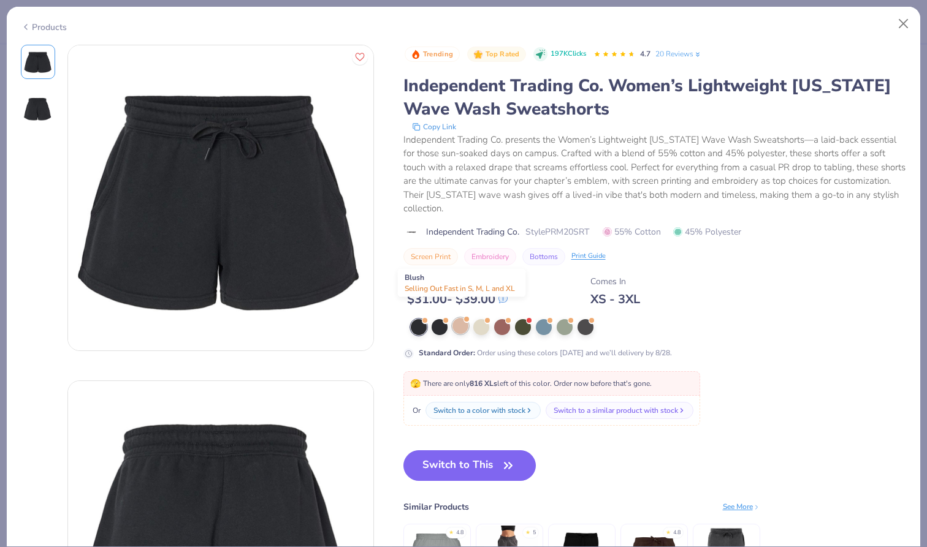
click at [460, 318] on div at bounding box center [460, 326] width 16 height 16
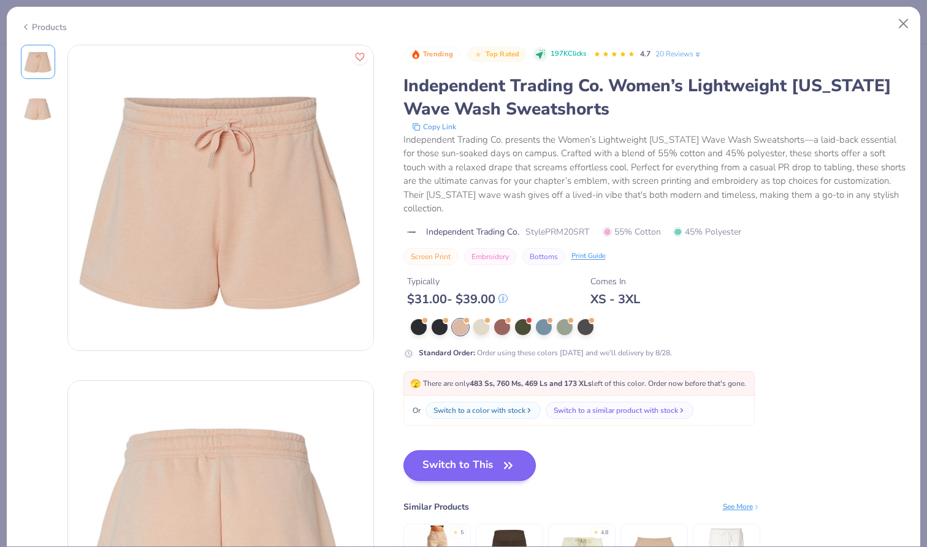
click at [481, 452] on button "Switch to This" at bounding box center [469, 466] width 133 height 31
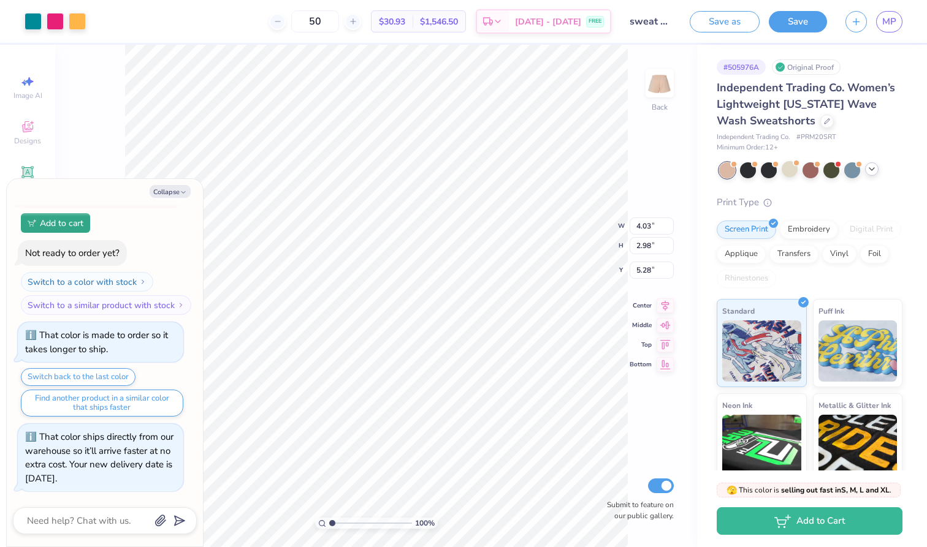
type textarea "x"
type input "5.05"
click at [645, 436] on div "100 % Back W 4.03 4.03 " H 2.98 2.98 " Y 5.05 5.05 " Center Middle Top Bottom S…" at bounding box center [376, 296] width 642 height 503
click at [751, 172] on div at bounding box center [748, 169] width 16 height 16
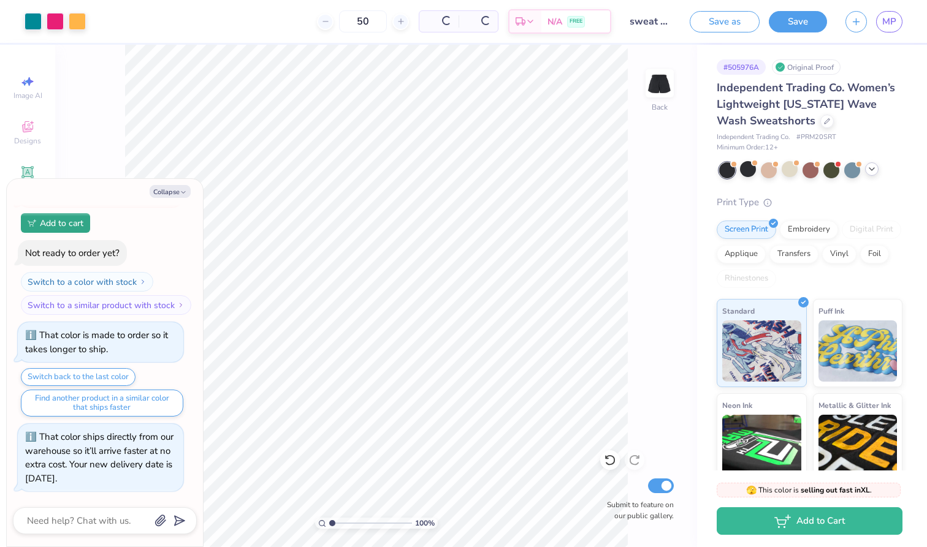
scroll to position [456, 0]
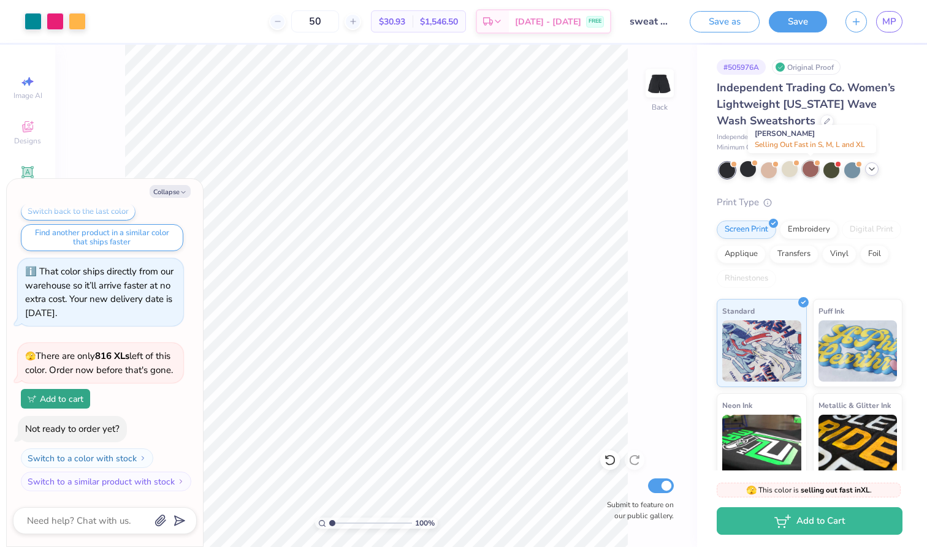
click at [815, 176] on div at bounding box center [810, 169] width 16 height 16
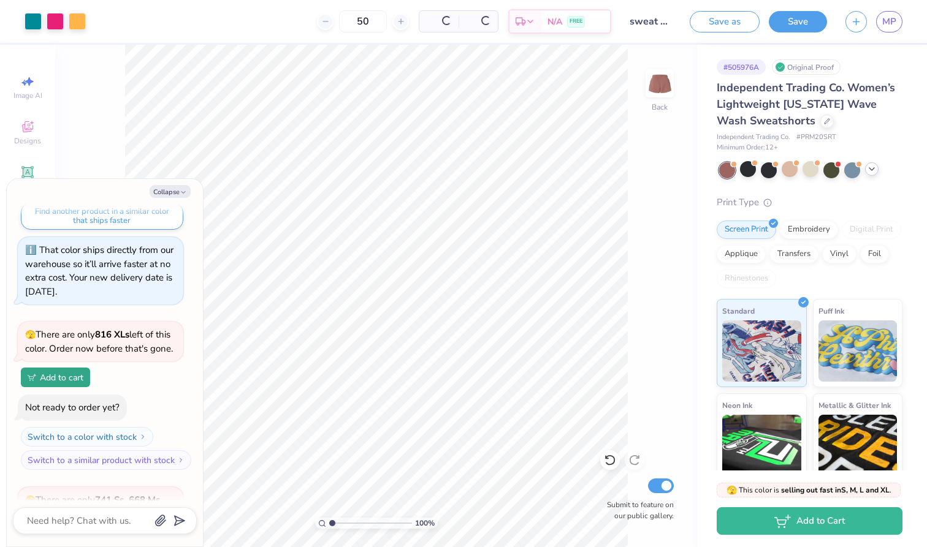
scroll to position [634, 0]
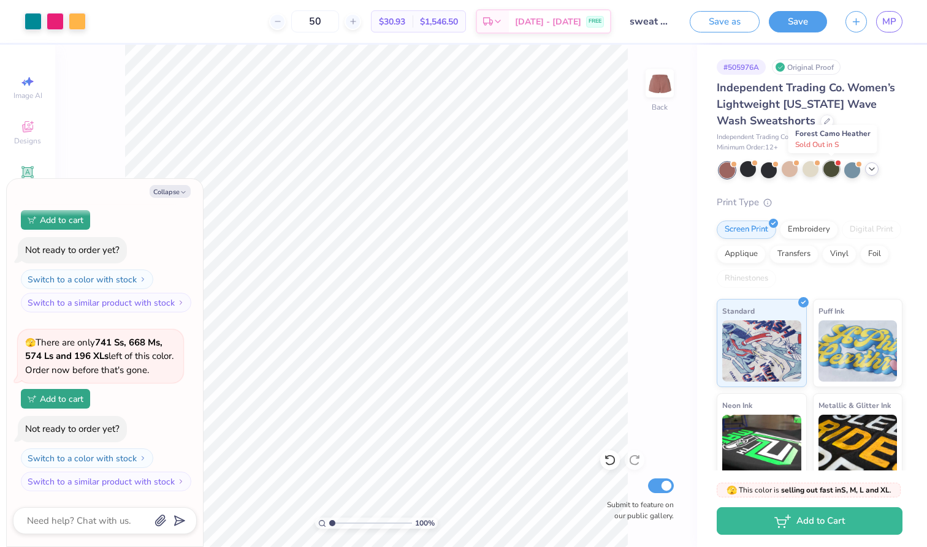
click at [829, 172] on div at bounding box center [831, 169] width 16 height 16
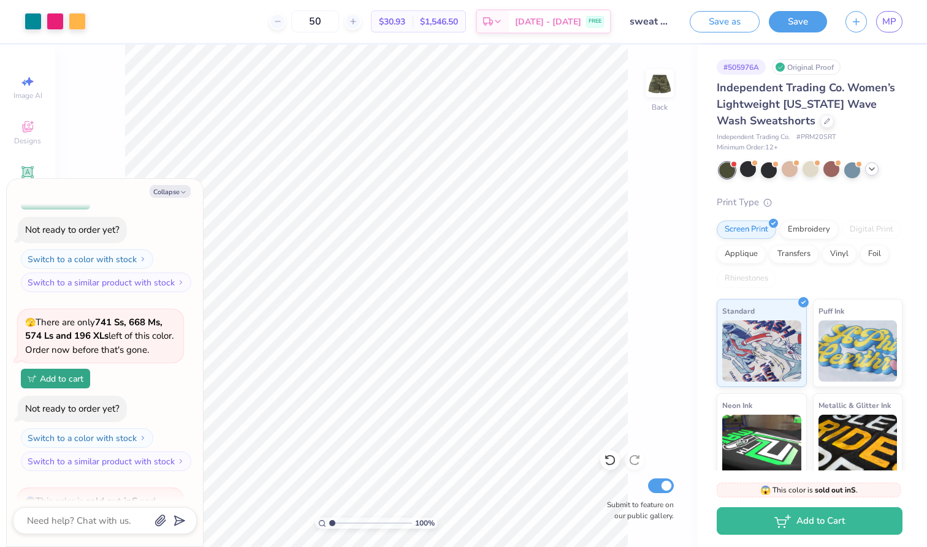
scroll to position [802, 0]
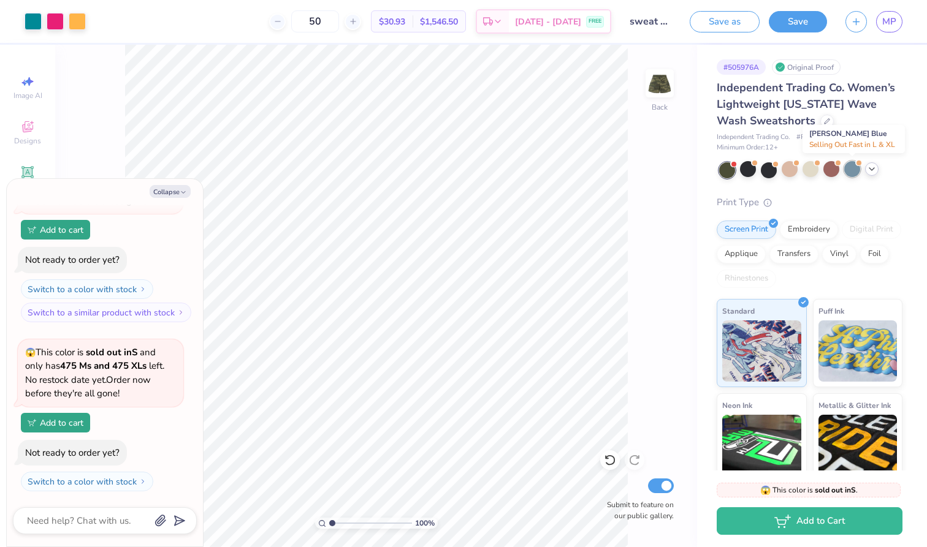
click at [853, 170] on div at bounding box center [852, 169] width 16 height 16
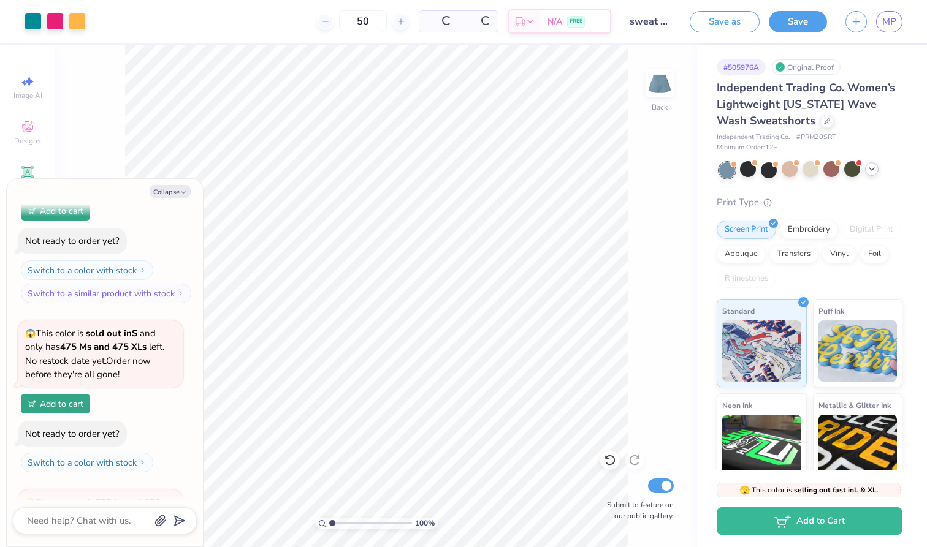
scroll to position [980, 0]
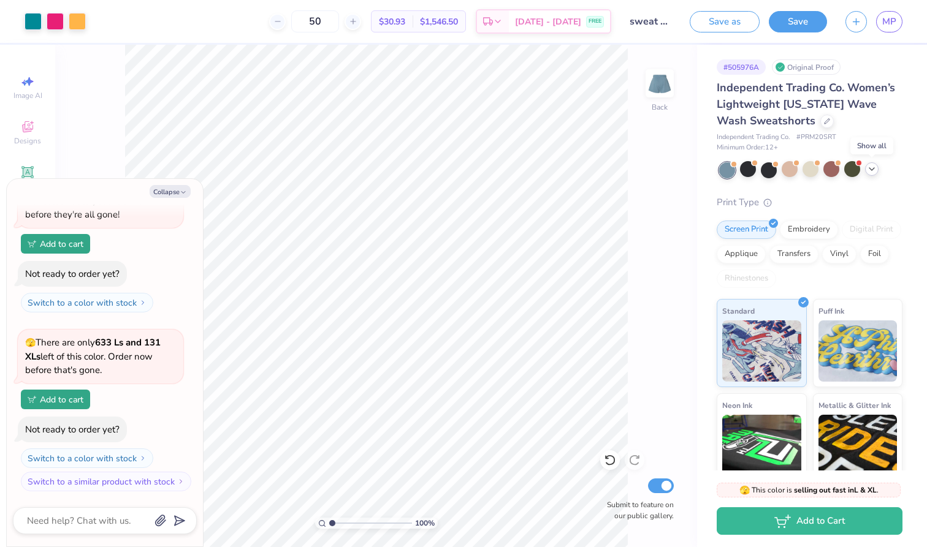
click at [875, 174] on div at bounding box center [871, 168] width 13 height 13
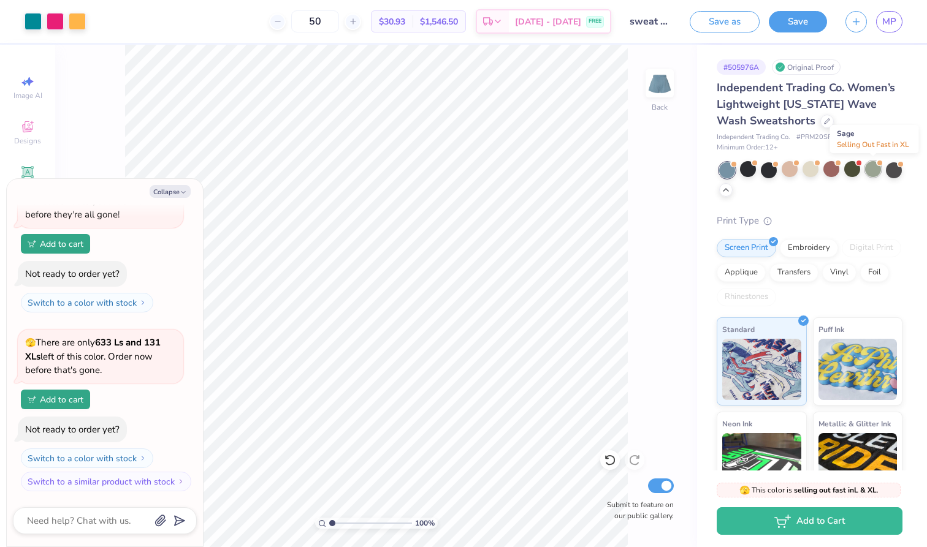
click at [875, 175] on div at bounding box center [873, 169] width 16 height 16
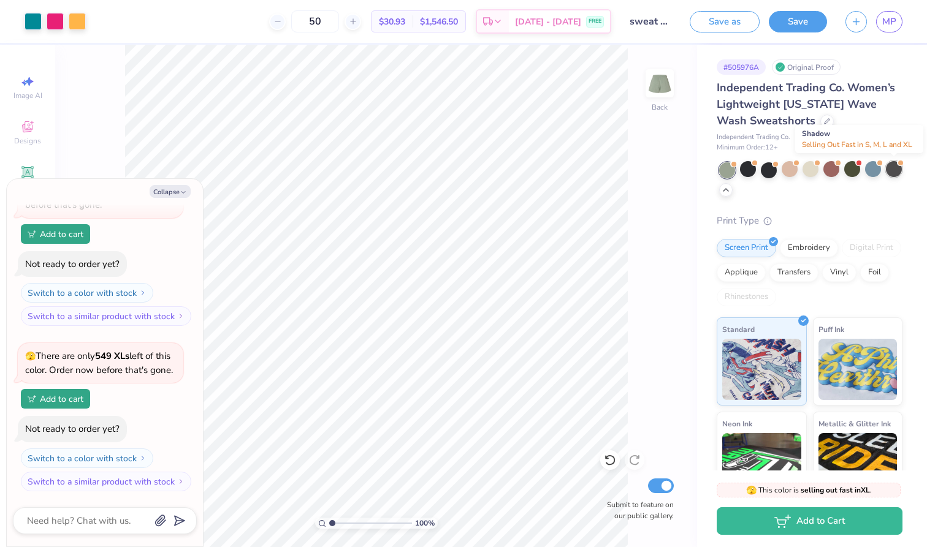
click at [894, 172] on div at bounding box center [894, 169] width 16 height 16
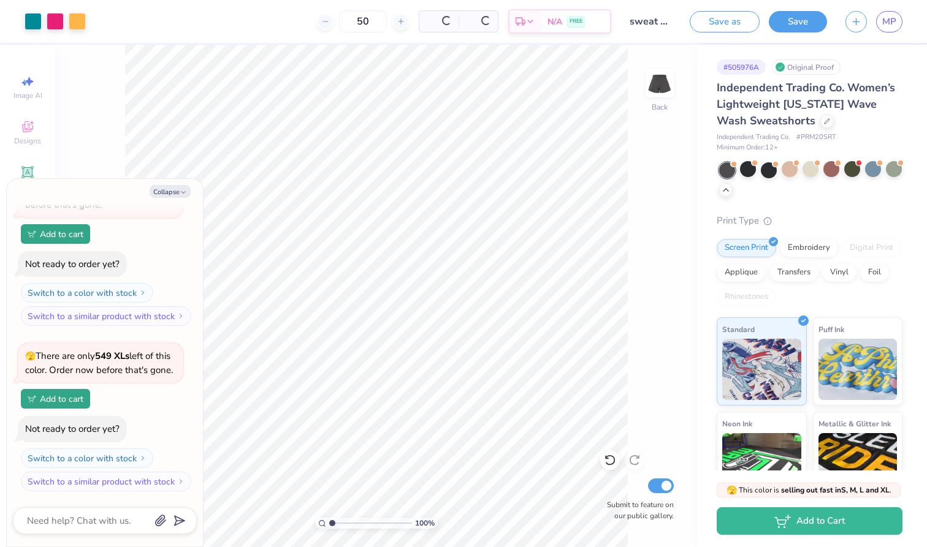
scroll to position [1335, 0]
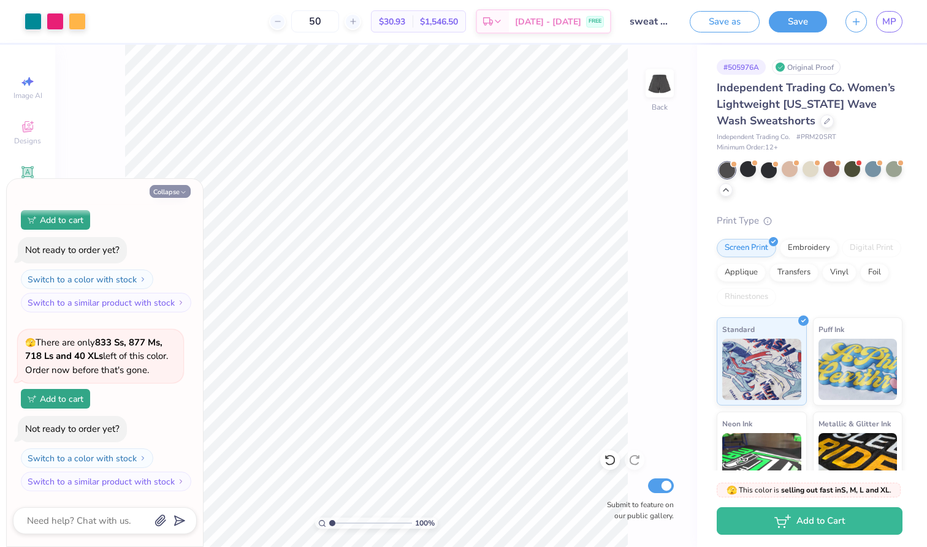
click at [167, 189] on button "Collapse" at bounding box center [170, 191] width 41 height 13
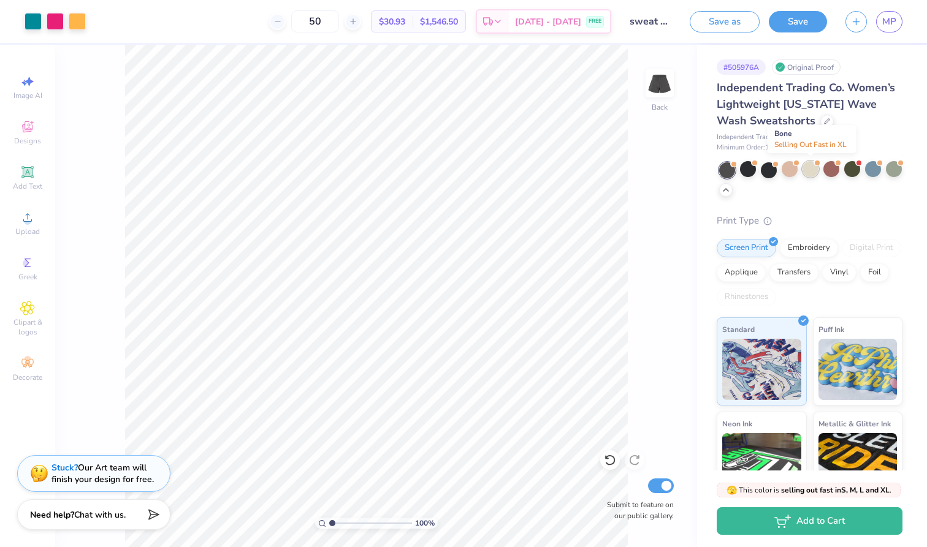
click at [806, 167] on div at bounding box center [810, 169] width 16 height 16
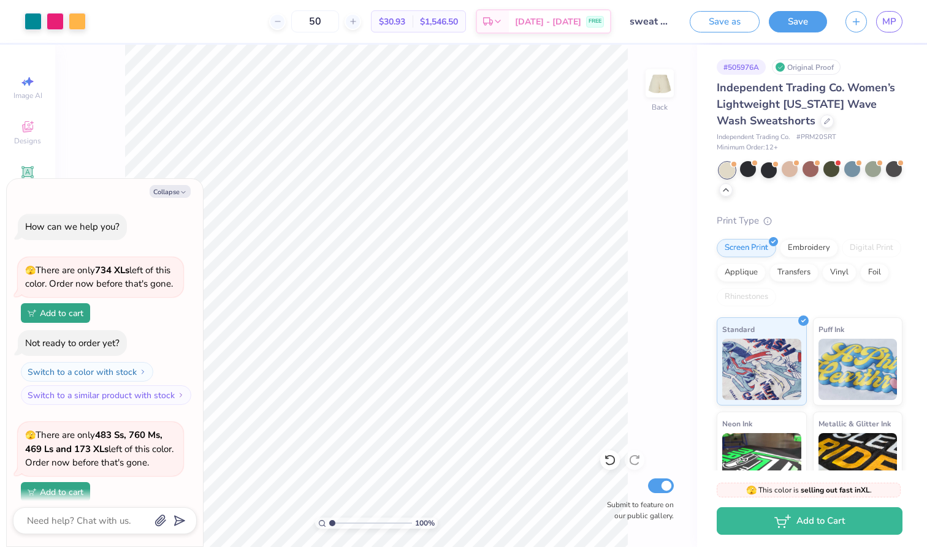
scroll to position [1513, 0]
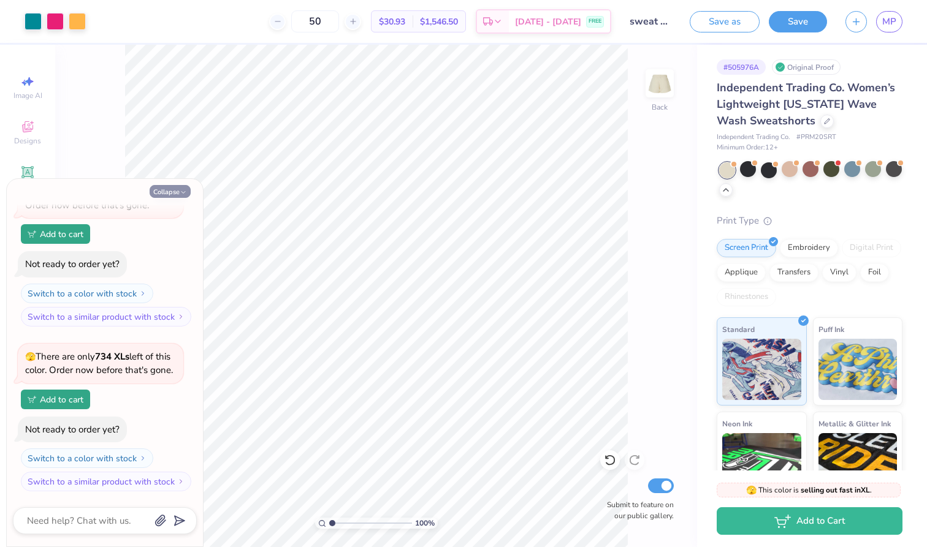
click at [170, 191] on button "Collapse" at bounding box center [170, 191] width 41 height 13
type textarea "x"
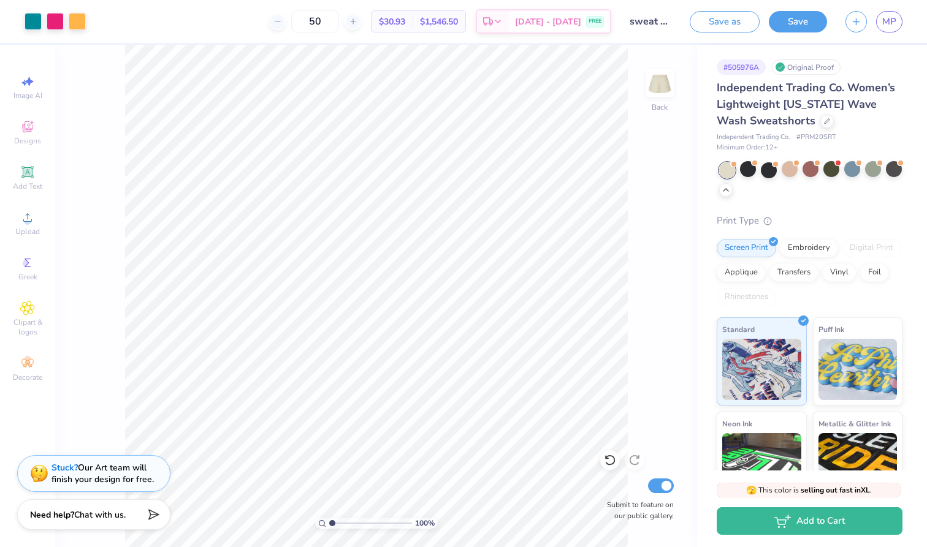
drag, startPoint x: 337, startPoint y: 15, endPoint x: 239, endPoint y: 24, distance: 98.5
click at [239, 24] on div "50 $30.93 Per Item $1,546.50 Total Est. Delivery [DATE] - [DATE] FREE" at bounding box center [353, 21] width 516 height 43
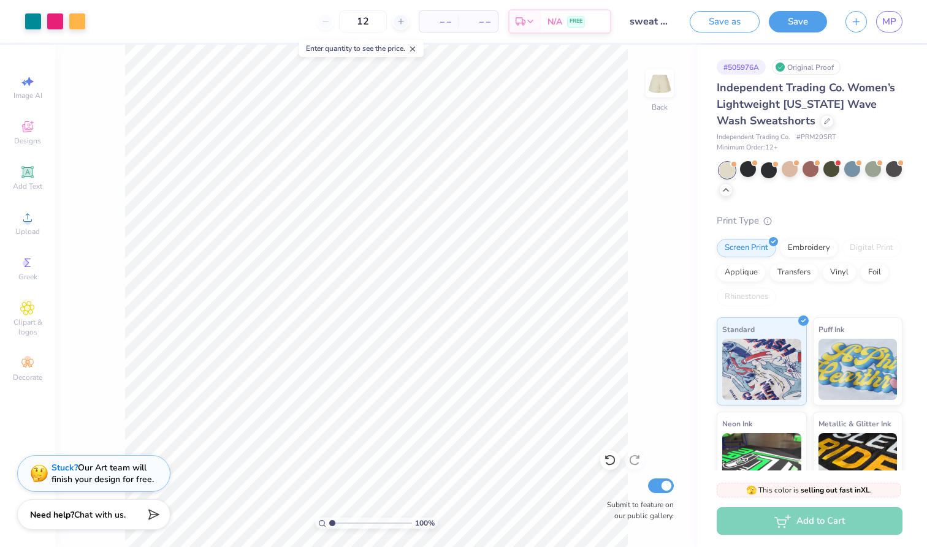
type input "12"
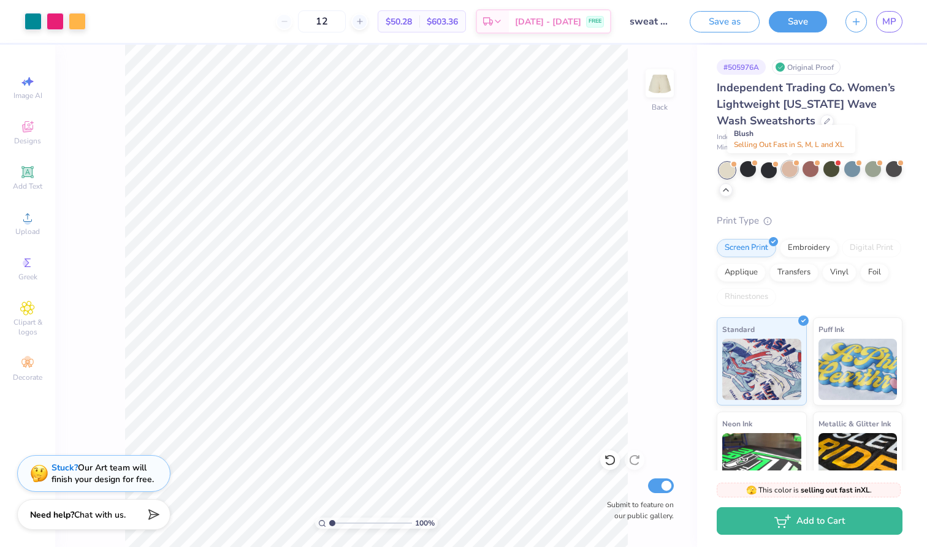
click at [793, 169] on div at bounding box center [790, 169] width 16 height 16
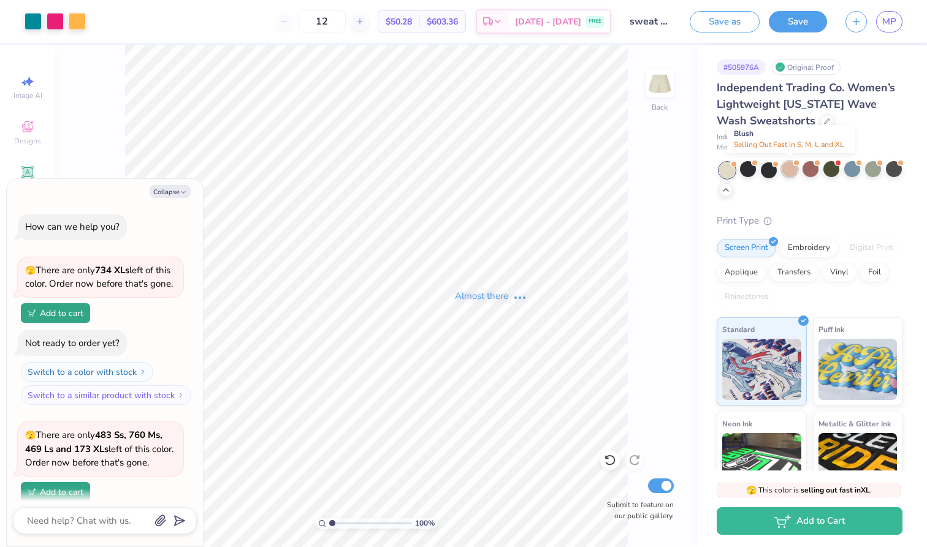
scroll to position [1691, 0]
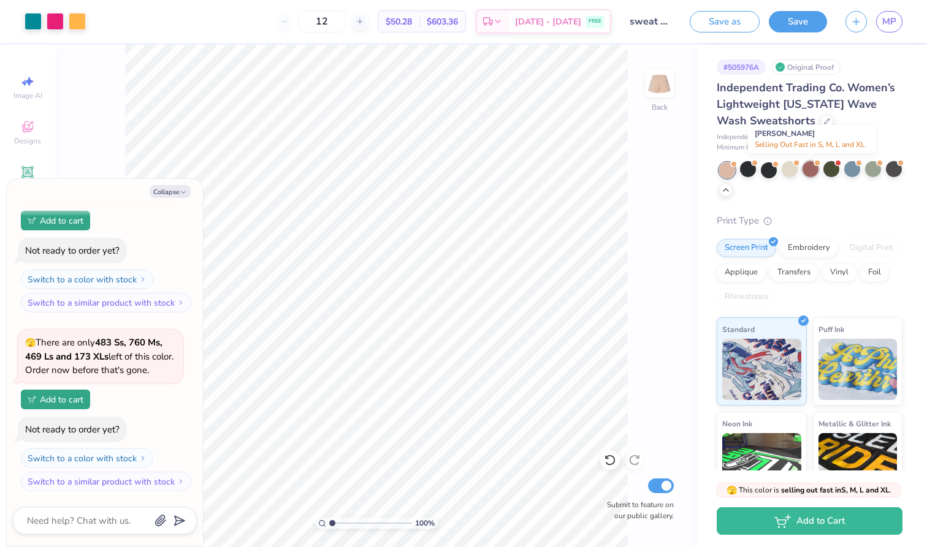
click at [810, 166] on div at bounding box center [810, 169] width 16 height 16
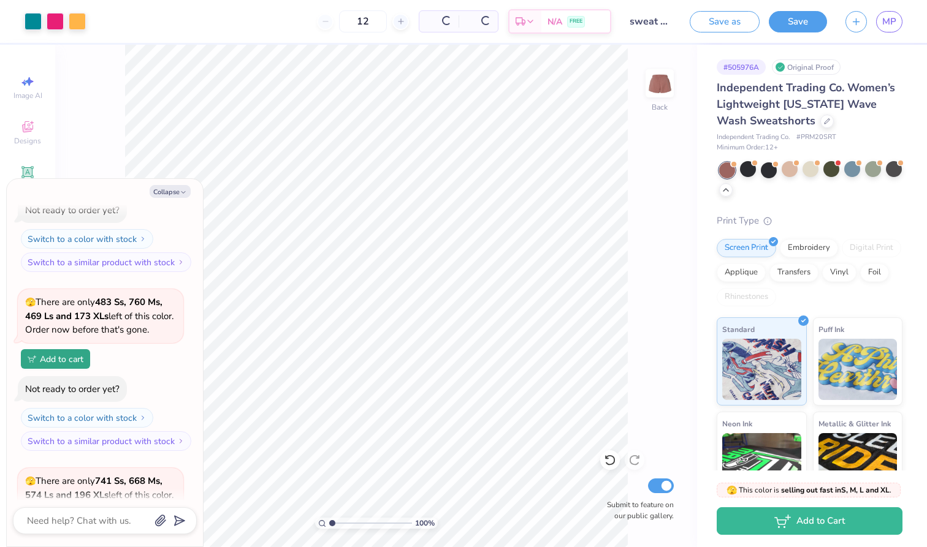
scroll to position [1869, 0]
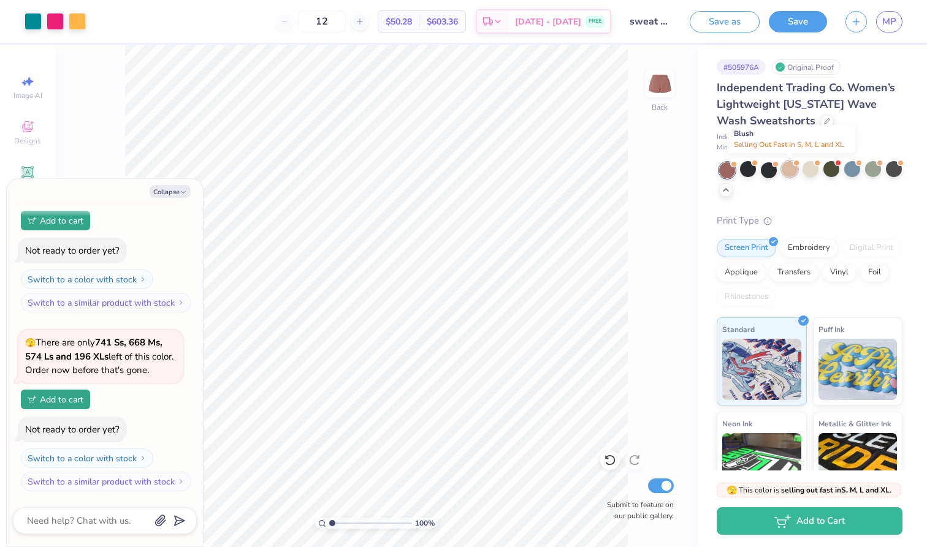
click at [787, 169] on div at bounding box center [790, 169] width 16 height 16
click at [894, 170] on div at bounding box center [894, 169] width 16 height 16
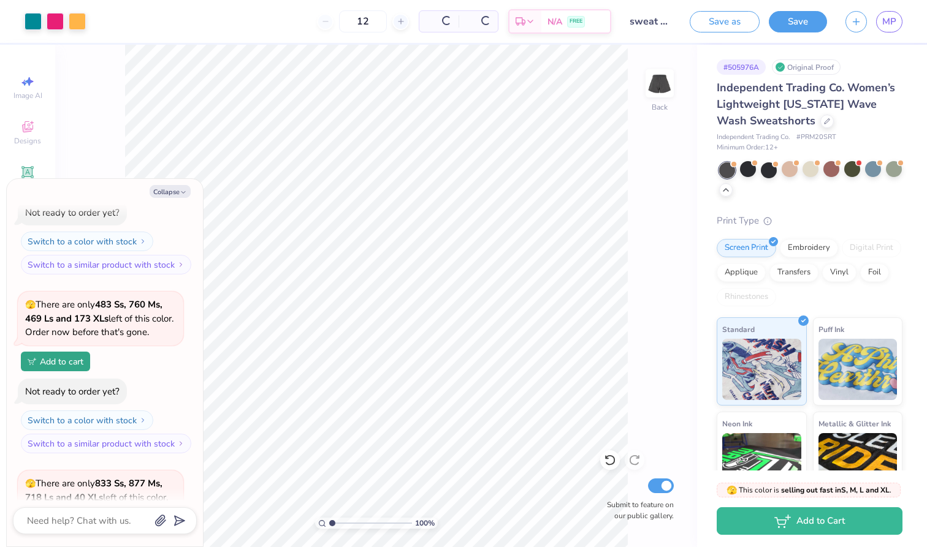
scroll to position [2224, 0]
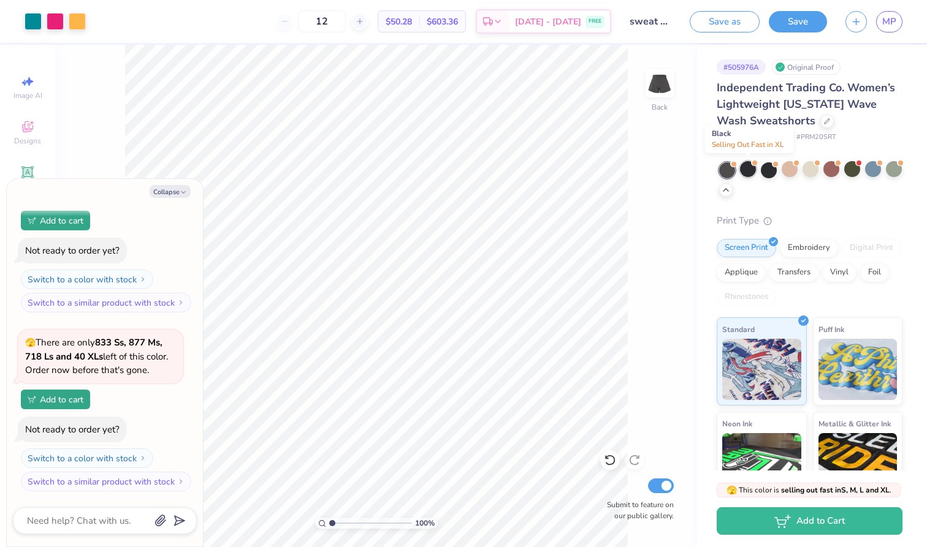
click at [745, 172] on div at bounding box center [748, 169] width 16 height 16
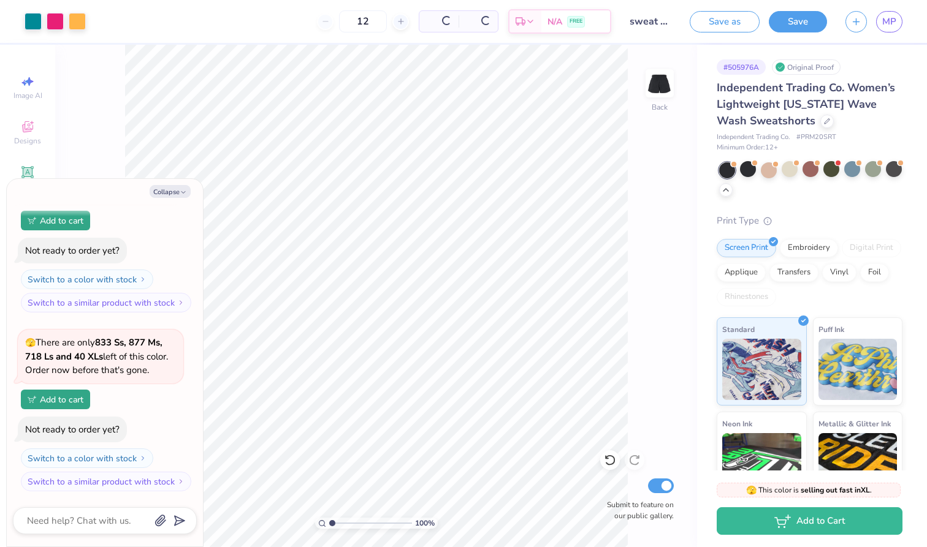
scroll to position [2402, 0]
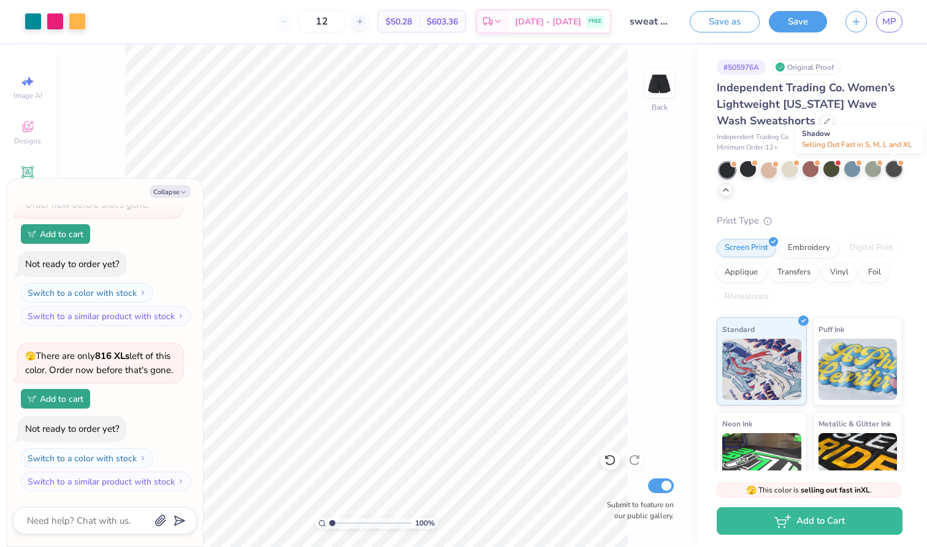
click at [902, 166] on div at bounding box center [894, 169] width 16 height 16
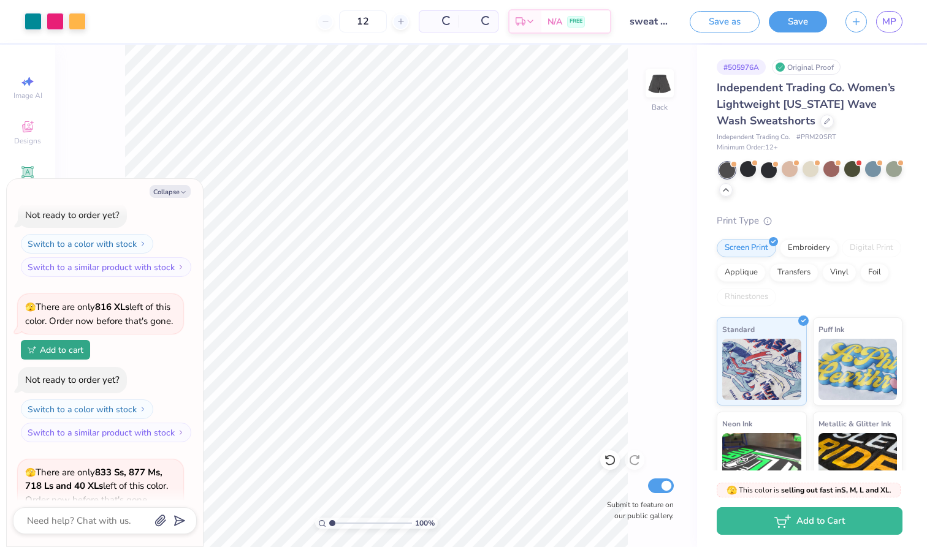
scroll to position [2580, 0]
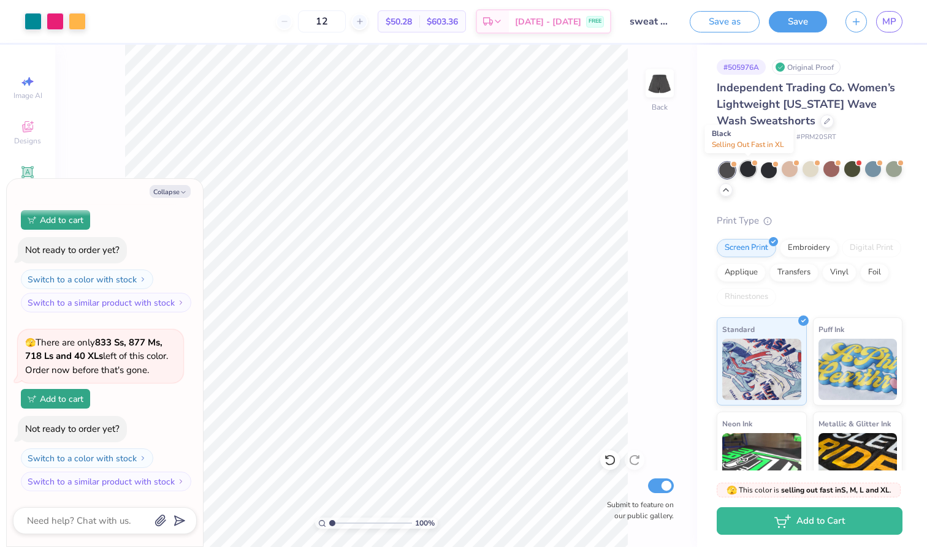
click at [750, 172] on div at bounding box center [748, 169] width 16 height 16
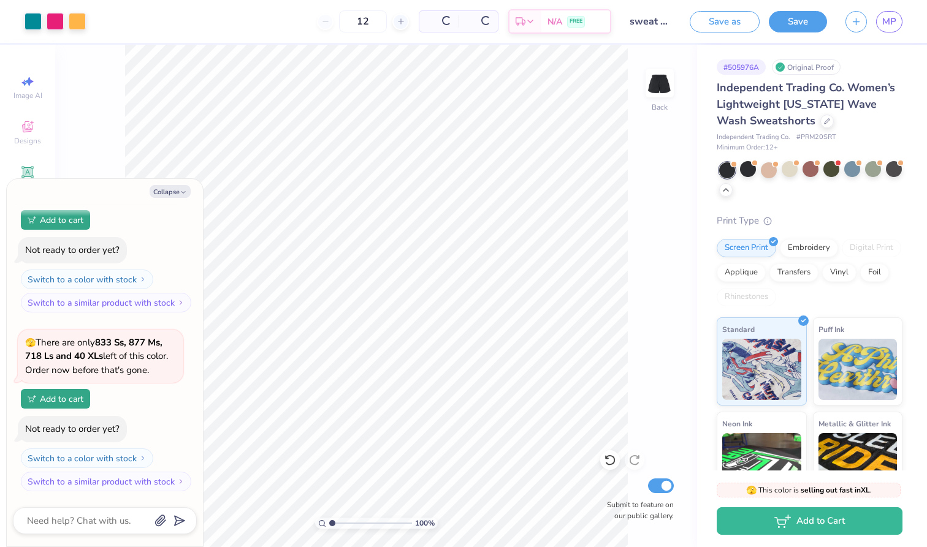
scroll to position [2757, 0]
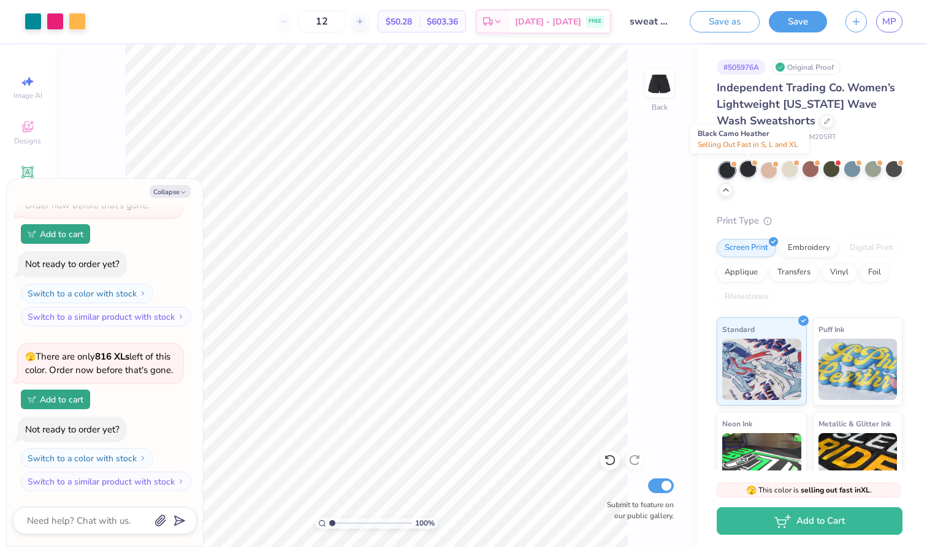
click at [752, 169] on div at bounding box center [748, 169] width 16 height 16
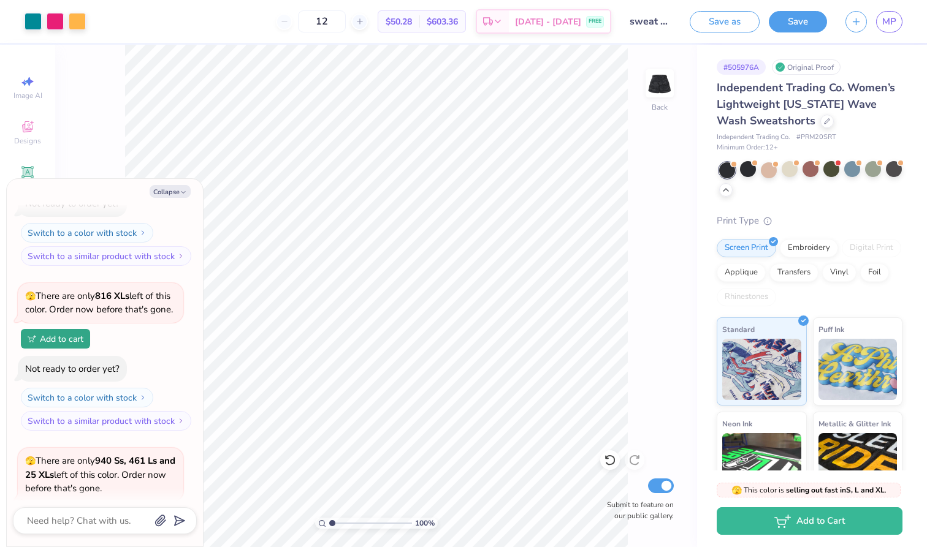
scroll to position [2935, 0]
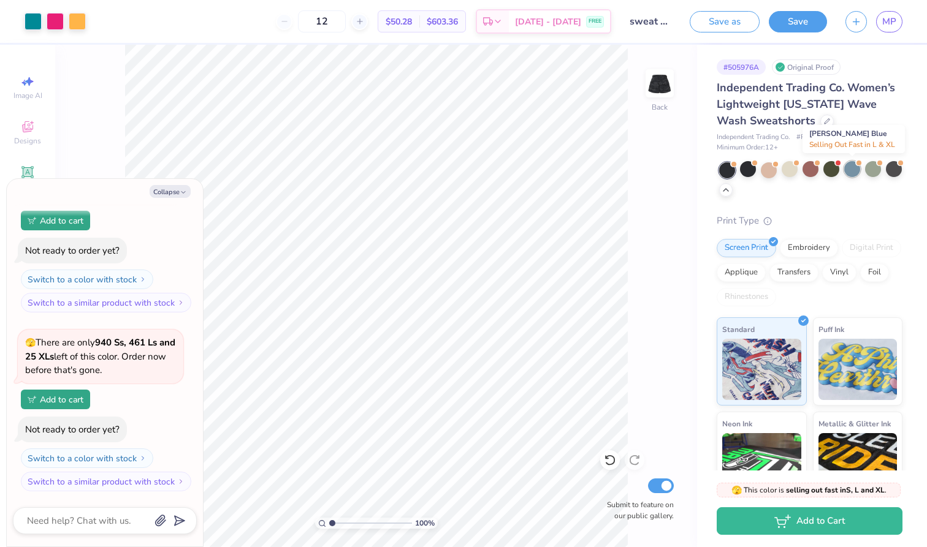
click at [855, 170] on div at bounding box center [852, 169] width 16 height 16
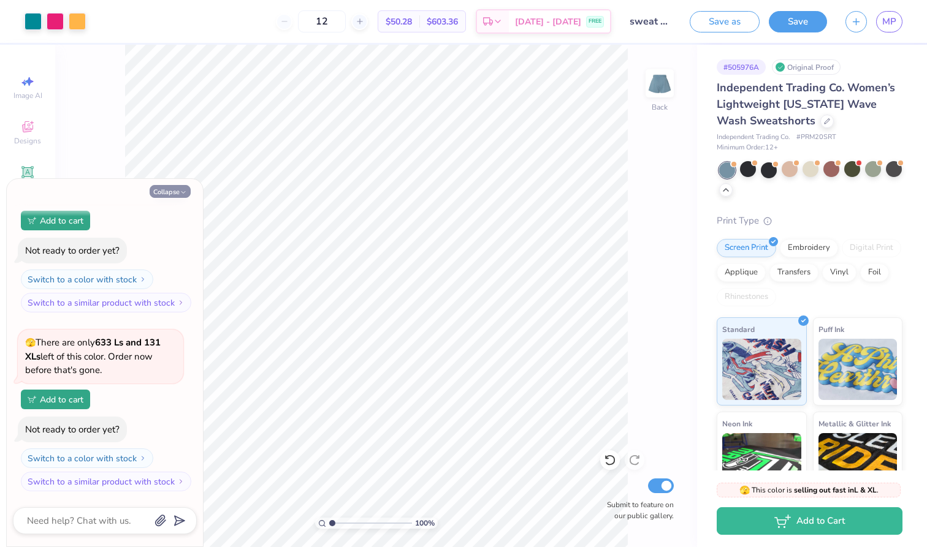
click at [178, 191] on button "Collapse" at bounding box center [170, 191] width 41 height 13
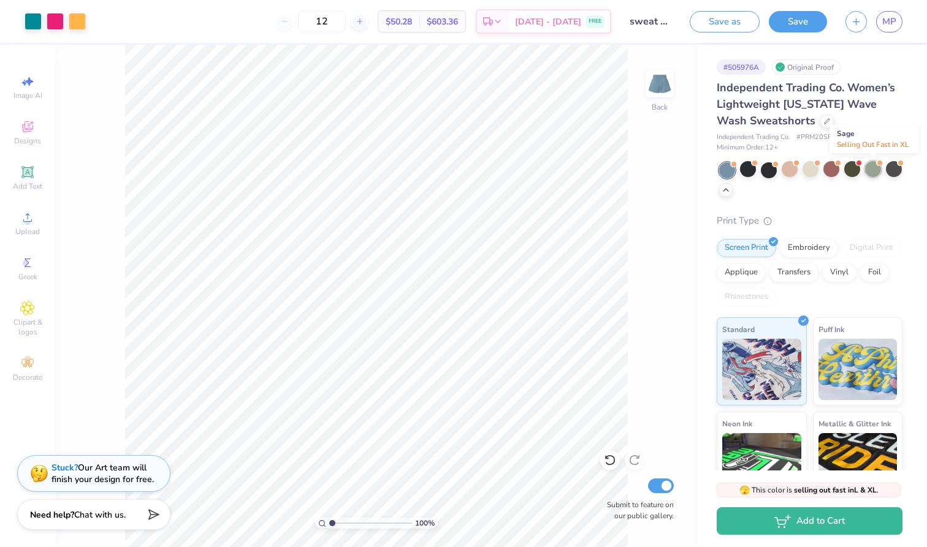
click at [877, 169] on div at bounding box center [873, 169] width 16 height 16
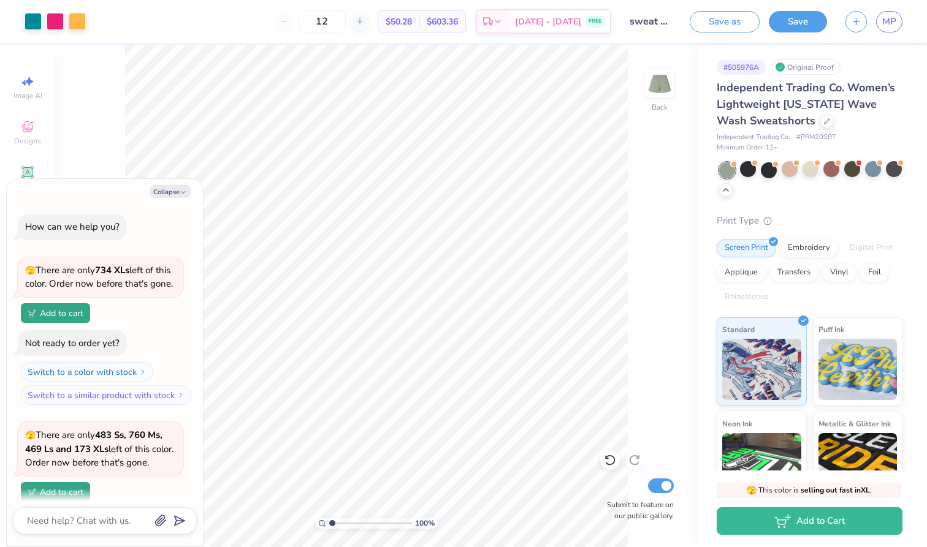
scroll to position [3291, 0]
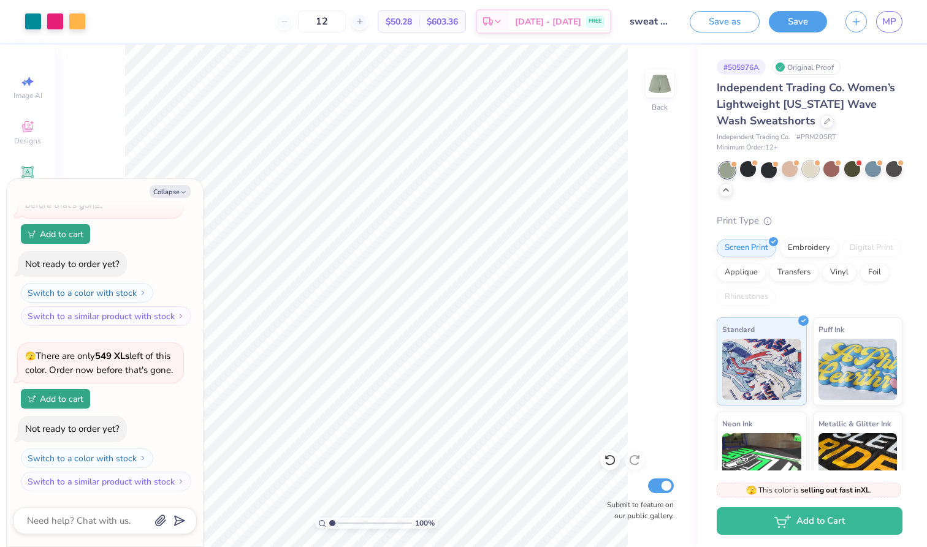
click at [813, 175] on div at bounding box center [810, 169] width 16 height 16
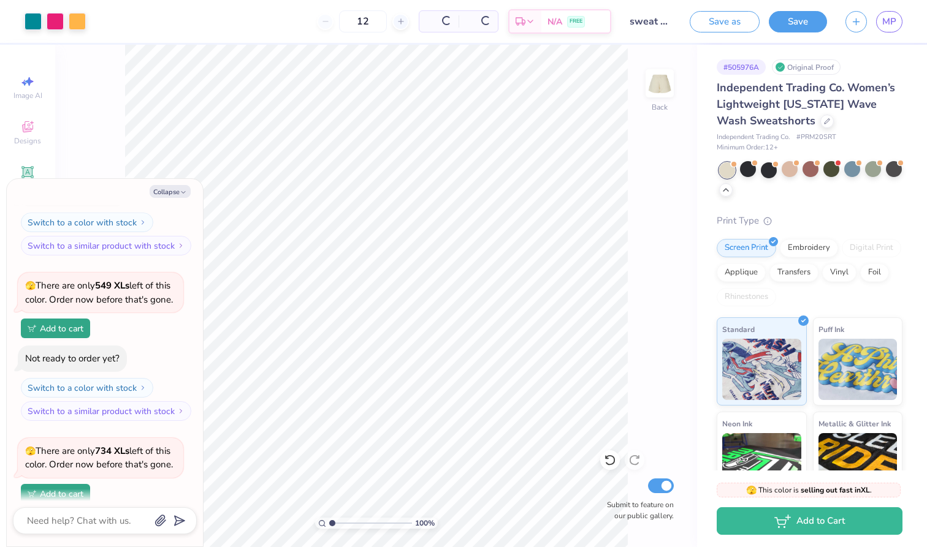
type textarea "x"
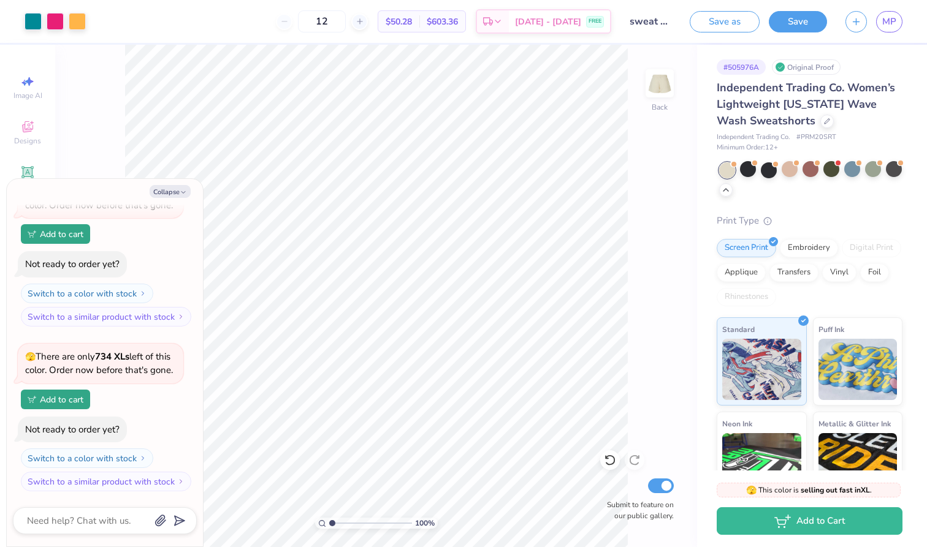
drag, startPoint x: 349, startPoint y: 18, endPoint x: 303, endPoint y: 17, distance: 46.0
click at [303, 17] on div "12" at bounding box center [322, 21] width 92 height 22
type input "24"
click at [168, 189] on button "Collapse" at bounding box center [170, 191] width 41 height 13
type textarea "x"
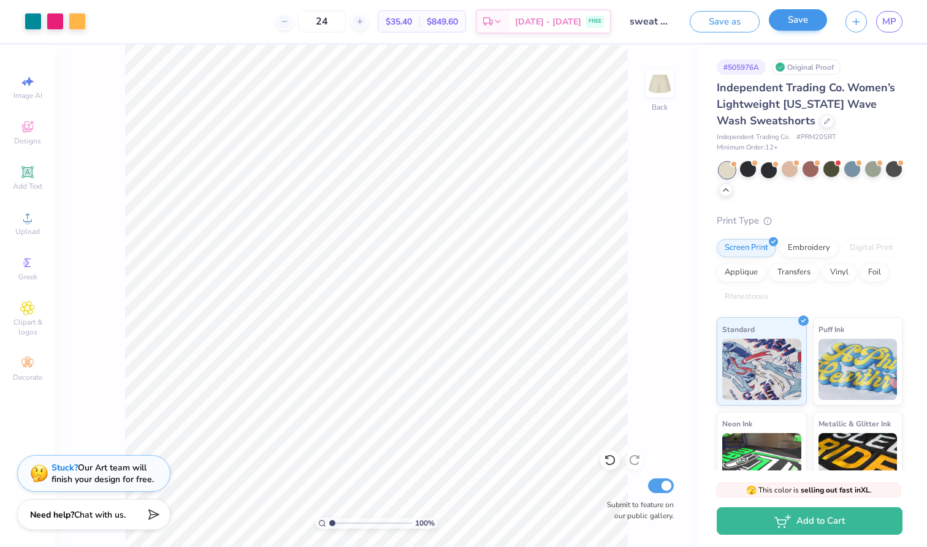
click at [806, 22] on button "Save" at bounding box center [798, 19] width 58 height 21
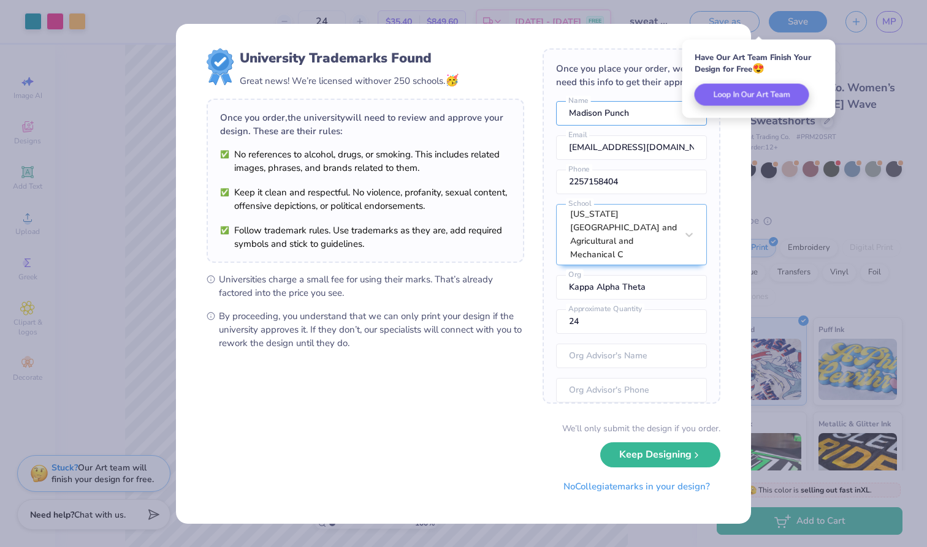
drag, startPoint x: 648, startPoint y: 110, endPoint x: 462, endPoint y: 106, distance: 186.4
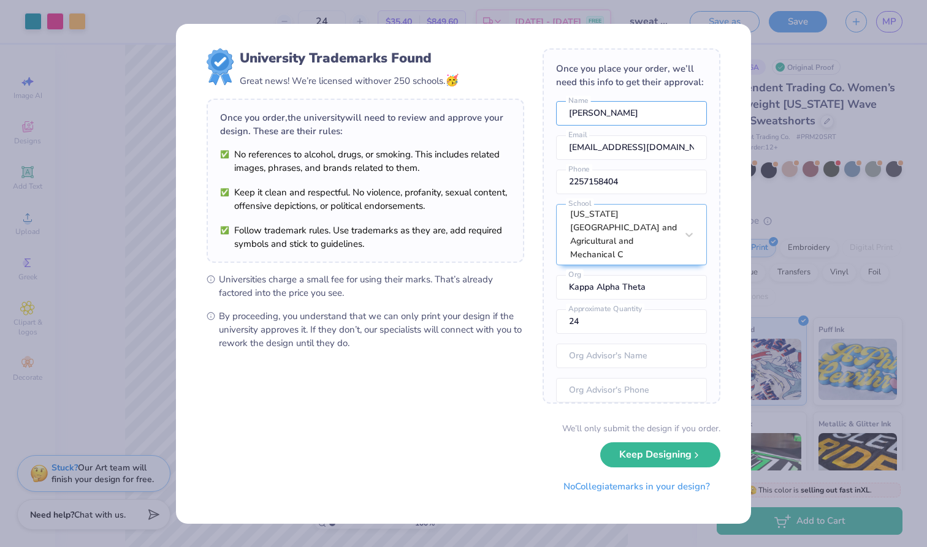
type input "[PERSON_NAME]"
click at [519, 271] on div "University Trademarks Found Great news! We’re licensed with over 250 schools. 🥳…" at bounding box center [366, 199] width 318 height 302
drag, startPoint x: 636, startPoint y: 189, endPoint x: 539, endPoint y: 185, distance: 97.0
type input "[PHONE_NUMBER]"
click at [412, 385] on form "University Trademarks Found Great news! We’re licensed with over 250 schools. 🥳…" at bounding box center [464, 273] width 514 height 451
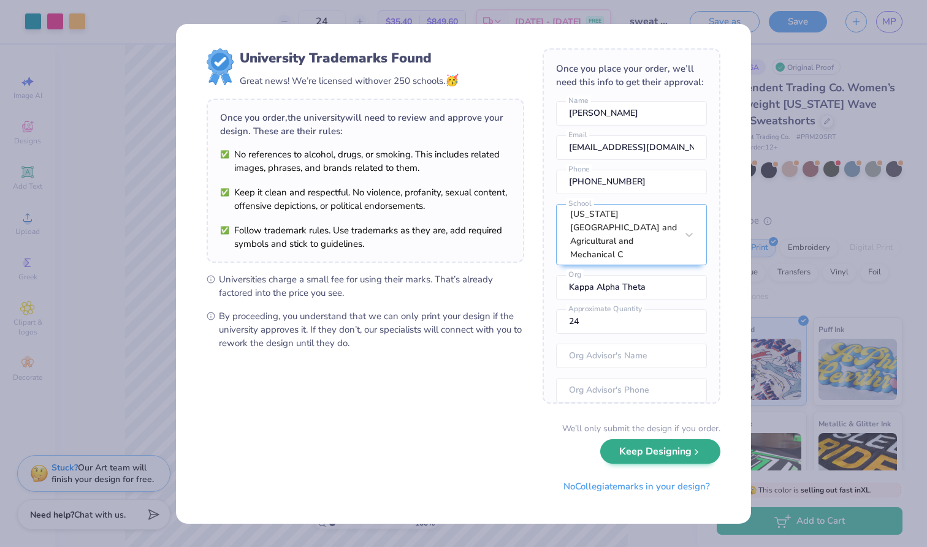
click at [627, 448] on button "Keep Designing" at bounding box center [660, 452] width 120 height 25
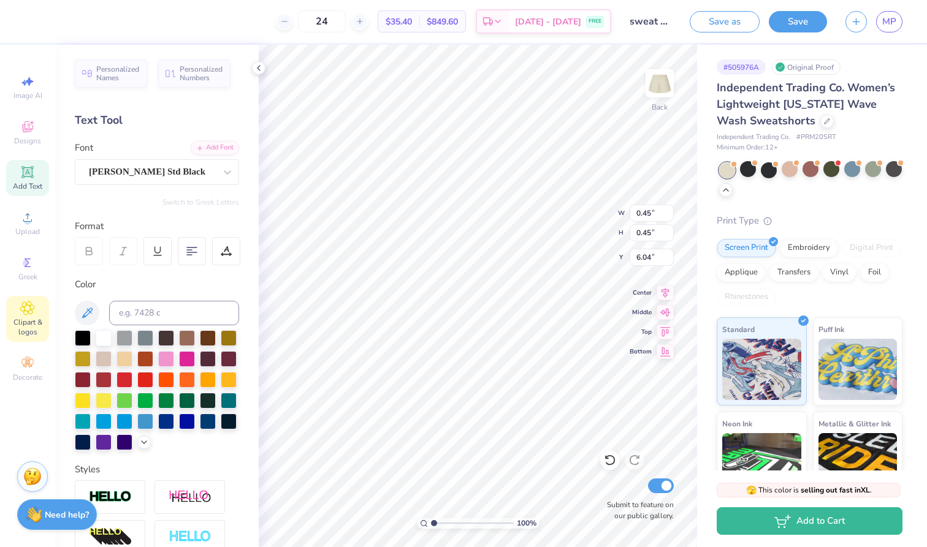
click at [24, 301] on icon at bounding box center [27, 308] width 14 height 15
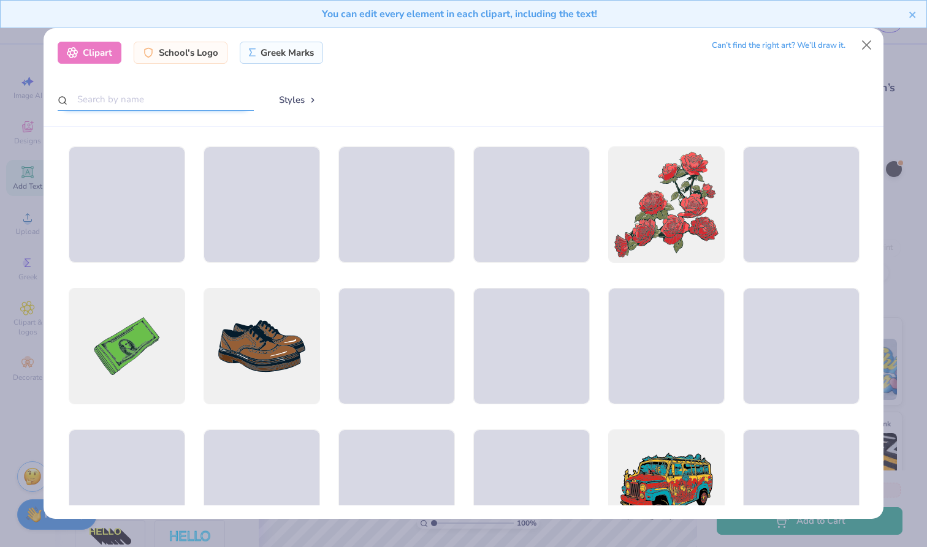
click at [167, 99] on input "text" at bounding box center [156, 99] width 196 height 23
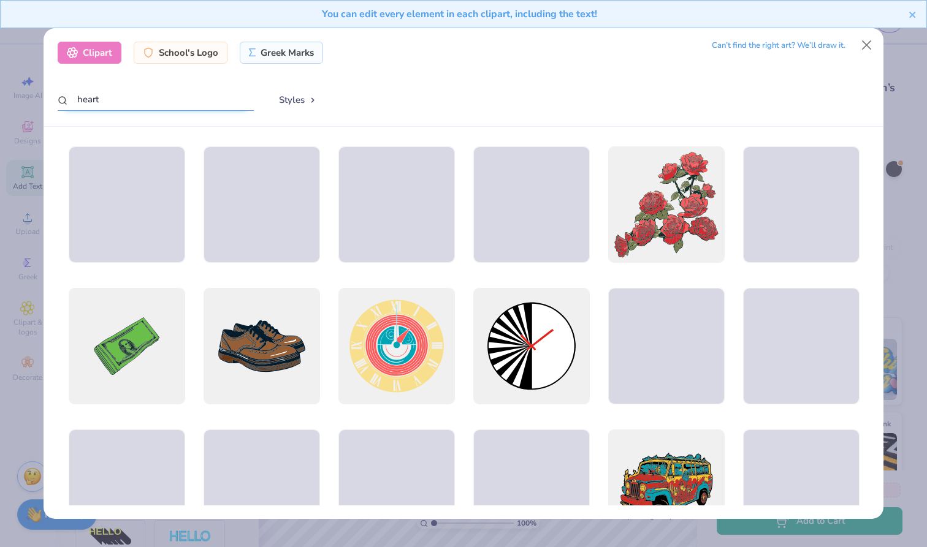
type input "heart"
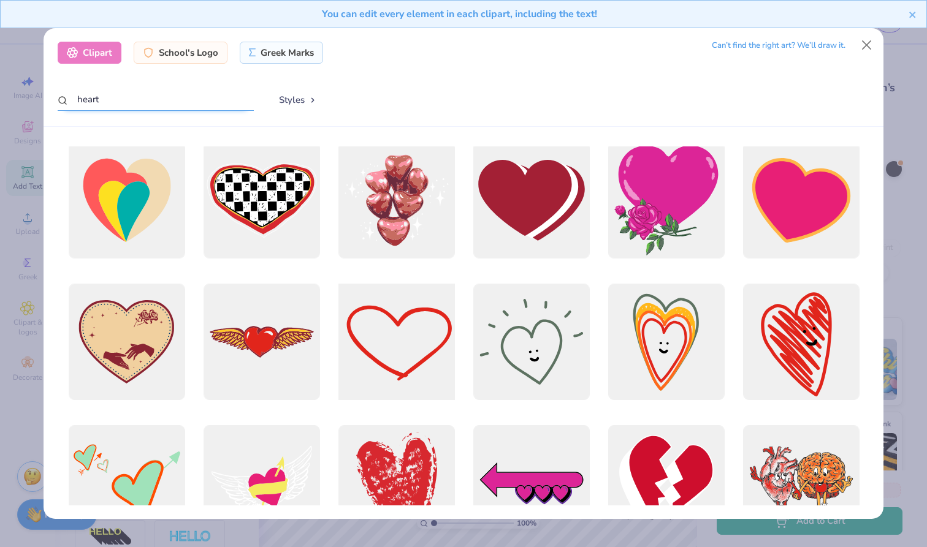
scroll to position [148, 0]
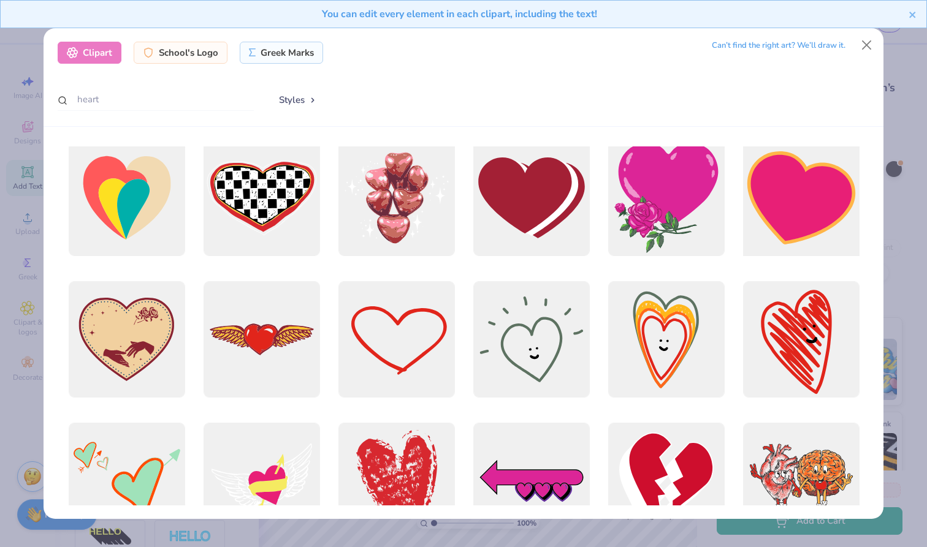
click at [799, 248] on div at bounding box center [801, 198] width 128 height 128
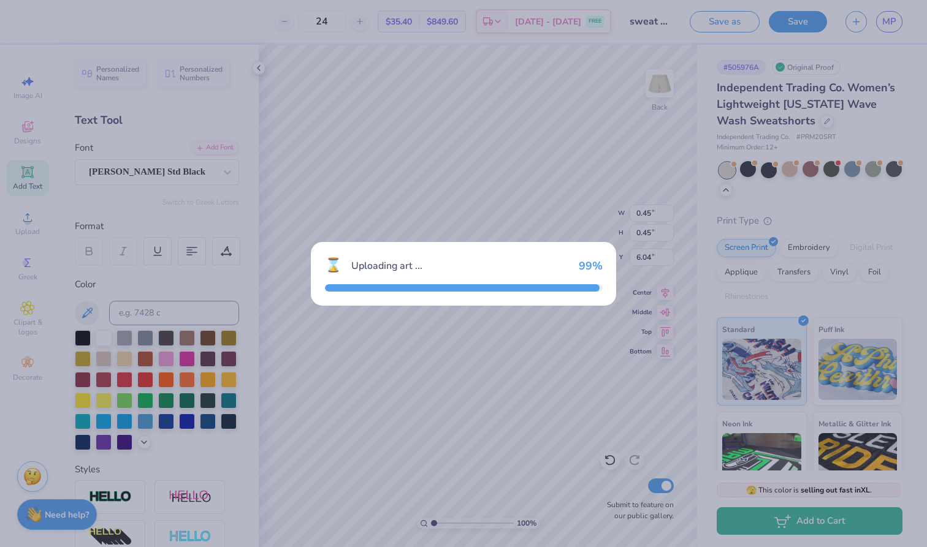
type input "7.27"
type input "6.26"
type input "1.62"
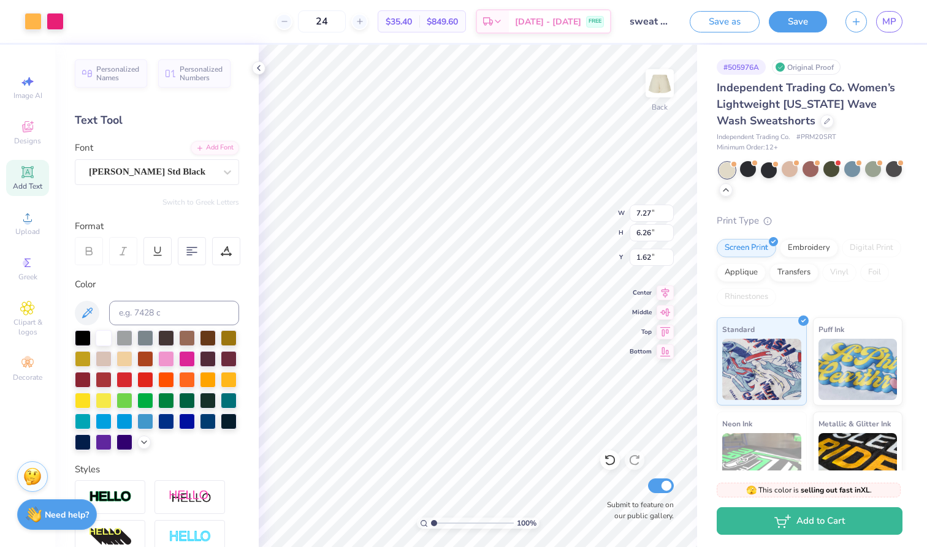
type input "1.57"
type input "1.35"
type input "2.11"
type input "0.76"
type input "0.65"
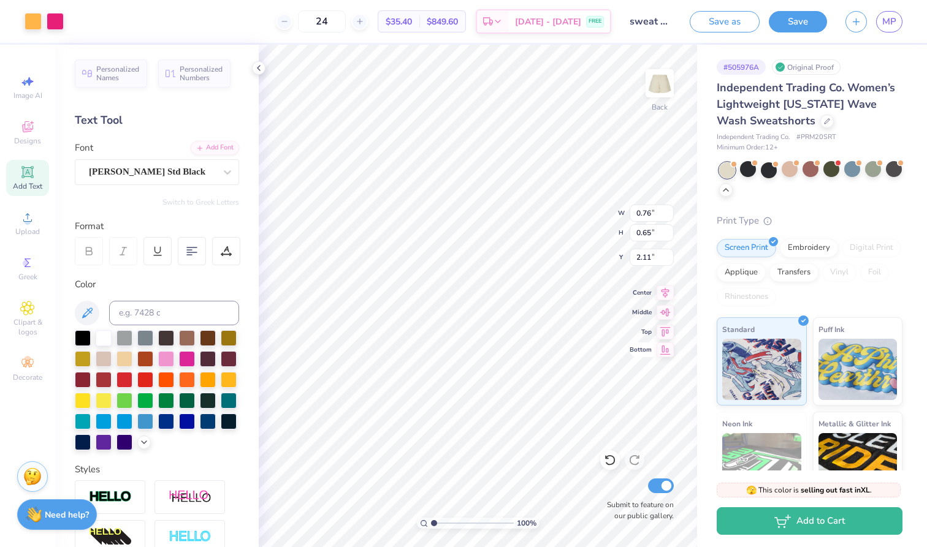
type input "5.94"
type input "0.54"
type input "0.46"
type input "6.03"
click at [57, 17] on div at bounding box center [55, 20] width 17 height 17
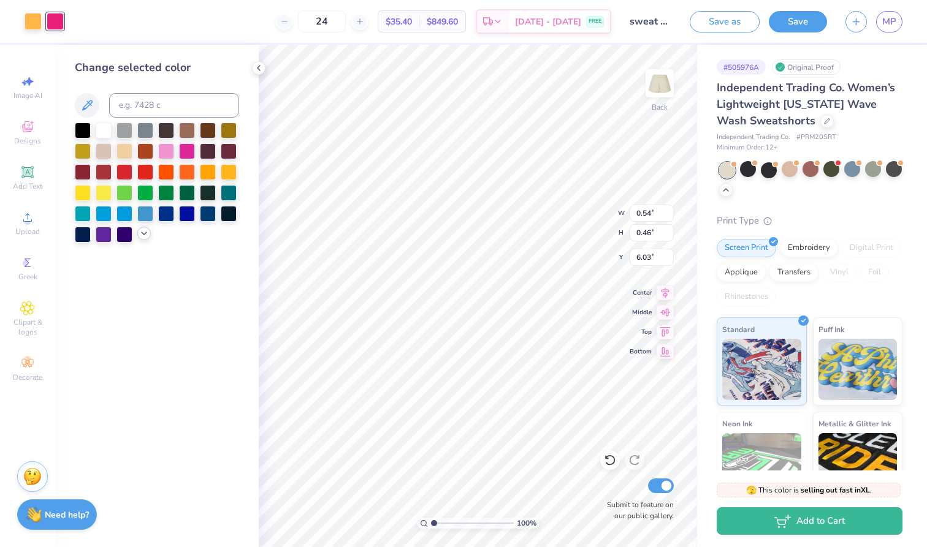
click at [143, 238] on icon at bounding box center [144, 234] width 10 height 10
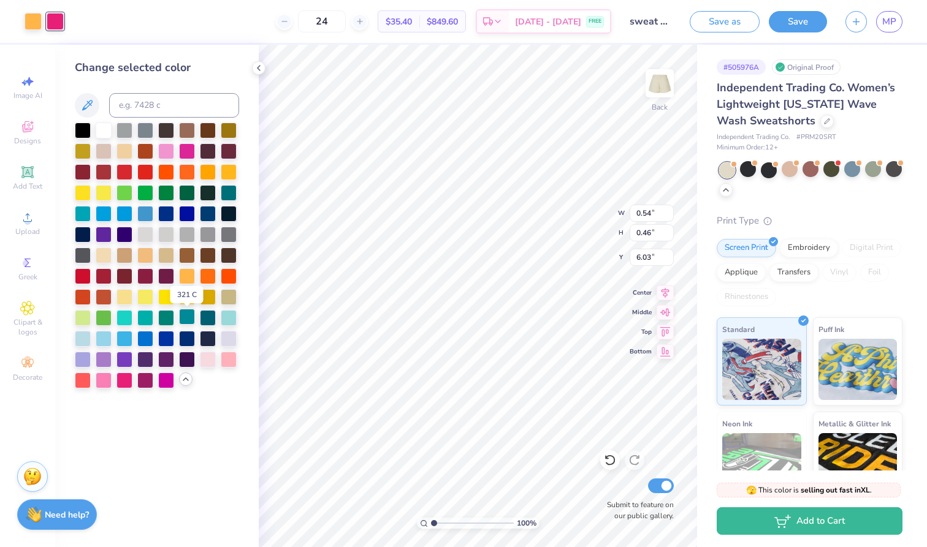
click at [188, 317] on div at bounding box center [187, 317] width 16 height 16
click at [27, 25] on div at bounding box center [33, 20] width 17 height 17
click at [187, 318] on div at bounding box center [187, 317] width 16 height 16
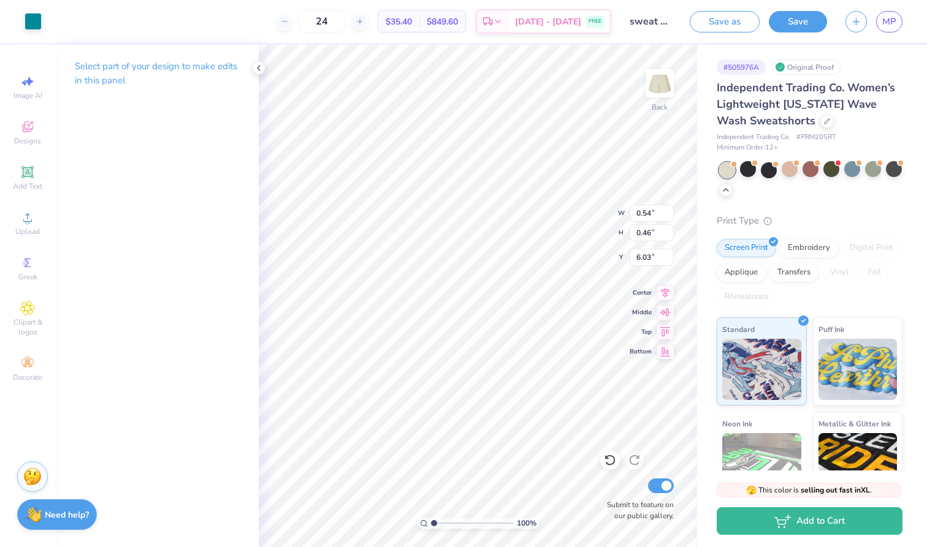
type input "5.31"
type input "0.45"
type input "6.04"
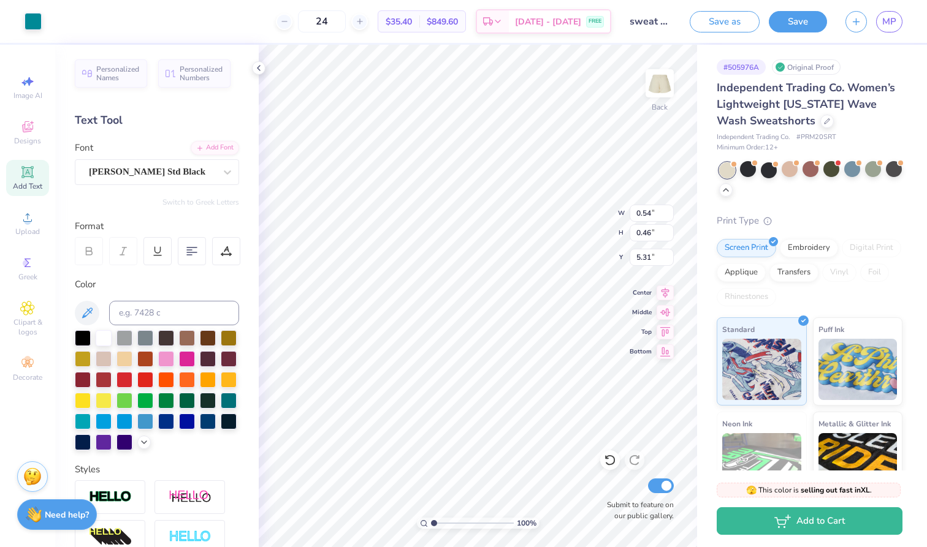
type input "6.03"
click at [792, 26] on button "Save" at bounding box center [798, 19] width 58 height 21
